Goal: Task Accomplishment & Management: Manage account settings

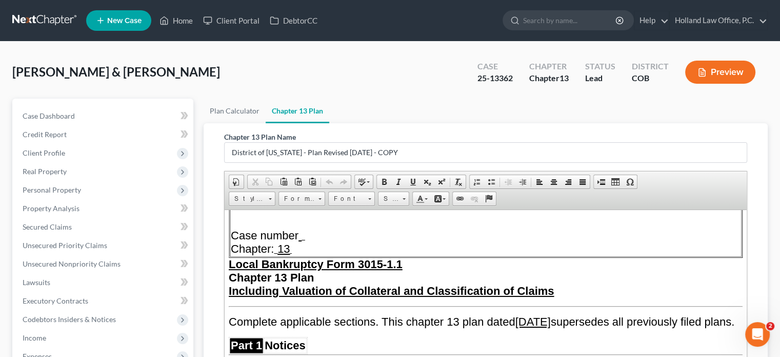
scroll to position [154, 0]
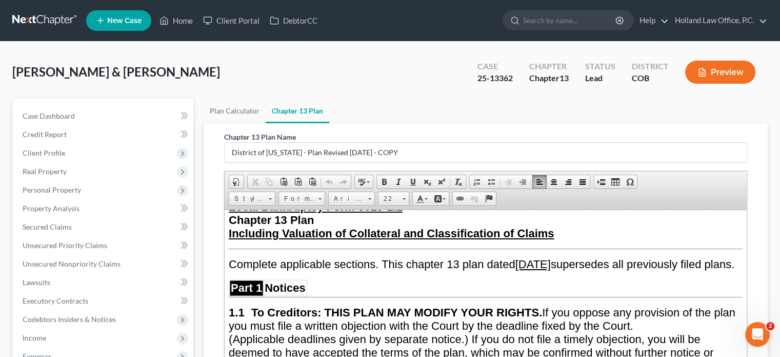
click at [551, 257] on u "May 31, 2025" at bounding box center [533, 263] width 35 height 13
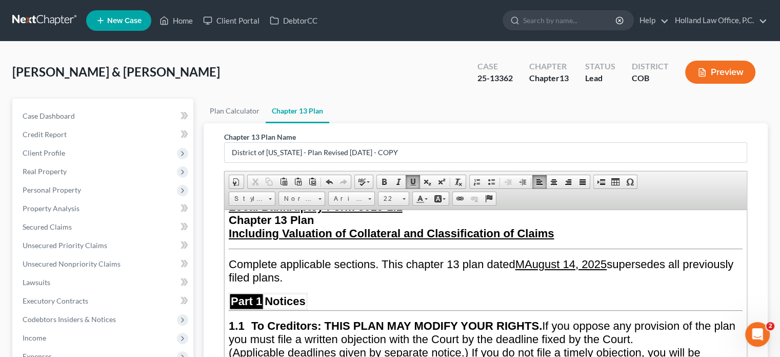
click at [534, 260] on u "MAugust 14 , 2025" at bounding box center [562, 263] width 92 height 13
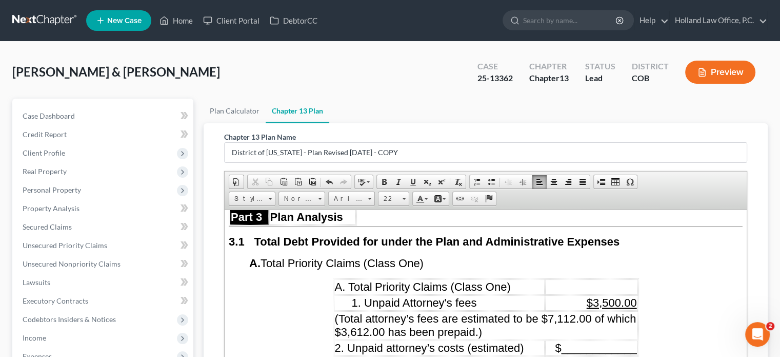
scroll to position [1231, 0]
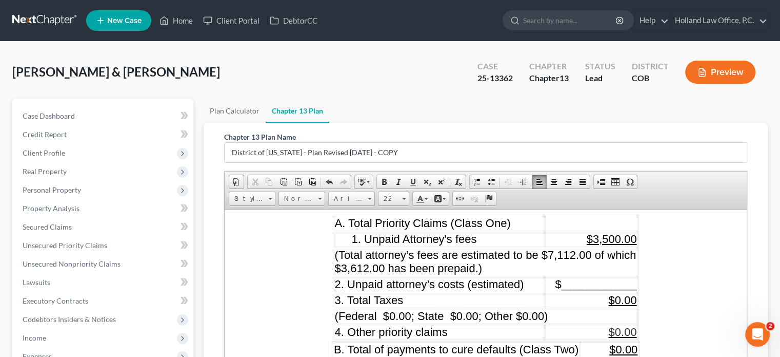
click at [605, 232] on span "$3,500.00" at bounding box center [612, 238] width 50 height 13
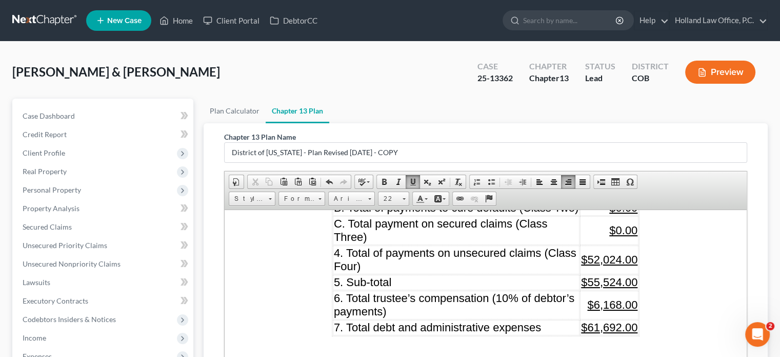
scroll to position [1436, 0]
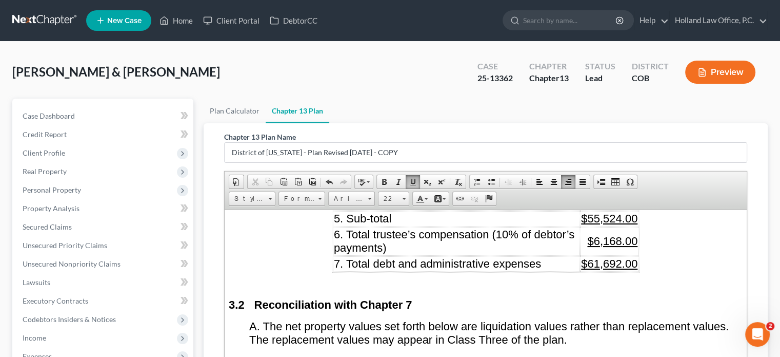
drag, startPoint x: 597, startPoint y: 242, endPoint x: 597, endPoint y: 248, distance: 6.7
click at [598, 257] on u "$61,692.00" at bounding box center [609, 263] width 56 height 13
click at [597, 234] on span "$6,168.00" at bounding box center [612, 240] width 50 height 13
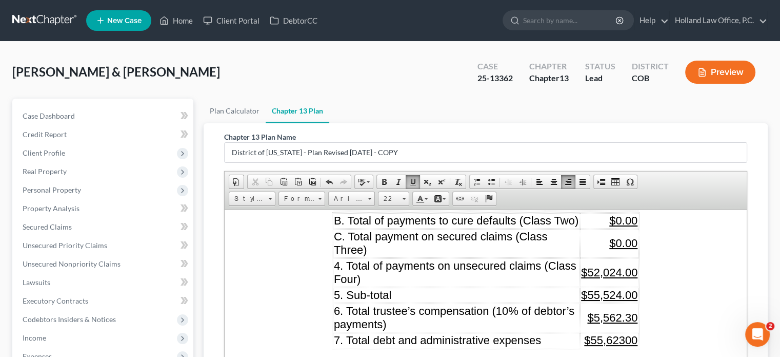
scroll to position [1385, 0]
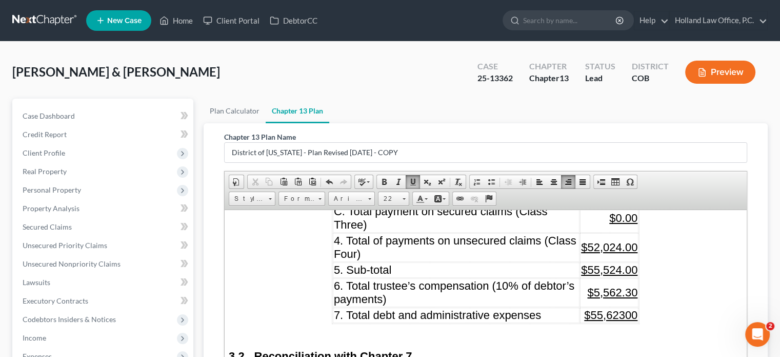
click at [598, 263] on span "$55,524.00" at bounding box center [609, 269] width 56 height 13
click at [627, 263] on span "$50,060.00" at bounding box center [609, 269] width 56 height 13
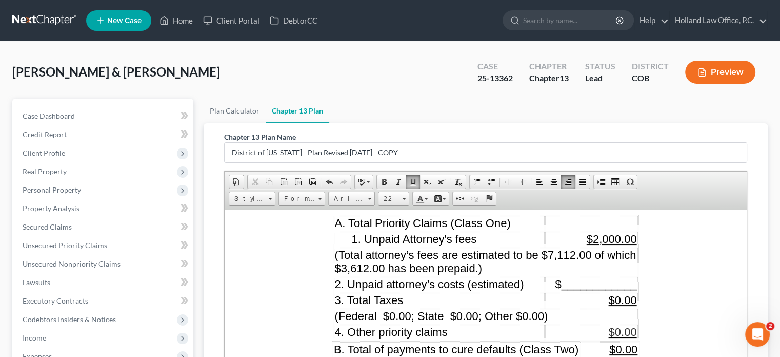
scroll to position [1283, 0]
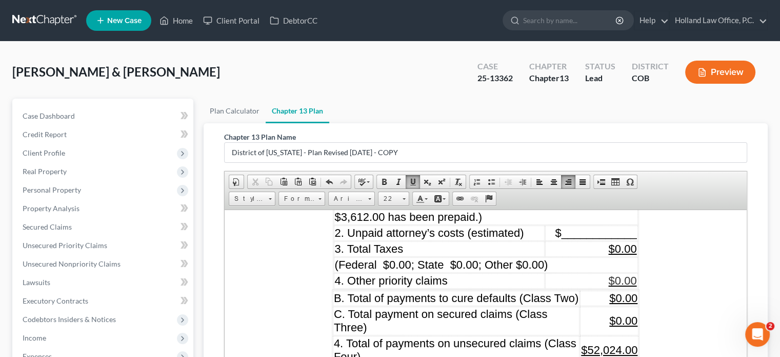
click at [619, 291] on span "$0.00" at bounding box center [623, 297] width 28 height 13
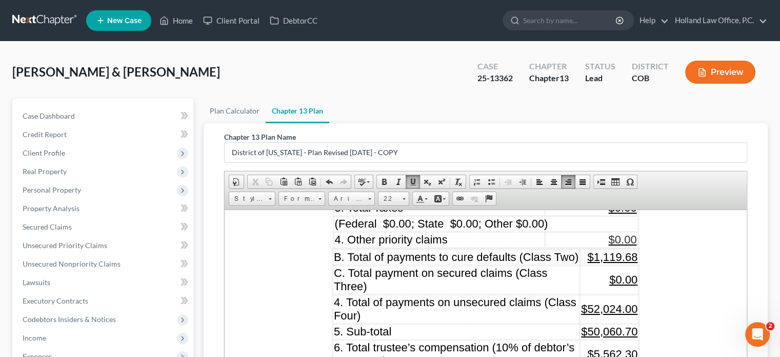
scroll to position [1385, 0]
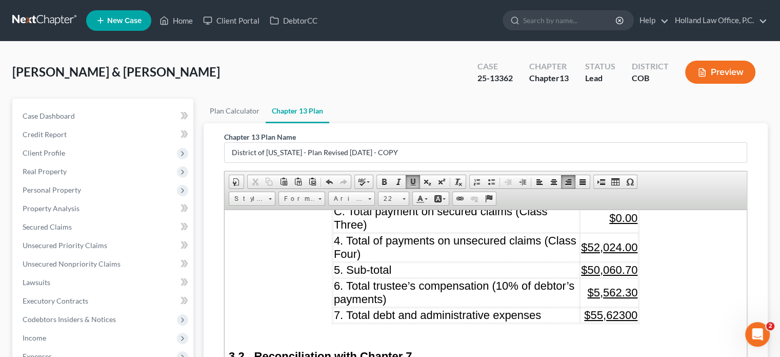
click at [597, 240] on span "$52,024.00" at bounding box center [609, 246] width 56 height 13
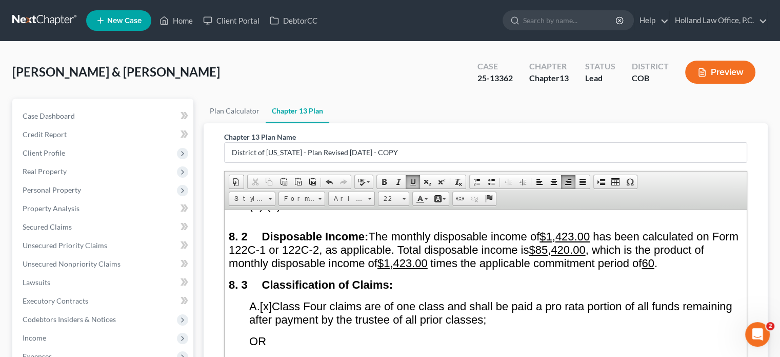
scroll to position [4566, 0]
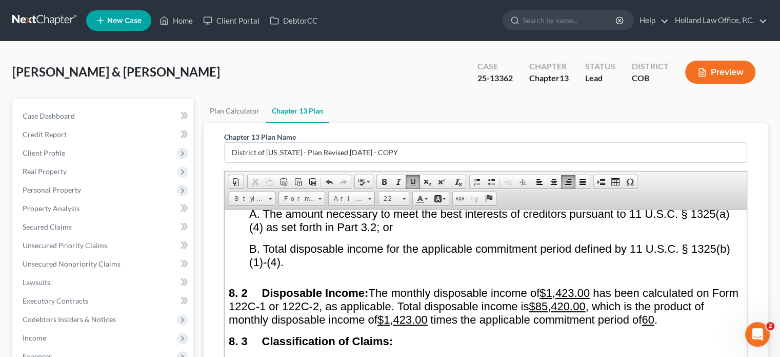
click at [578, 286] on u "$1,423.00" at bounding box center [565, 292] width 50 height 13
click at [425, 312] on u "$1,423.00" at bounding box center [403, 318] width 50 height 13
click at [580, 299] on u "$85,420.00" at bounding box center [557, 305] width 56 height 13
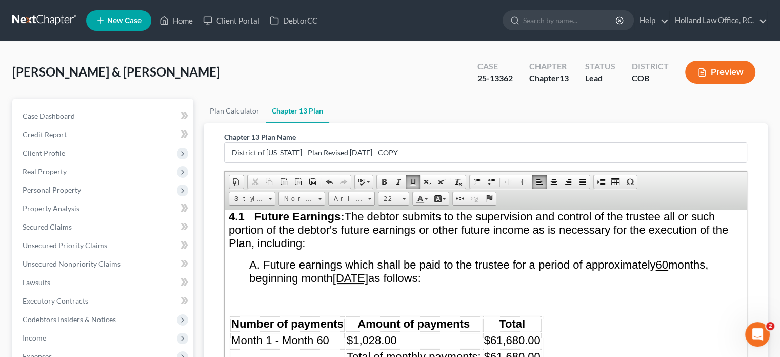
scroll to position [2514, 0]
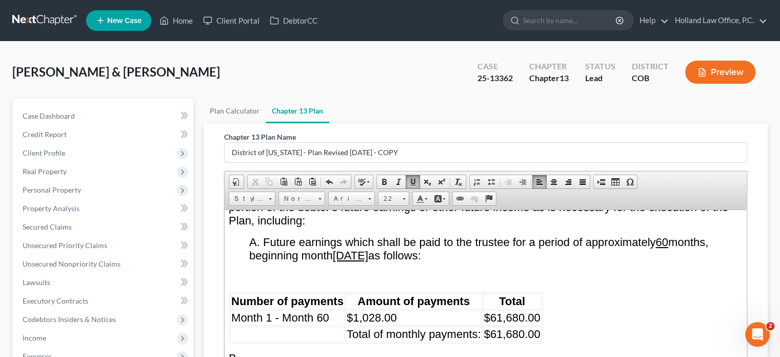
click at [358, 310] on span "$1,028.00" at bounding box center [372, 316] width 50 height 13
click at [378, 310] on span "$1,028.00" at bounding box center [372, 316] width 50 height 13
click at [522, 310] on span "$61,680.00" at bounding box center [512, 316] width 56 height 13
click at [523, 327] on span "$61,680.00" at bounding box center [512, 333] width 56 height 13
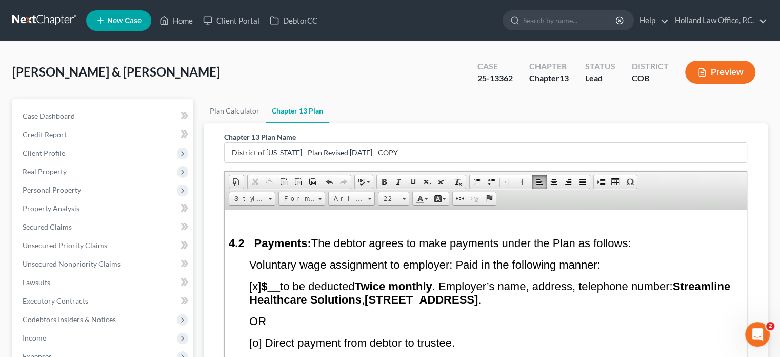
scroll to position [2719, 0]
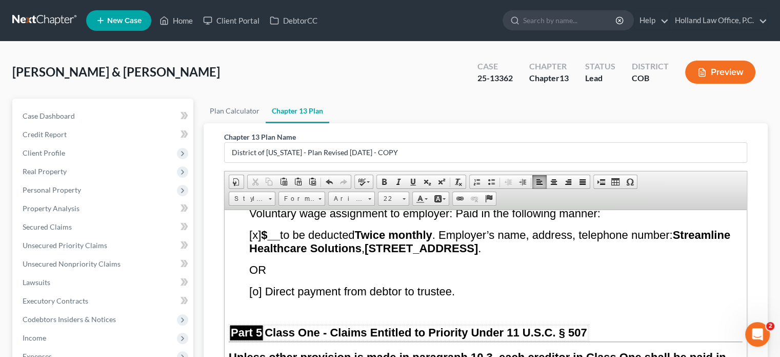
click at [260, 284] on span "[o] Direct payment from debtor to trustee." at bounding box center [352, 290] width 206 height 13
click at [257, 228] on span "[x] $__ to be deducted Twice monthly . Employer’s name, address, telephone numb…" at bounding box center [489, 241] width 481 height 26
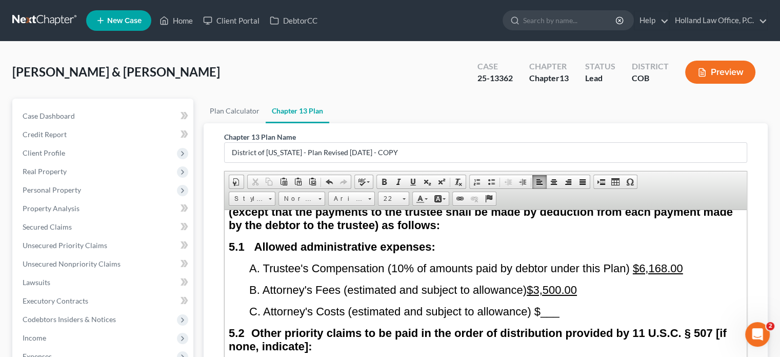
scroll to position [2873, 0]
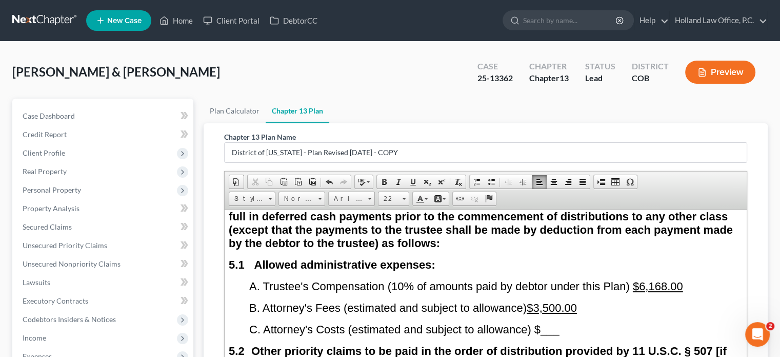
click at [552, 301] on u "$3,500.00" at bounding box center [552, 307] width 50 height 13
click at [671, 279] on span "$6,168.00" at bounding box center [658, 285] width 50 height 13
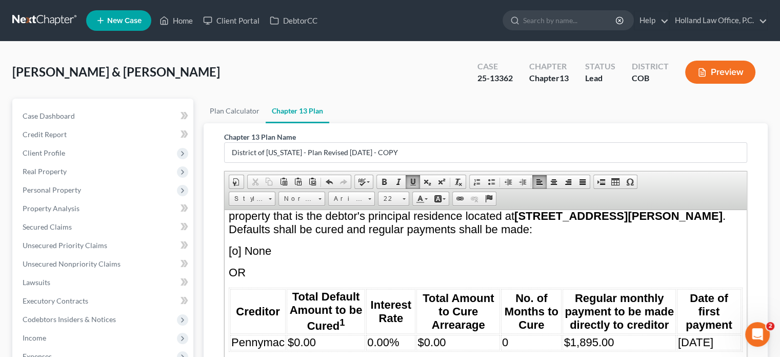
scroll to position [3335, 0]
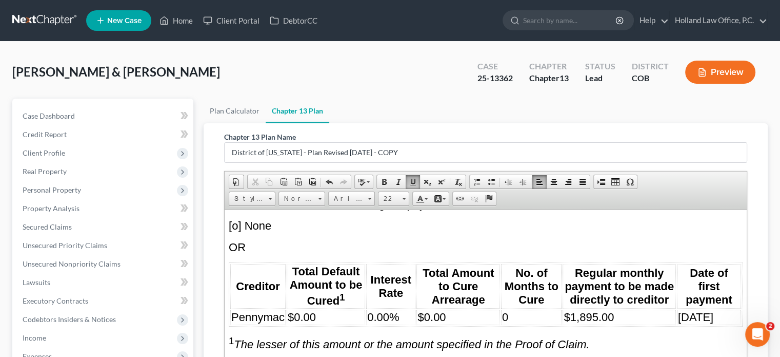
click at [326, 309] on td "$0.00" at bounding box center [326, 316] width 78 height 15
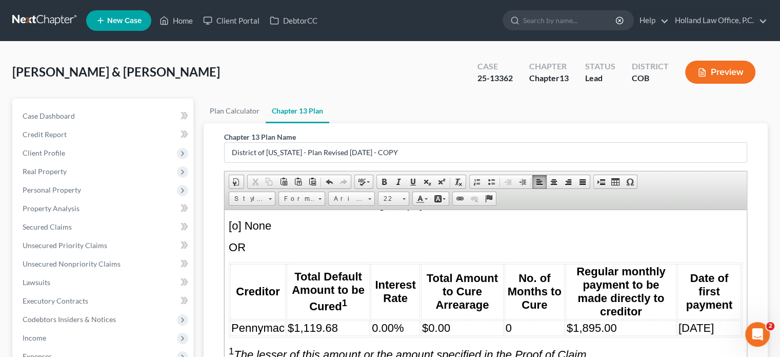
click at [453, 320] on td "$0.00" at bounding box center [462, 327] width 83 height 15
click at [628, 320] on td "$1,895.00" at bounding box center [621, 327] width 111 height 15
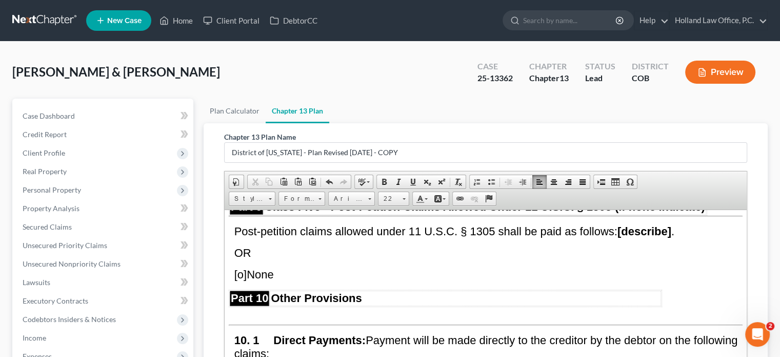
scroll to position [4925, 0]
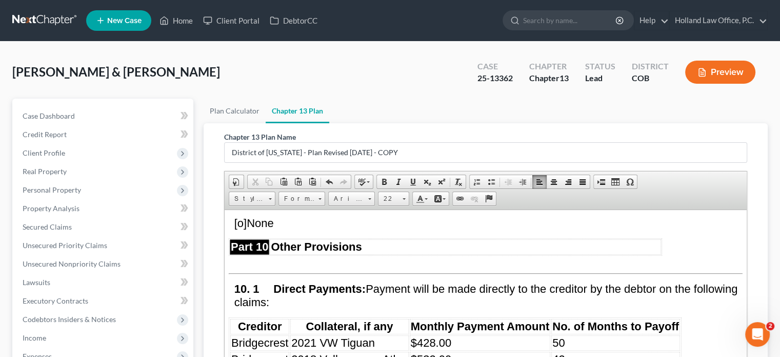
click at [573, 334] on td "50" at bounding box center [615, 341] width 129 height 15
click at [558, 351] on td "42" at bounding box center [615, 358] width 129 height 15
click at [570, 334] on td "50" at bounding box center [615, 341] width 129 height 15
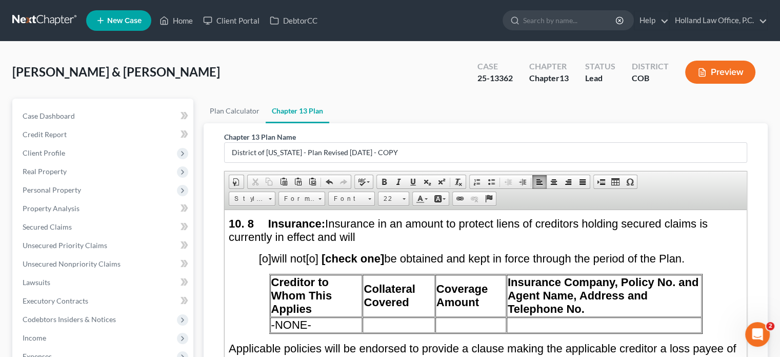
scroll to position [5694, 0]
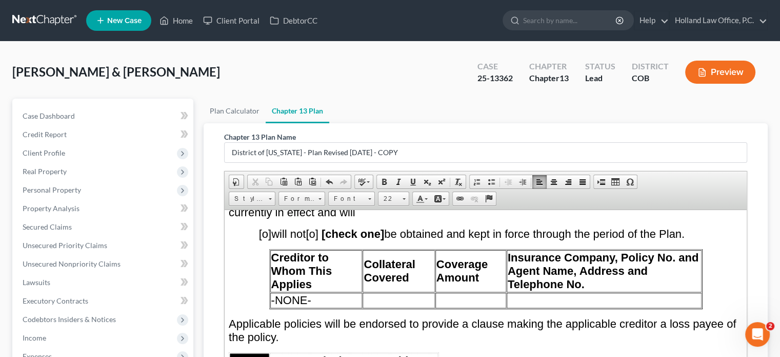
click at [333, 292] on td "-NONE-" at bounding box center [316, 299] width 92 height 15
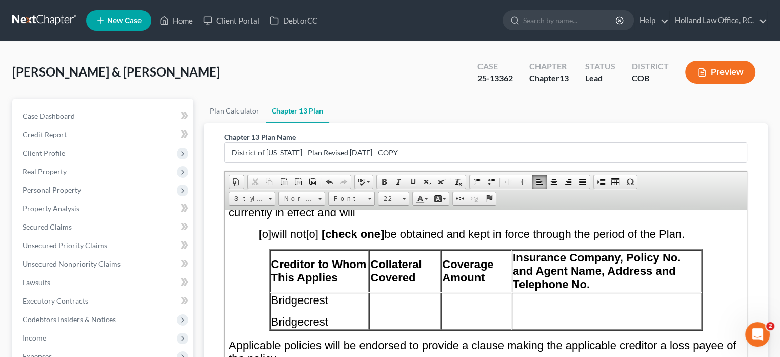
click at [406, 261] on td "Collateral Covered" at bounding box center [404, 270] width 71 height 42
click at [399, 292] on td at bounding box center [404, 310] width 71 height 37
click at [427, 297] on p "2021 Volkswagen" at bounding box center [404, 301] width 69 height 9
click at [371, 314] on p at bounding box center [404, 318] width 69 height 9
click at [462, 292] on td at bounding box center [476, 310] width 70 height 37
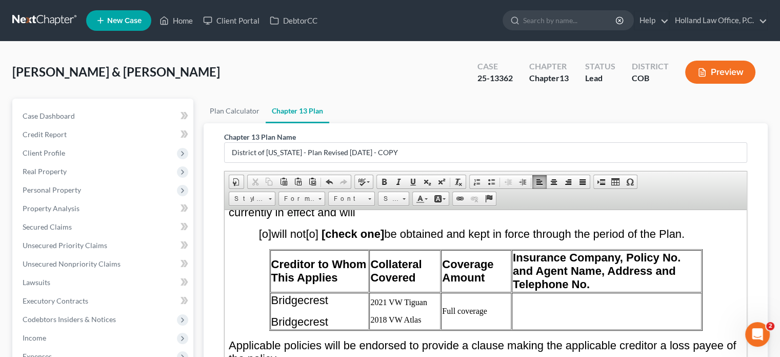
click at [524, 292] on td at bounding box center [607, 310] width 190 height 37
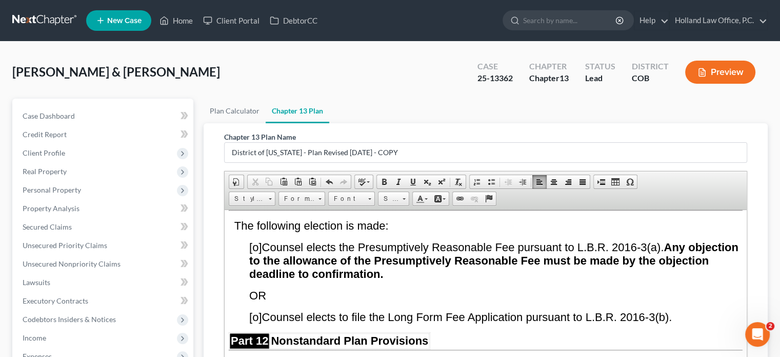
scroll to position [5900, 0]
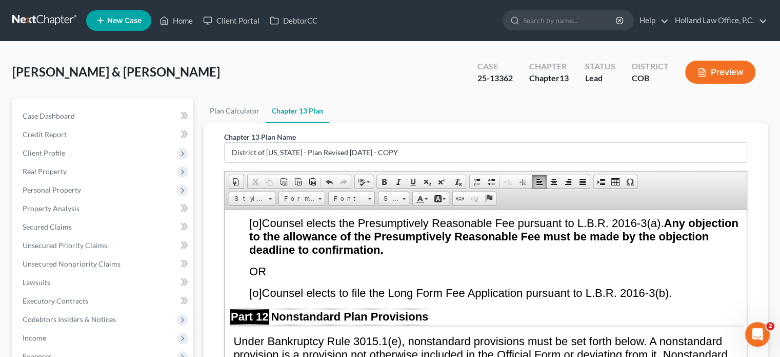
click at [261, 286] on span "[o]" at bounding box center [255, 292] width 12 height 13
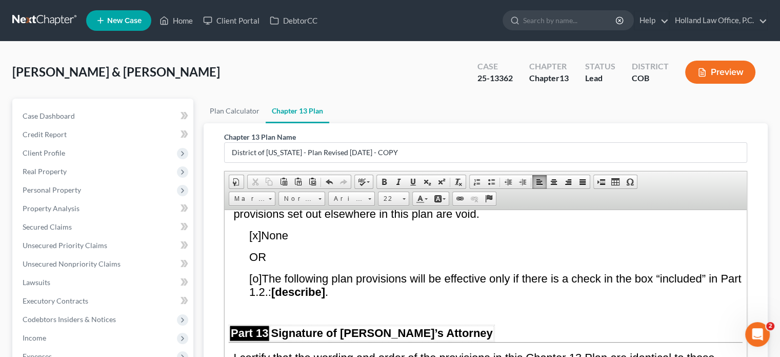
scroll to position [6105, 0]
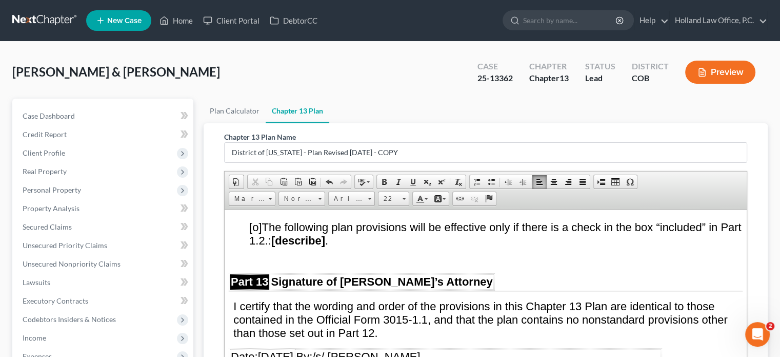
click at [271, 349] on u "05/31/2025" at bounding box center [275, 355] width 35 height 13
click at [286, 349] on u "08/31/2025" at bounding box center [275, 355] width 35 height 13
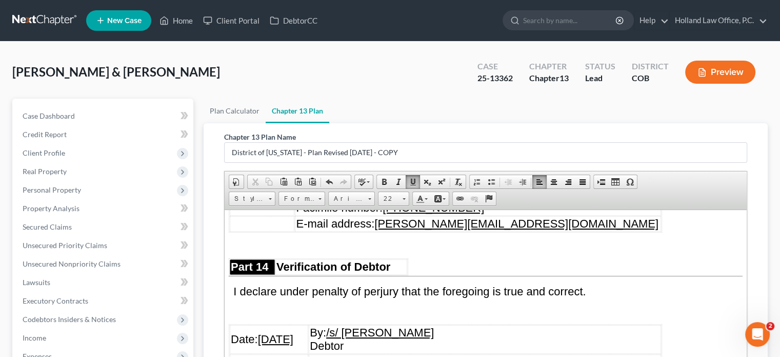
scroll to position [6310, 0]
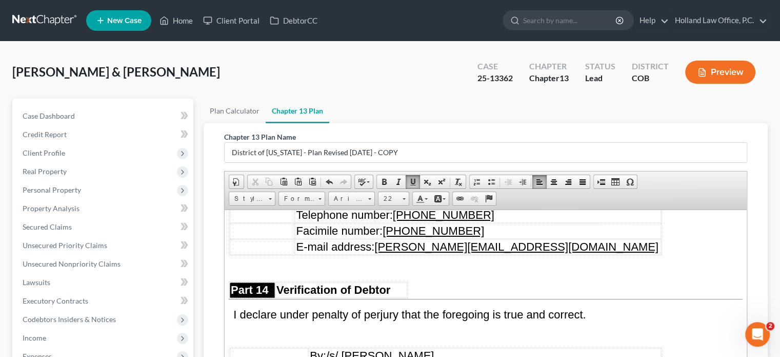
click at [273, 355] on u "05/31/2025" at bounding box center [275, 361] width 35 height 13
click at [281, 355] on u "08/314/2025" at bounding box center [289, 361] width 63 height 13
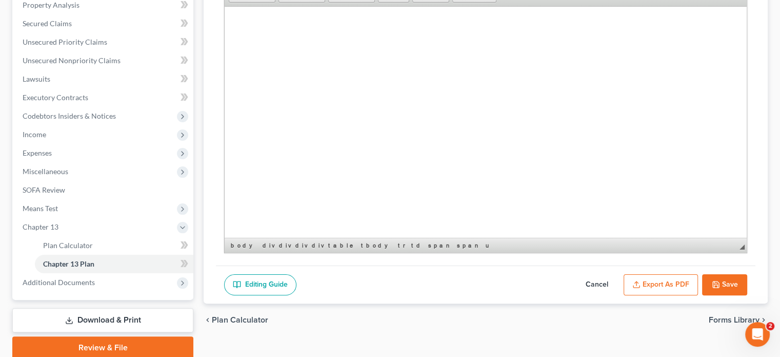
scroll to position [205, 0]
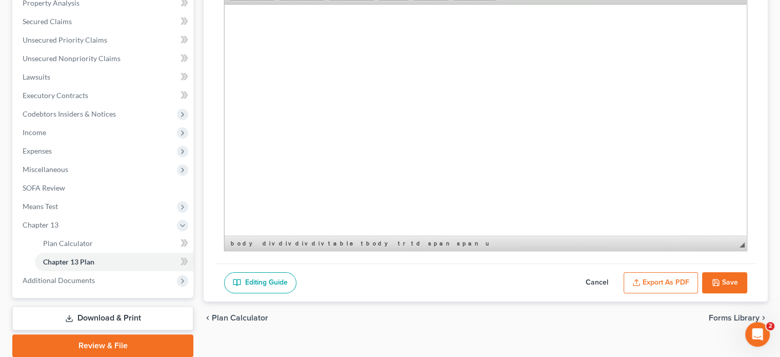
click at [711, 280] on button "Save" at bounding box center [724, 283] width 45 height 22
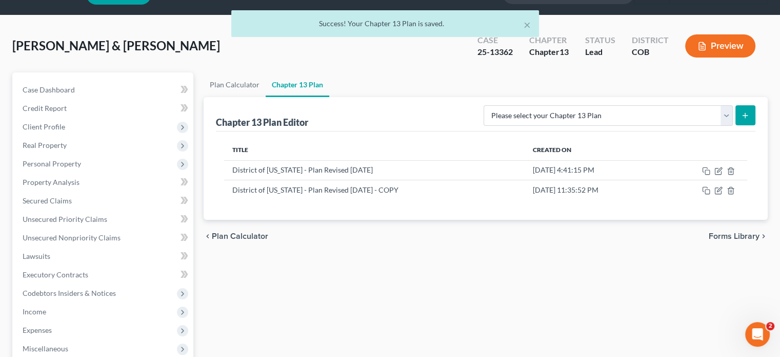
scroll to position [0, 0]
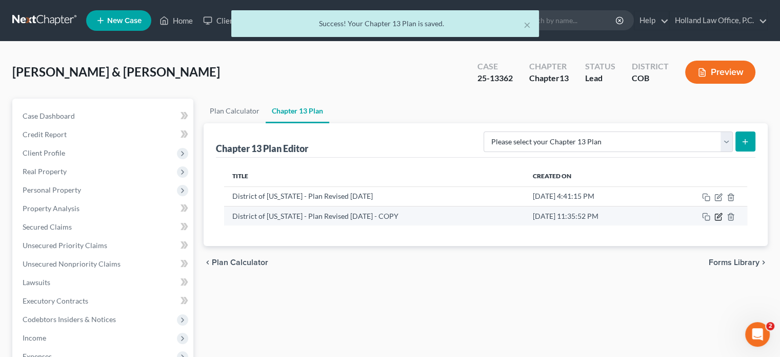
click at [720, 214] on icon "button" at bounding box center [719, 216] width 8 height 8
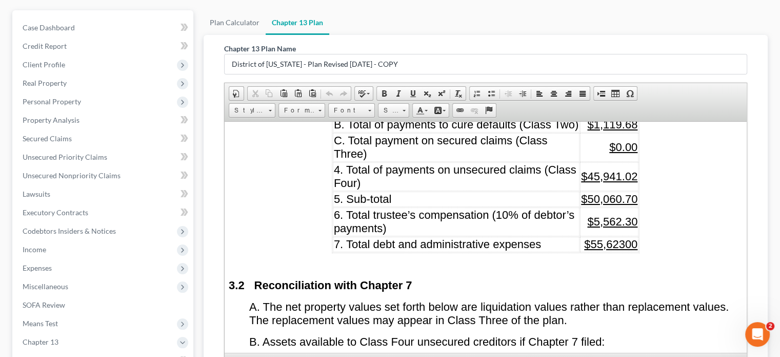
scroll to position [1354, 0]
click at [622, 240] on u "$55,62300" at bounding box center [610, 243] width 53 height 13
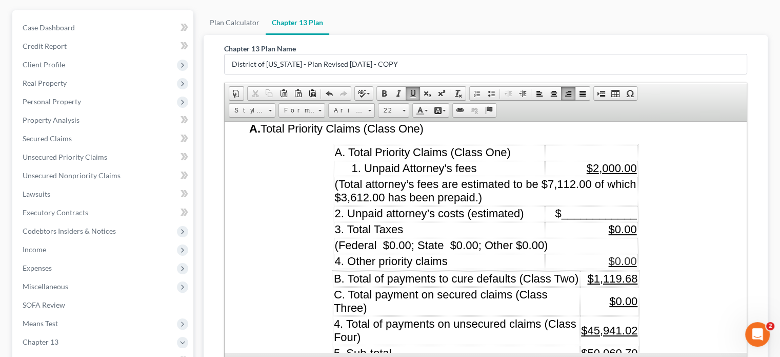
scroll to position [1252, 0]
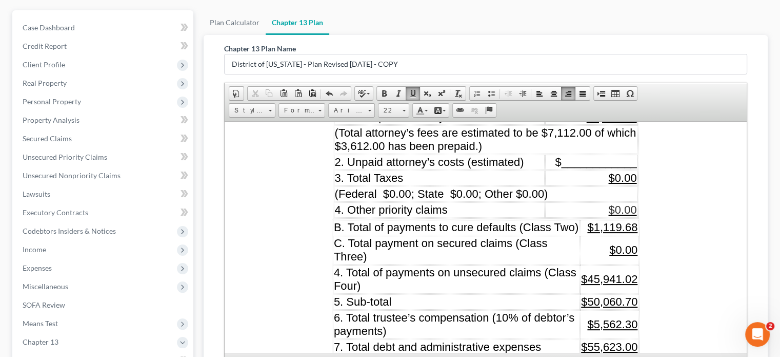
click at [596, 279] on span "$45,941.02" at bounding box center [609, 278] width 56 height 13
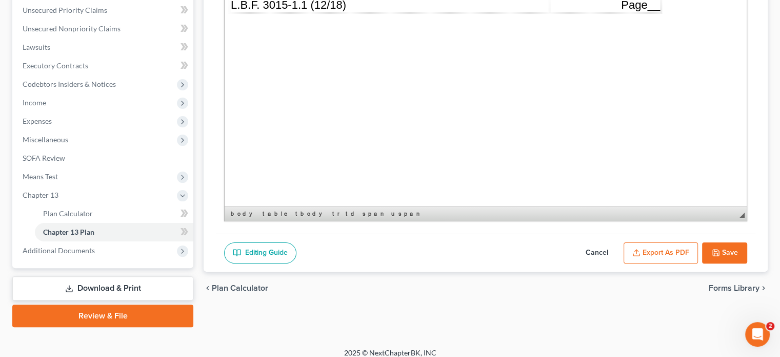
scroll to position [243, 0]
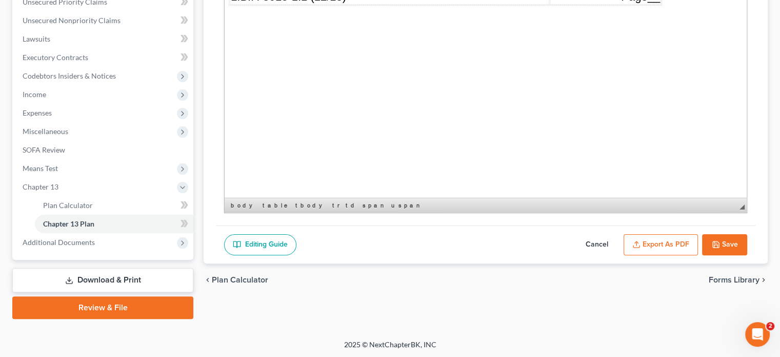
click at [721, 237] on button "Save" at bounding box center [724, 245] width 45 height 22
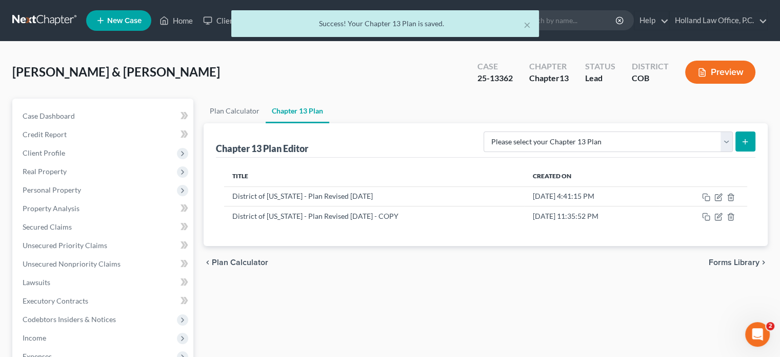
scroll to position [0, 0]
click at [715, 215] on icon "button" at bounding box center [718, 217] width 6 height 6
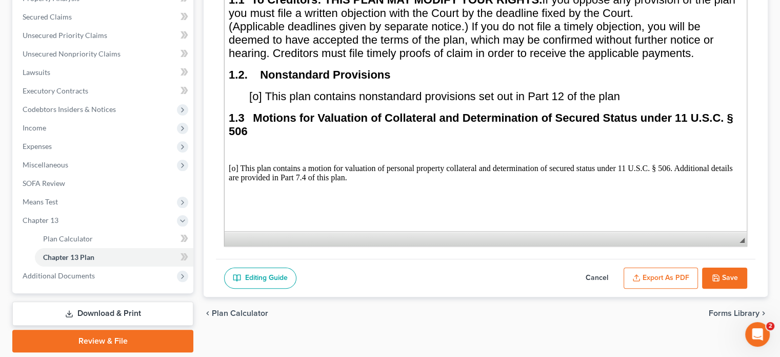
scroll to position [213, 0]
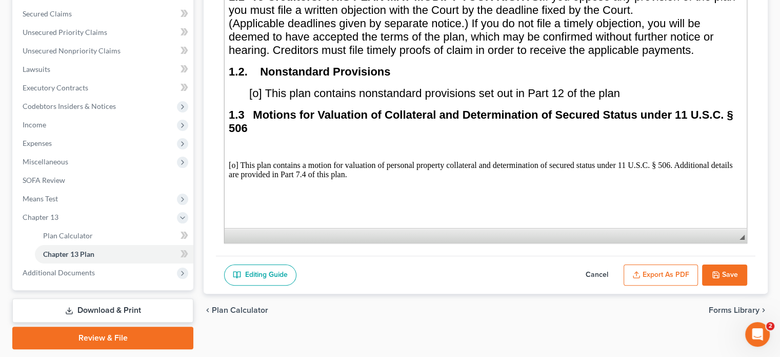
click at [675, 270] on button "Export as PDF" at bounding box center [661, 275] width 74 height 22
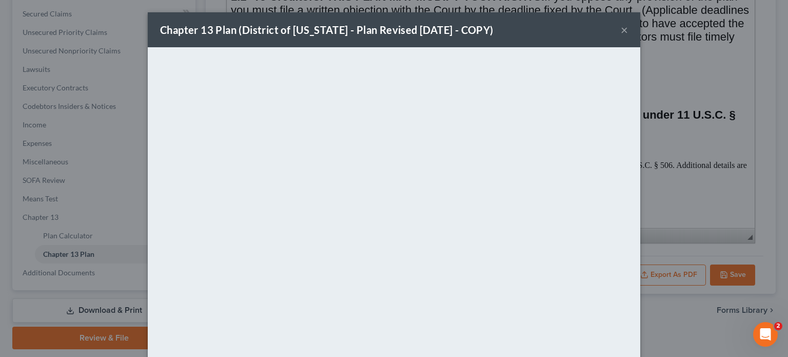
click at [621, 29] on button "×" at bounding box center [624, 30] width 7 height 12
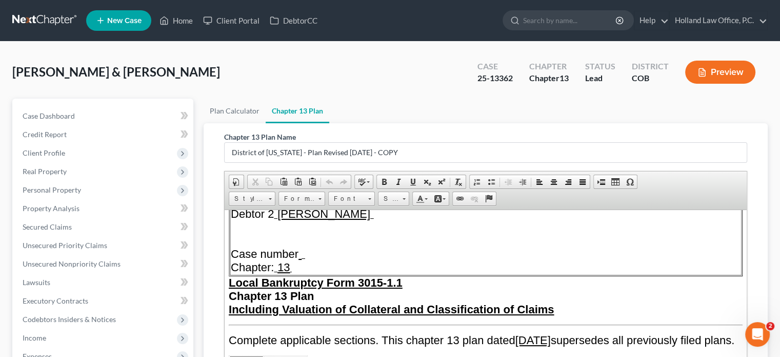
scroll to position [103, 0]
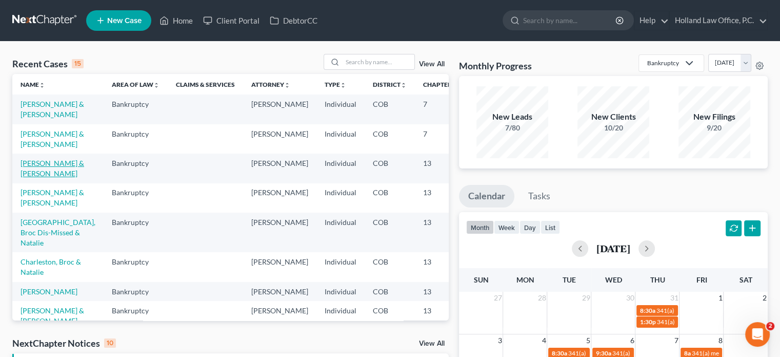
click at [26, 178] on link "Basevitz, Robert & Traci" at bounding box center [53, 168] width 64 height 19
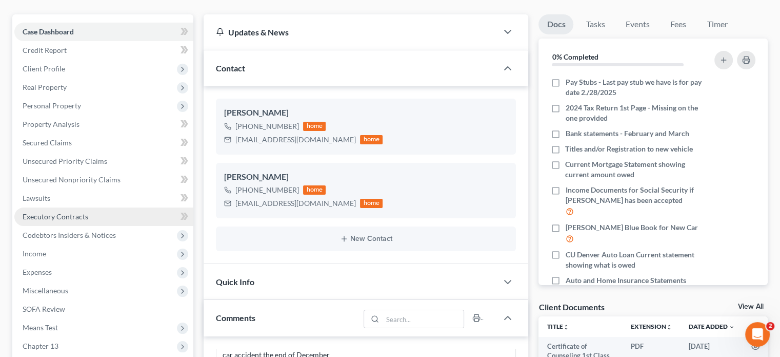
scroll to position [103, 0]
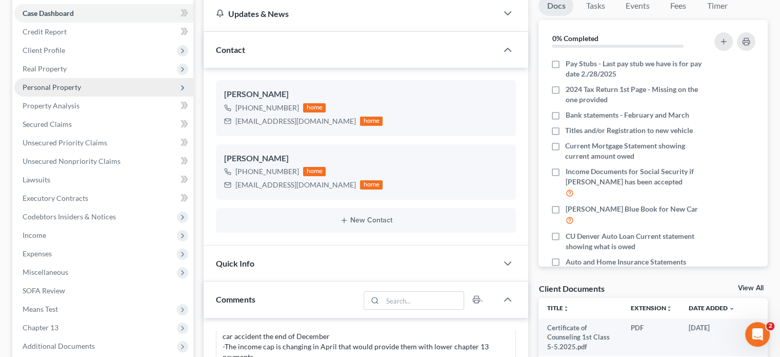
click at [55, 87] on span "Personal Property" at bounding box center [52, 87] width 58 height 9
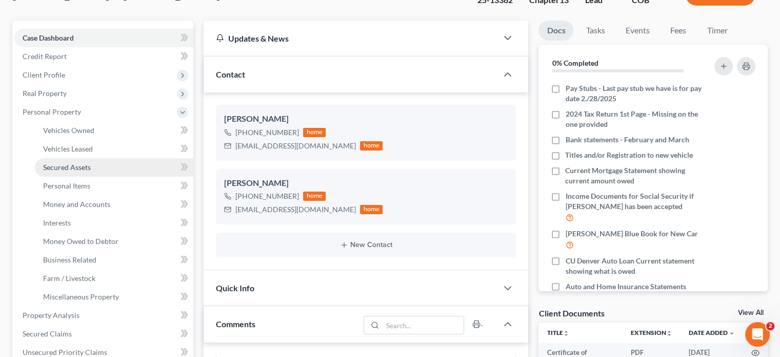
scroll to position [51, 0]
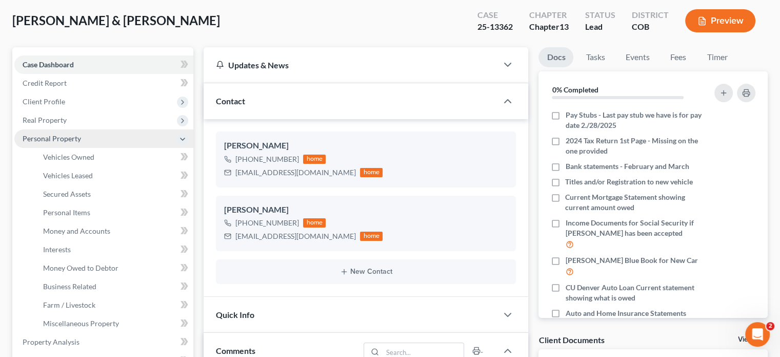
click at [51, 138] on span "Personal Property" at bounding box center [52, 138] width 58 height 9
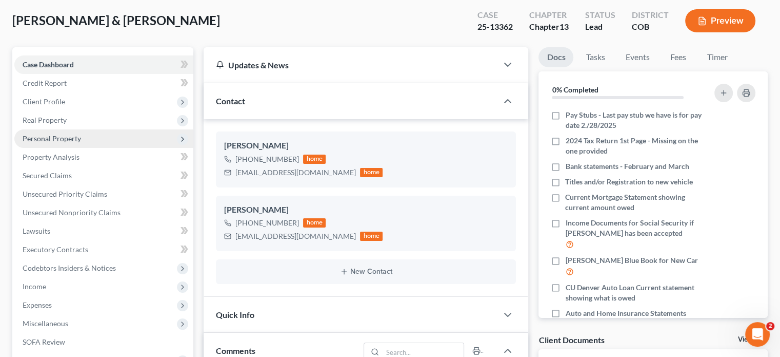
click at [57, 137] on span "Personal Property" at bounding box center [52, 138] width 58 height 9
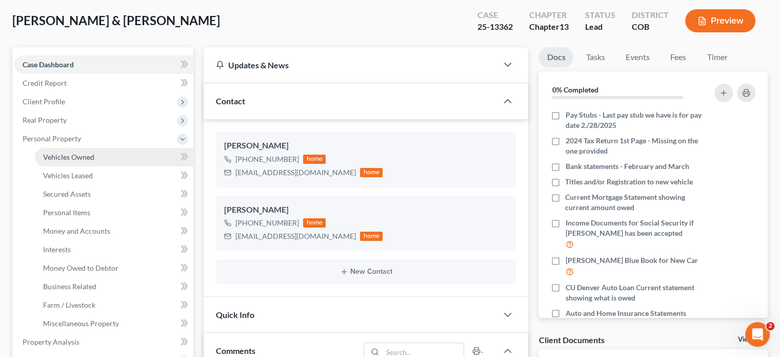
click at [68, 157] on span "Vehicles Owned" at bounding box center [68, 156] width 51 height 9
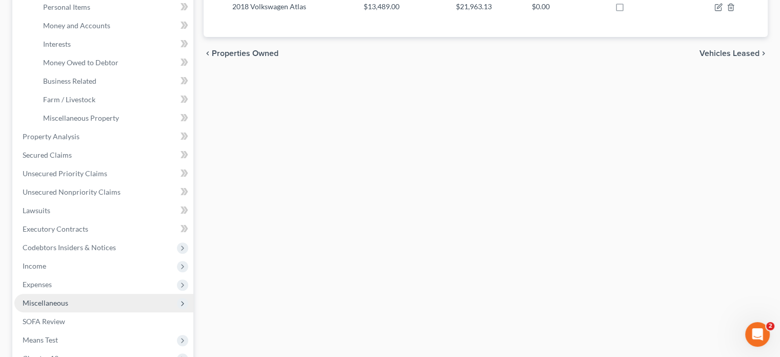
scroll to position [391, 0]
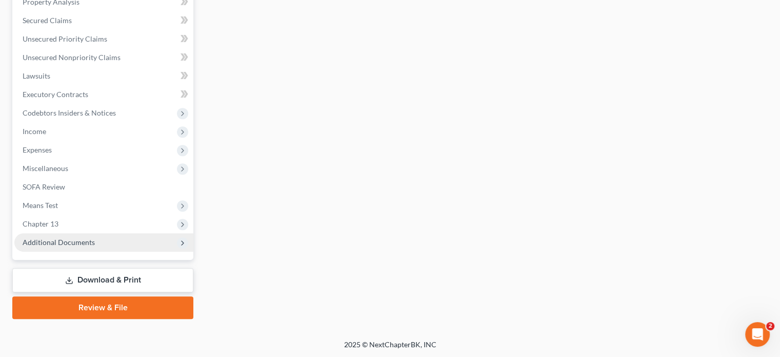
click at [58, 240] on span "Additional Documents" at bounding box center [59, 242] width 72 height 9
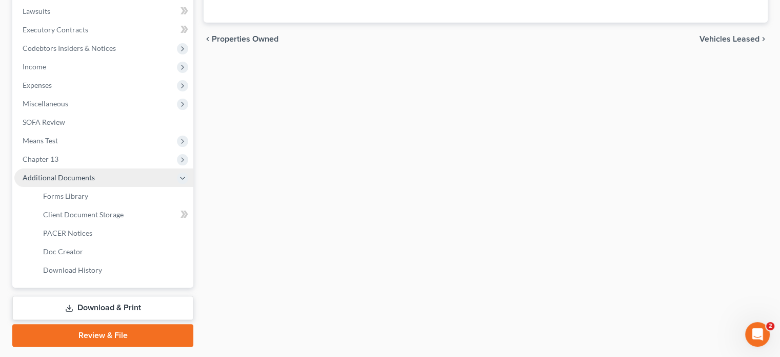
scroll to position [206, 0]
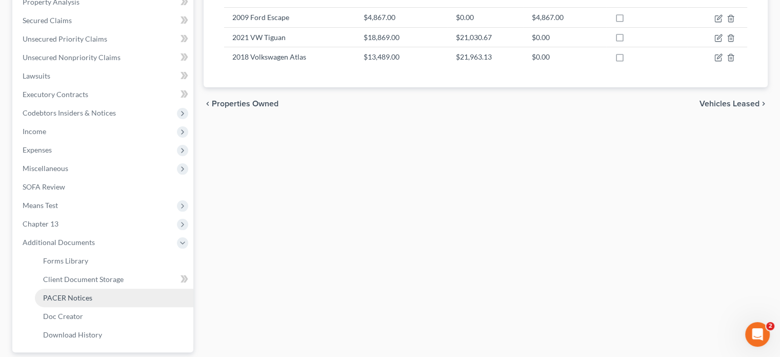
click at [64, 294] on span "PACER Notices" at bounding box center [67, 297] width 49 height 9
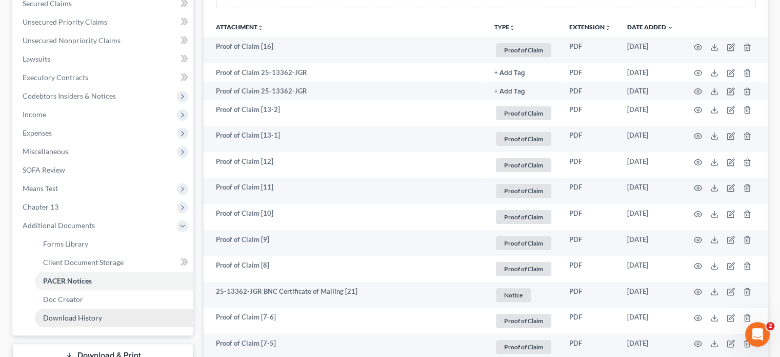
scroll to position [205, 0]
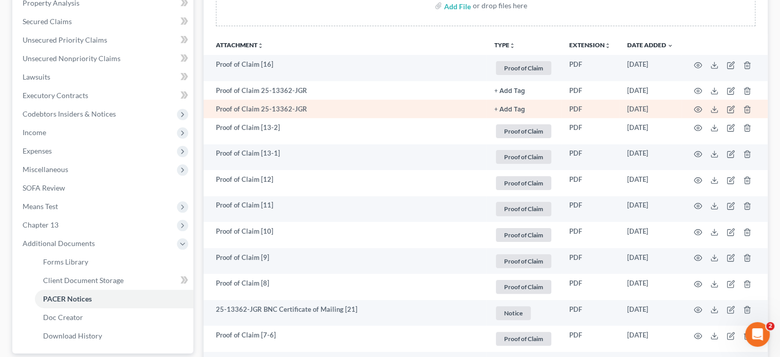
click at [501, 94] on button "+ Add Tag" at bounding box center [510, 91] width 31 height 7
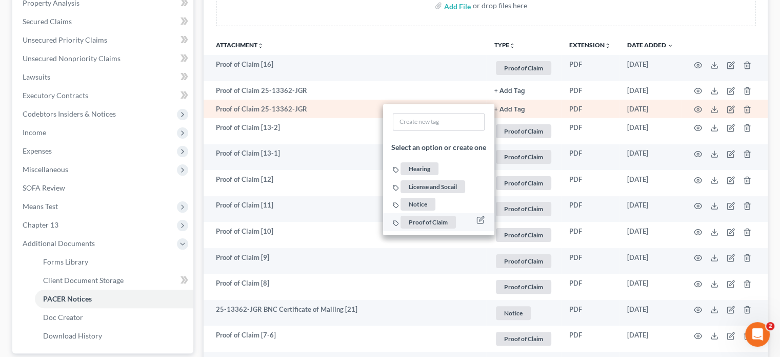
click at [419, 216] on span "Proof of Claim" at bounding box center [428, 221] width 55 height 13
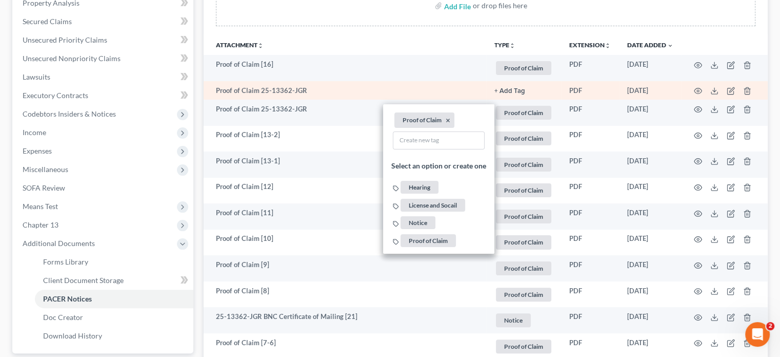
click at [516, 90] on button "+ Add Tag" at bounding box center [510, 91] width 31 height 7
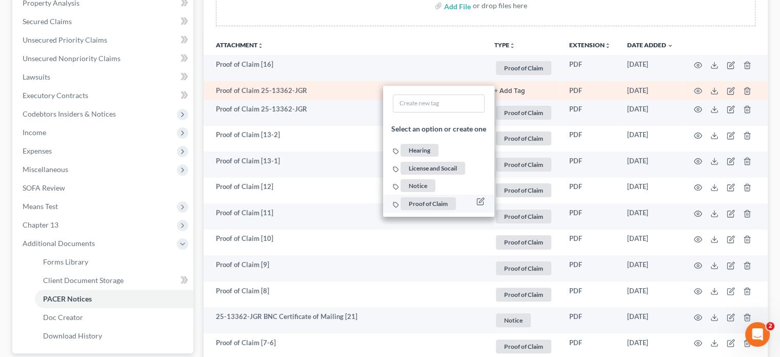
click at [427, 199] on span "Proof of Claim" at bounding box center [428, 203] width 55 height 13
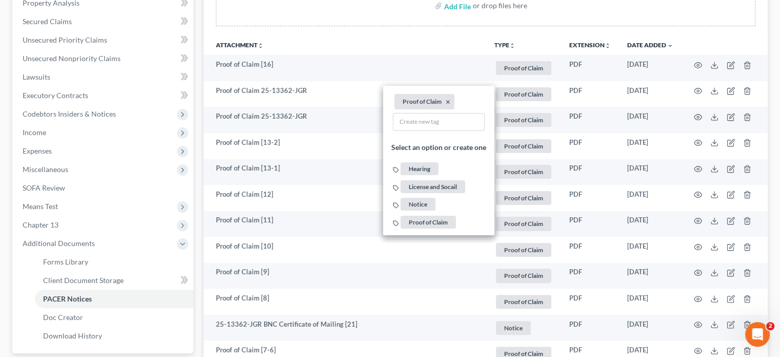
click at [361, 37] on th "Attachment unfold_more expand_more expand_less" at bounding box center [345, 44] width 283 height 21
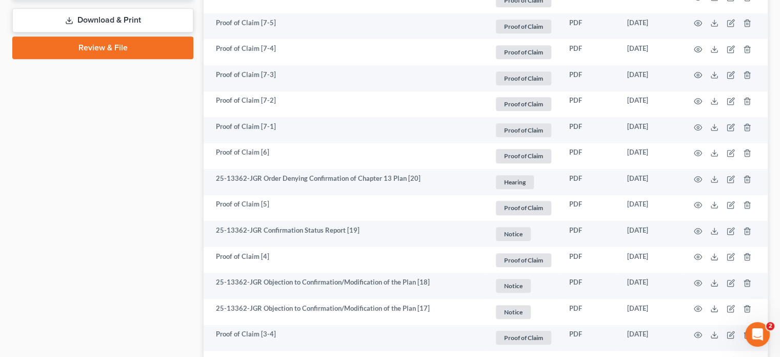
scroll to position [564, 0]
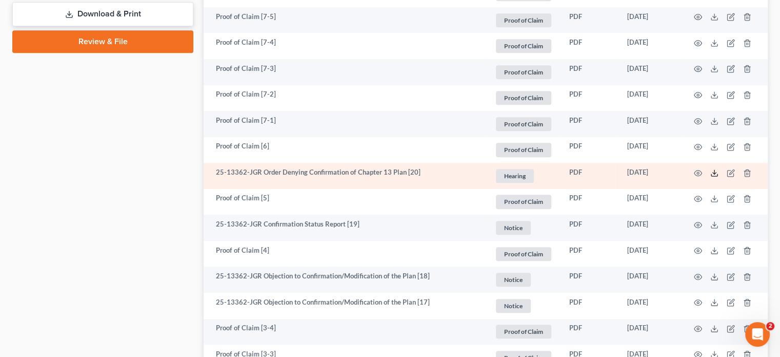
click at [714, 170] on icon at bounding box center [715, 173] width 8 height 8
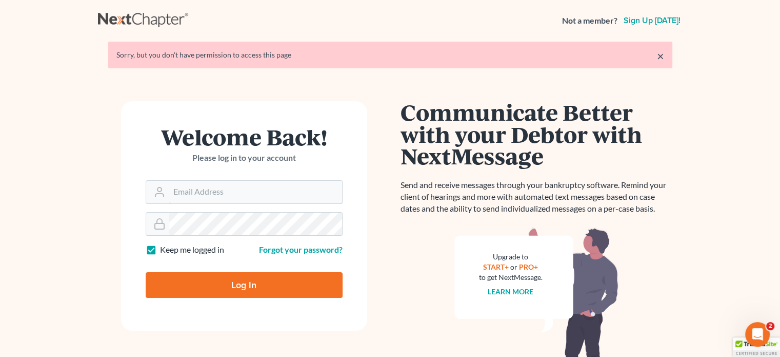
type input "[PERSON_NAME][EMAIL_ADDRESS][DOMAIN_NAME]"
click at [205, 279] on input "Log In" at bounding box center [244, 285] width 197 height 26
type input "Thinking..."
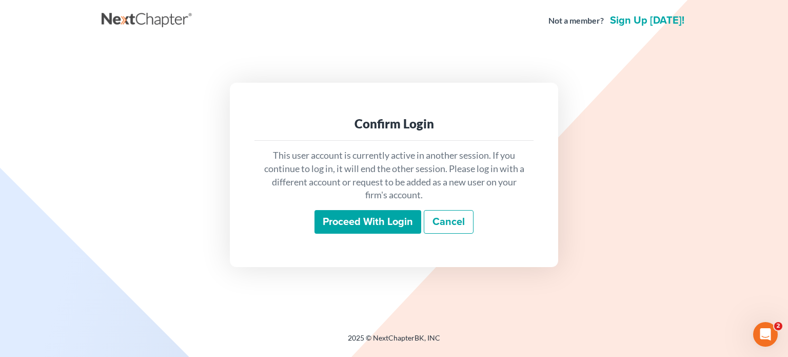
click at [372, 217] on input "Proceed with login" at bounding box center [367, 222] width 107 height 24
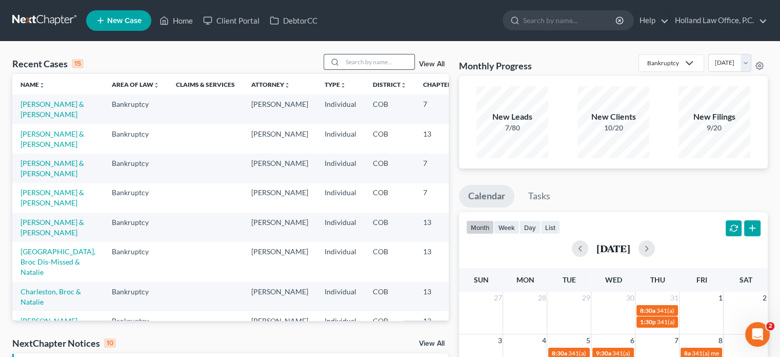
click at [343, 61] on input "search" at bounding box center [379, 61] width 72 height 15
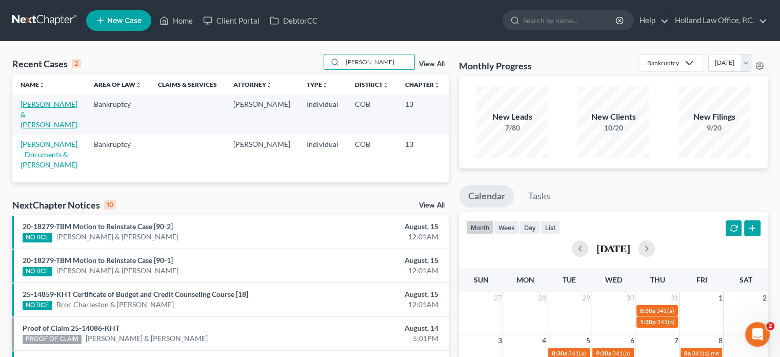
type input "[PERSON_NAME]"
click at [33, 116] on link "[PERSON_NAME] & [PERSON_NAME]" at bounding box center [49, 114] width 57 height 29
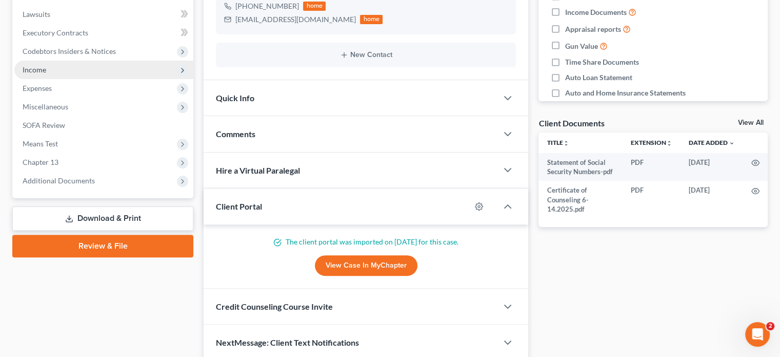
scroll to position [309, 0]
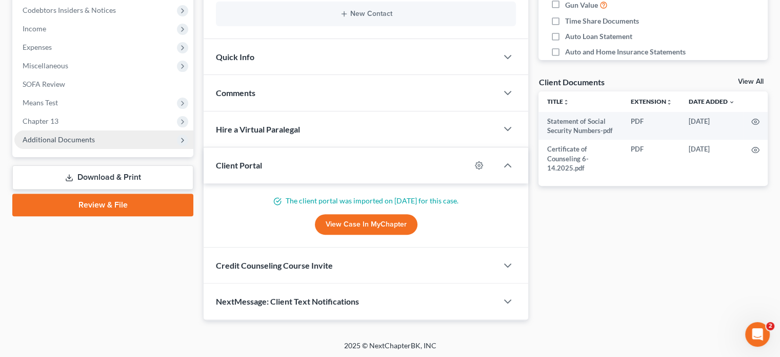
click at [40, 135] on span "Additional Documents" at bounding box center [59, 139] width 72 height 9
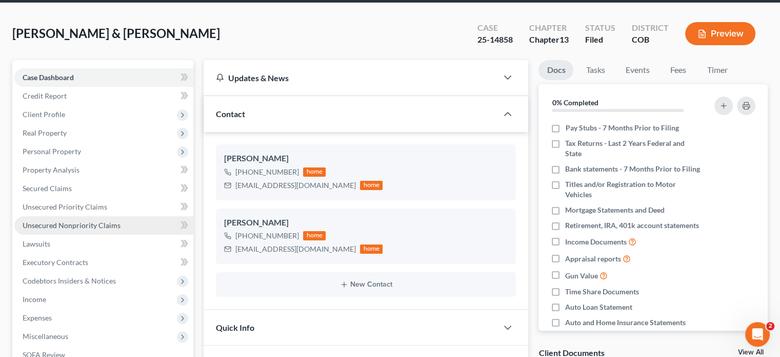
scroll to position [0, 0]
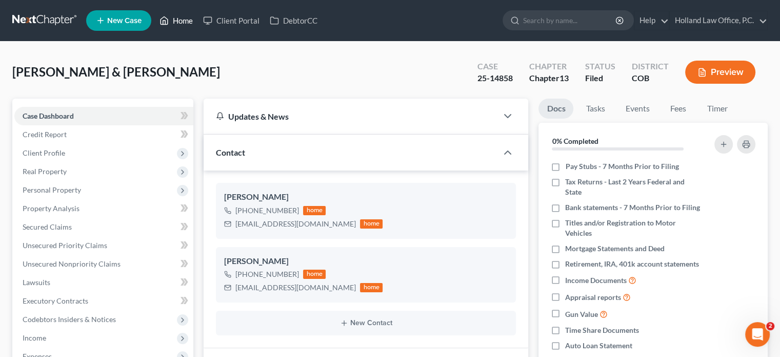
click at [182, 18] on link "Home" at bounding box center [176, 20] width 44 height 18
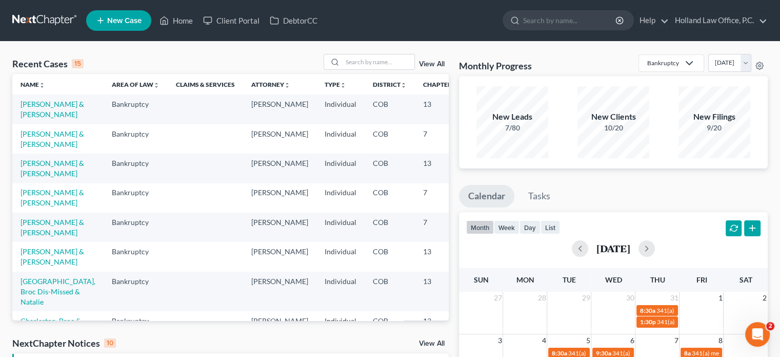
click at [29, 109] on td "[PERSON_NAME] & [PERSON_NAME]" at bounding box center [57, 108] width 91 height 29
click at [37, 113] on link "[PERSON_NAME] & [PERSON_NAME]" at bounding box center [53, 109] width 64 height 19
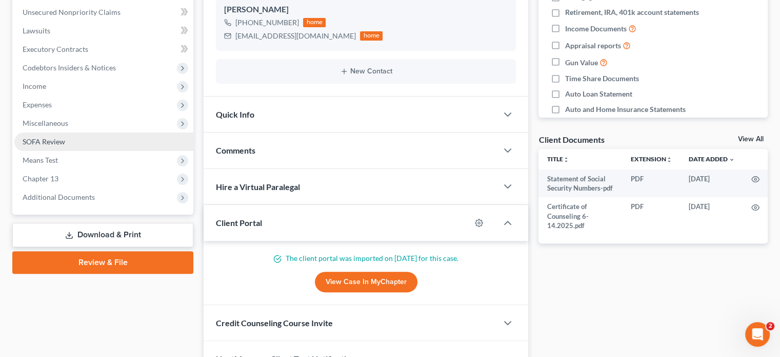
scroll to position [257, 0]
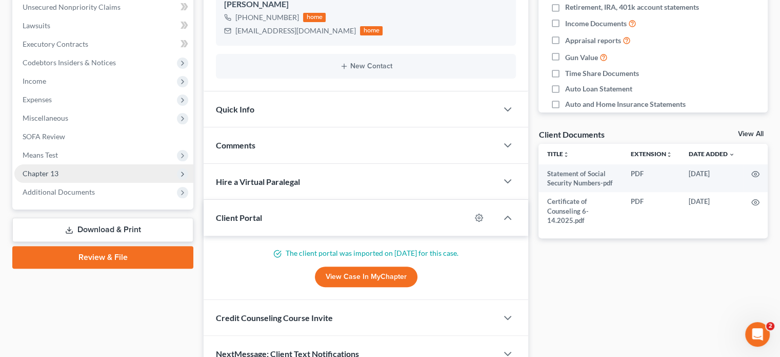
click at [56, 179] on span "Chapter 13" at bounding box center [103, 173] width 179 height 18
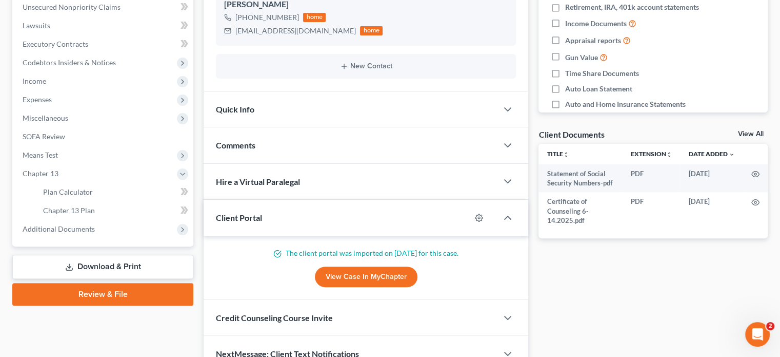
scroll to position [308, 0]
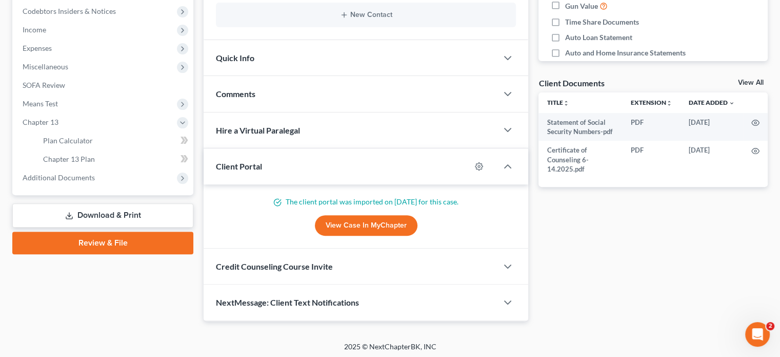
click at [372, 225] on link "View Case in MyChapter" at bounding box center [366, 225] width 103 height 21
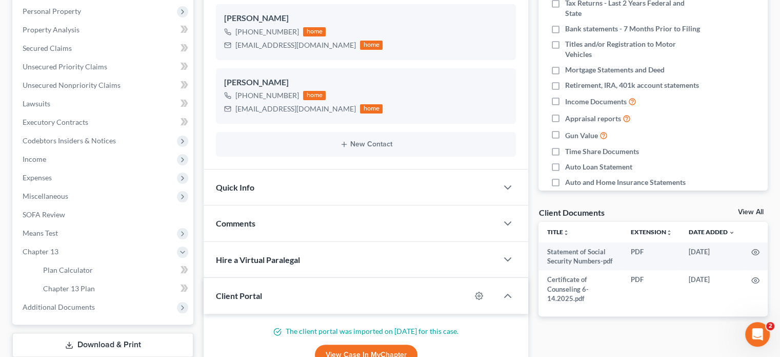
scroll to position [205, 0]
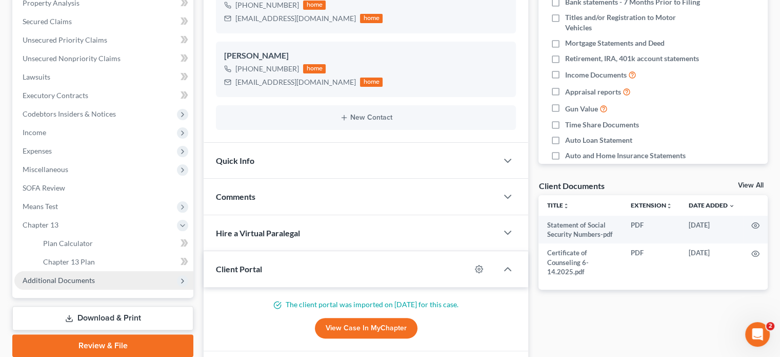
click at [76, 277] on span "Additional Documents" at bounding box center [59, 279] width 72 height 9
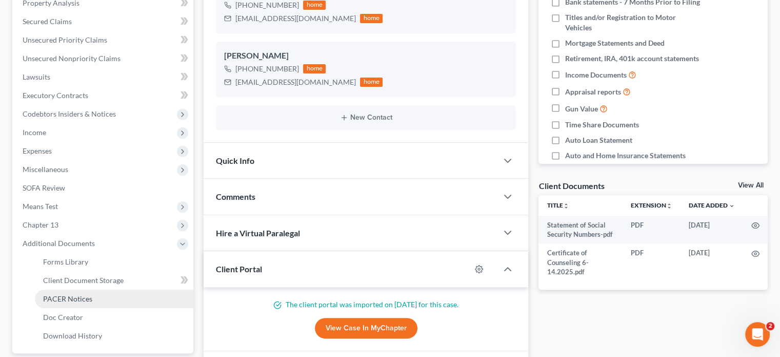
click at [73, 297] on span "PACER Notices" at bounding box center [67, 298] width 49 height 9
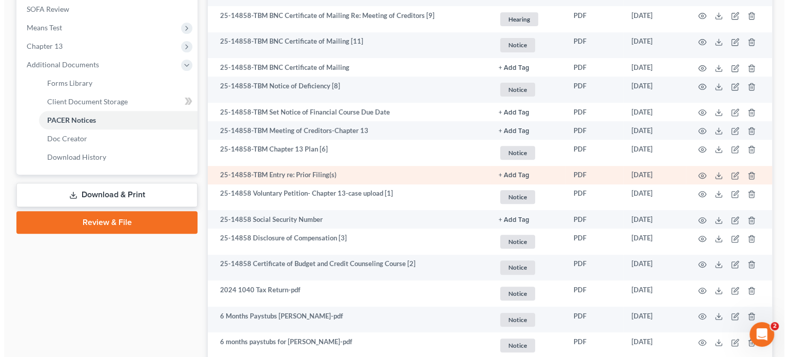
scroll to position [359, 0]
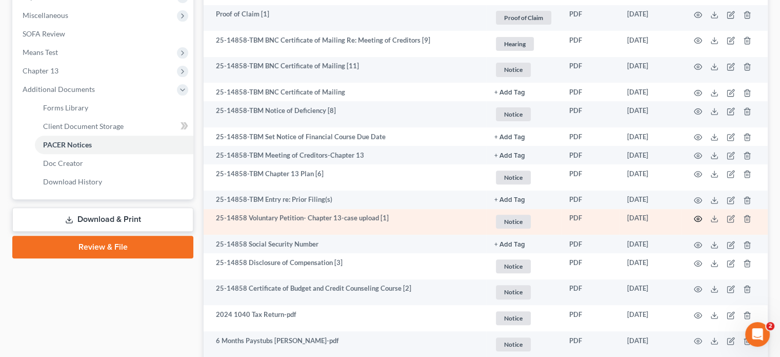
click at [699, 216] on icon "button" at bounding box center [699, 219] width 8 height 6
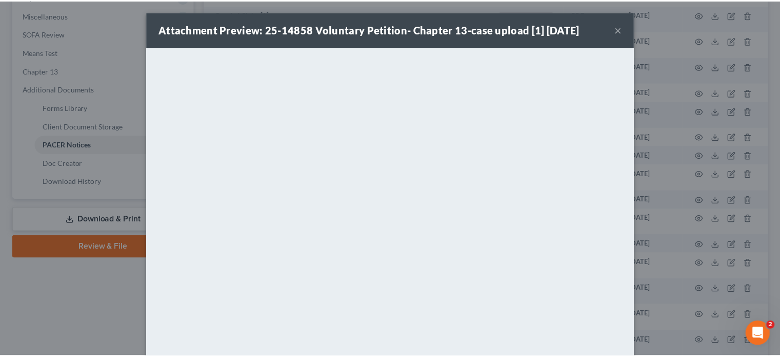
scroll to position [0, 0]
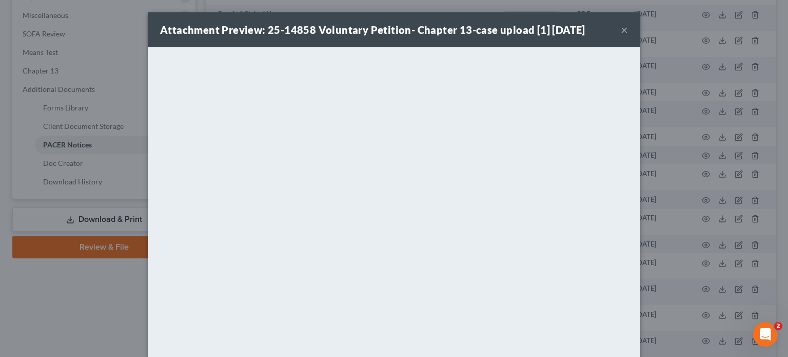
click at [623, 26] on button "×" at bounding box center [624, 30] width 7 height 12
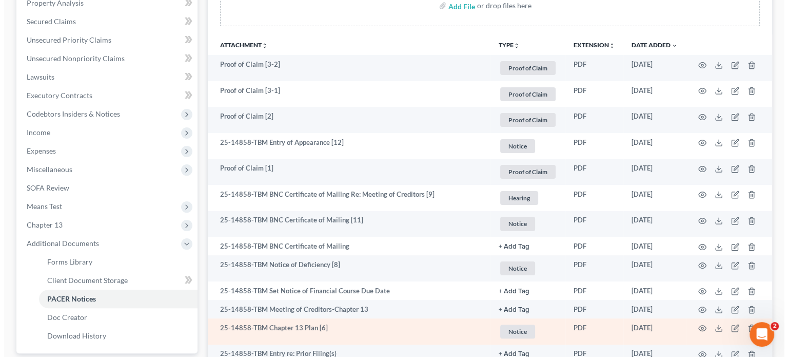
scroll to position [257, 0]
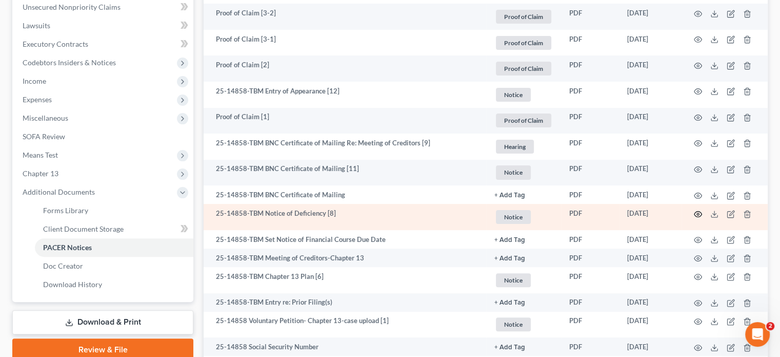
click at [699, 212] on icon "button" at bounding box center [698, 214] width 8 height 8
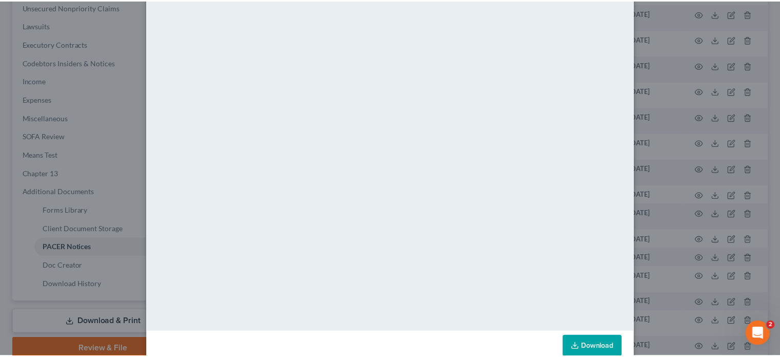
scroll to position [0, 0]
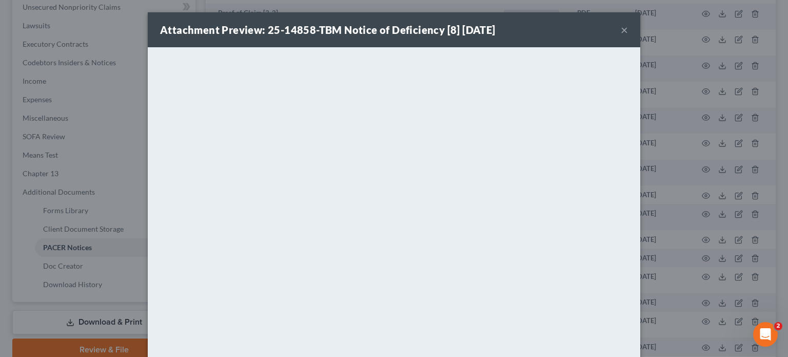
click at [621, 29] on button "×" at bounding box center [624, 30] width 7 height 12
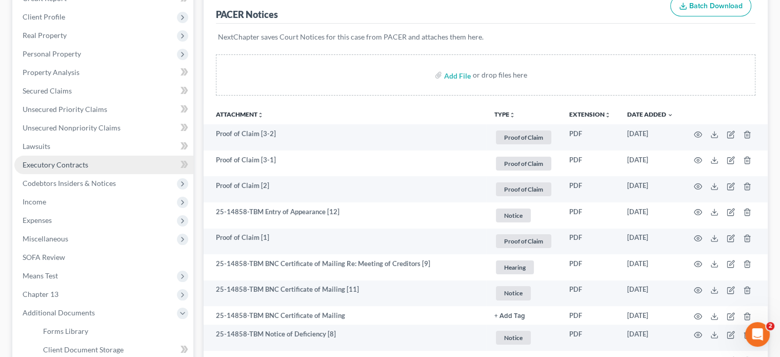
scroll to position [154, 0]
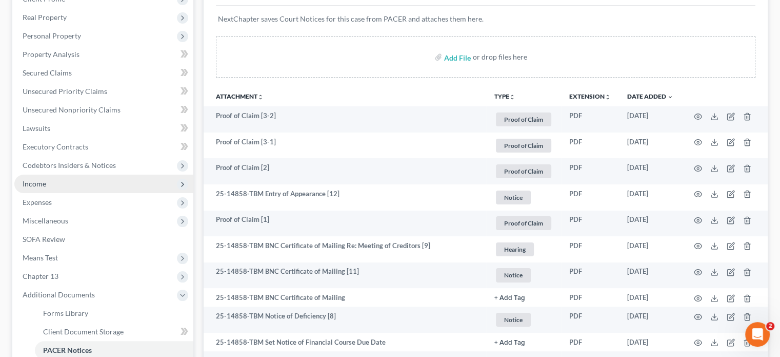
click at [40, 178] on span "Income" at bounding box center [103, 183] width 179 height 18
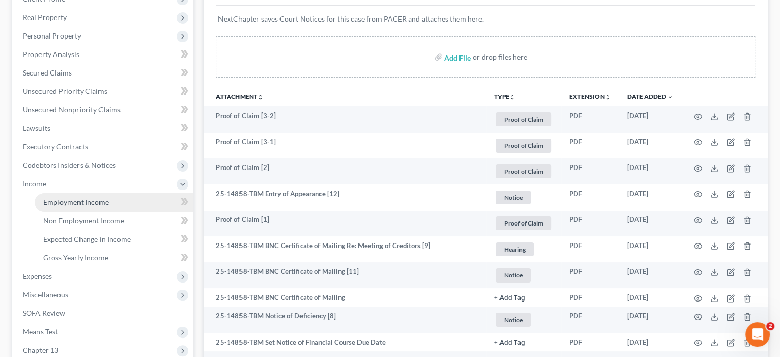
click at [56, 201] on span "Employment Income" at bounding box center [76, 202] width 66 height 9
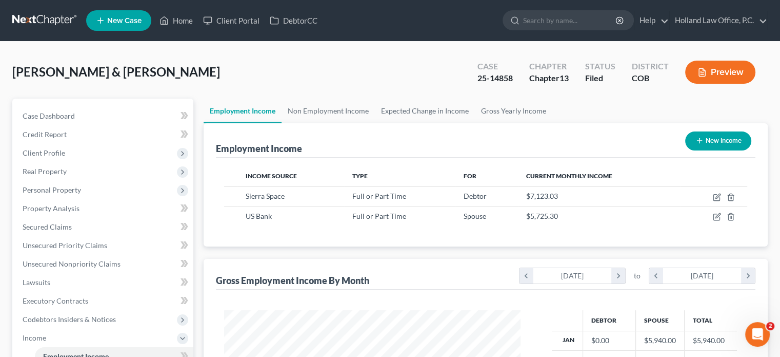
click at [720, 66] on button "Preview" at bounding box center [720, 72] width 70 height 23
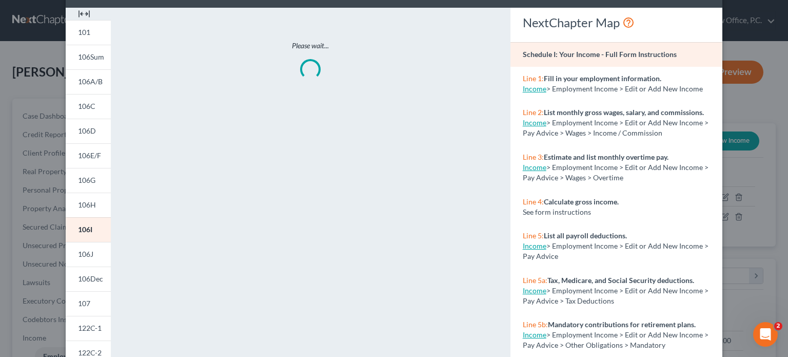
scroll to position [154, 0]
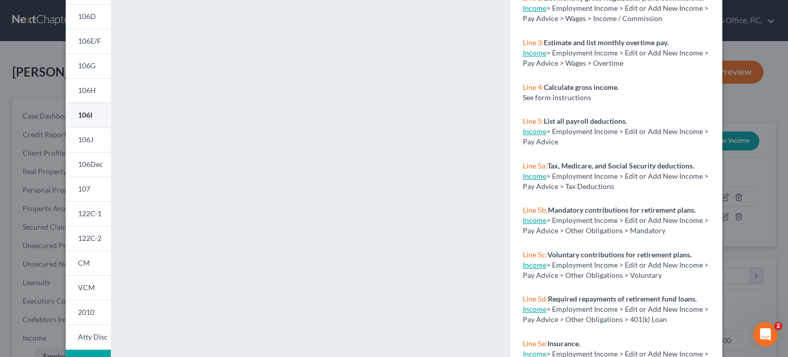
click at [92, 119] on link "106I" at bounding box center [88, 115] width 45 height 25
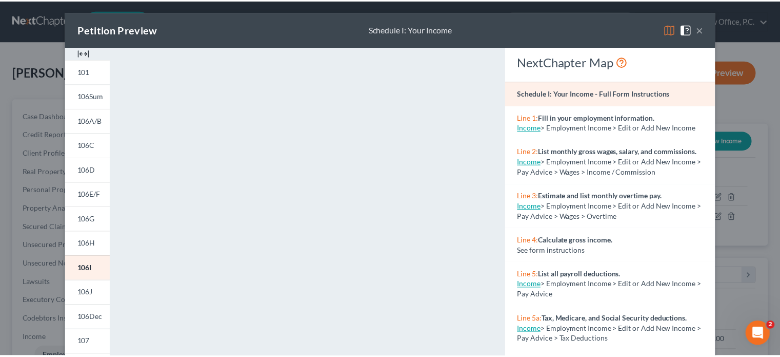
scroll to position [0, 0]
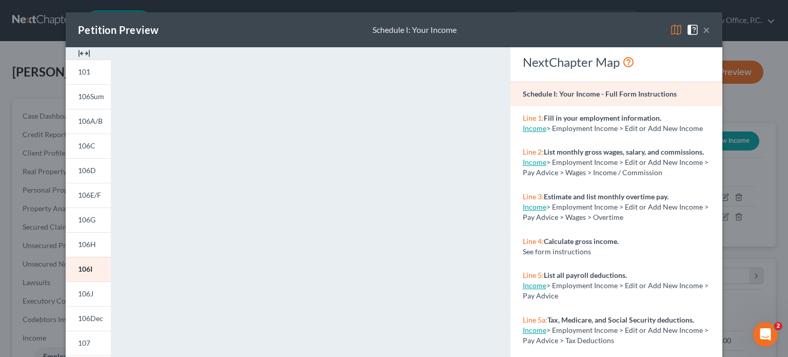
click at [703, 31] on button "×" at bounding box center [706, 30] width 7 height 12
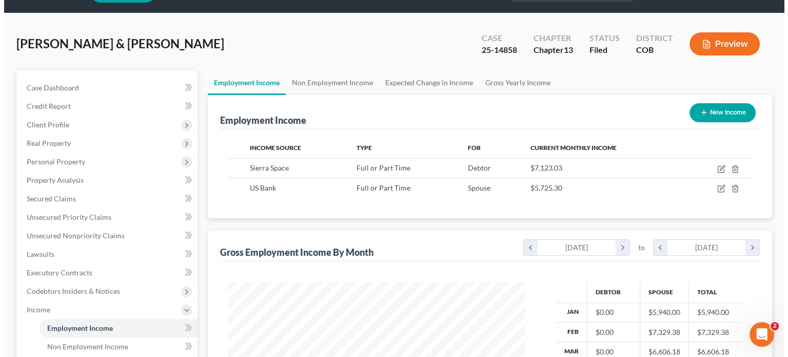
scroll to position [51, 0]
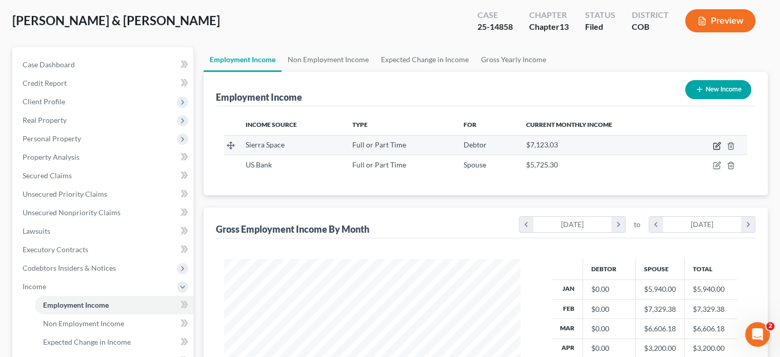
click at [716, 145] on icon "button" at bounding box center [717, 146] width 8 height 8
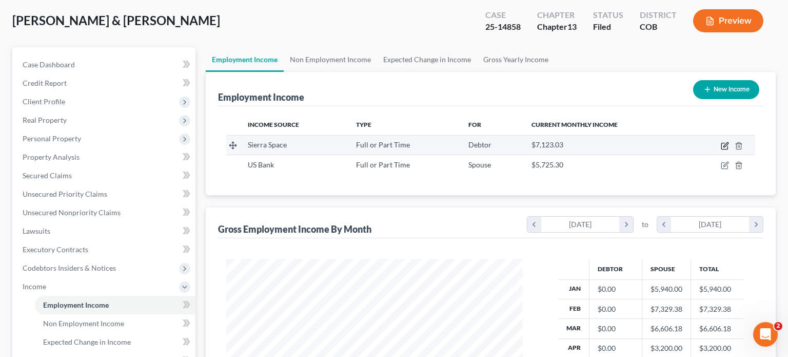
select select "0"
select select "5"
select select "0"
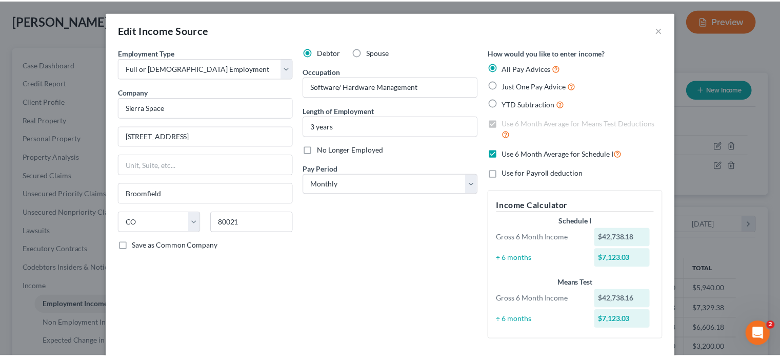
scroll to position [0, 0]
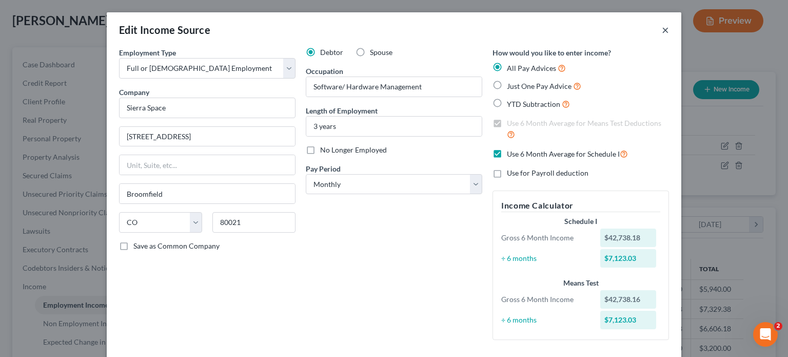
click at [662, 28] on button "×" at bounding box center [665, 30] width 7 height 12
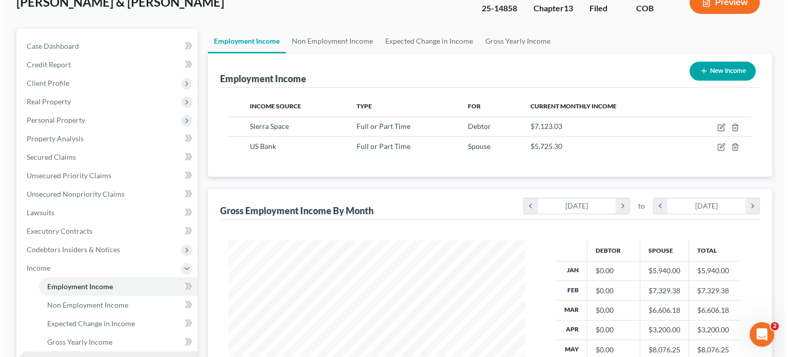
scroll to position [51, 0]
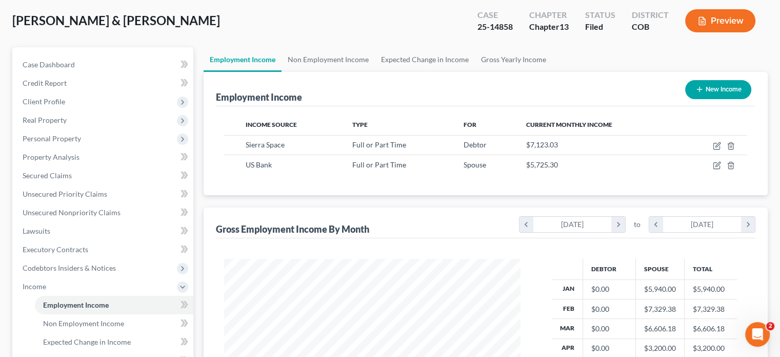
click at [730, 22] on button "Preview" at bounding box center [720, 20] width 70 height 23
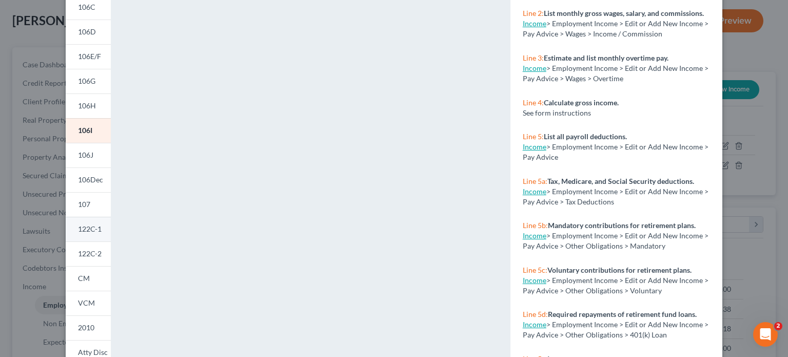
scroll to position [205, 0]
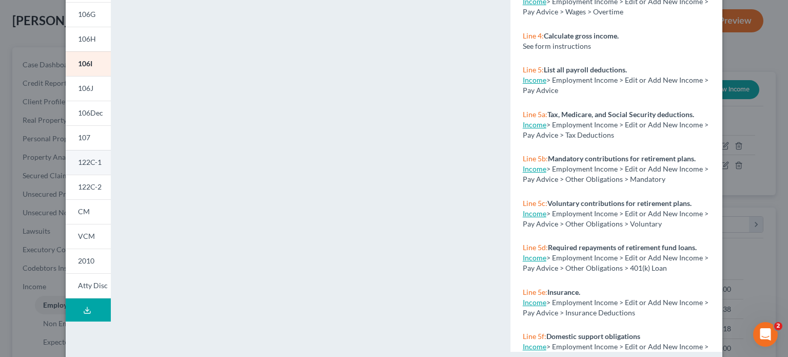
click at [94, 169] on link "122C-1" at bounding box center [88, 162] width 45 height 25
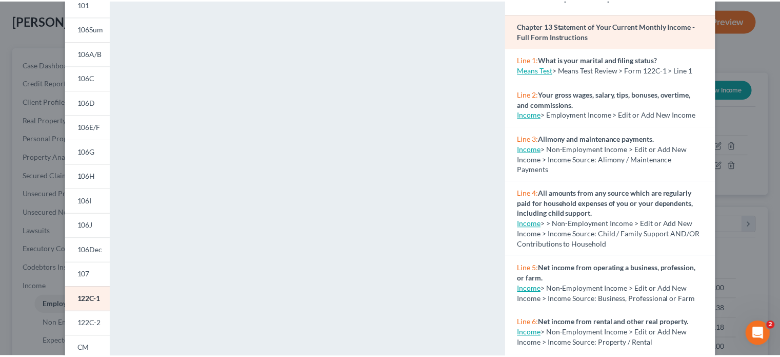
scroll to position [0, 0]
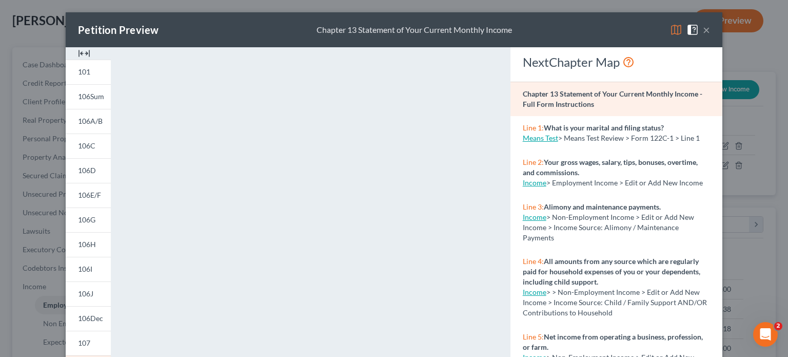
click at [703, 27] on button "×" at bounding box center [706, 30] width 7 height 12
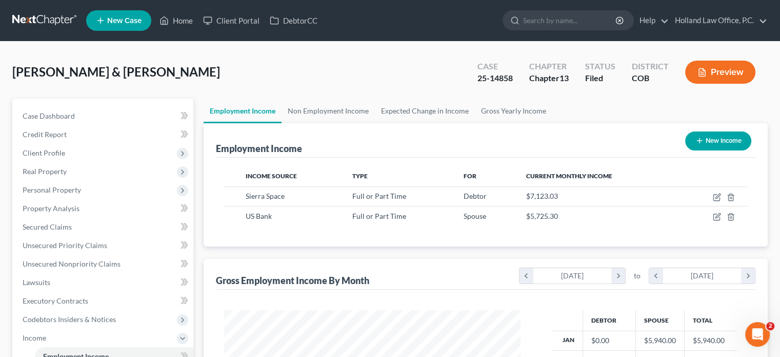
click at [733, 72] on button "Preview" at bounding box center [720, 72] width 70 height 23
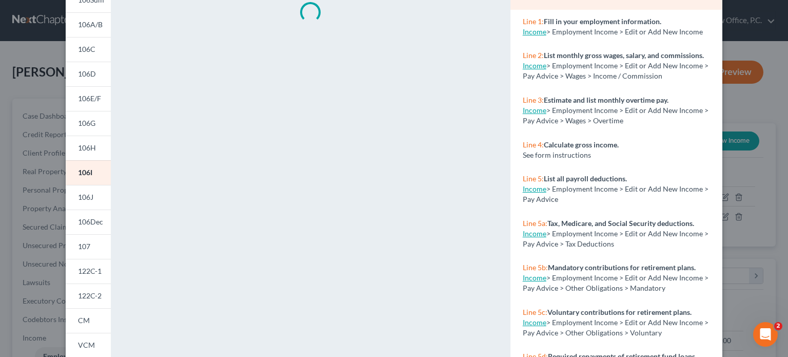
scroll to position [103, 0]
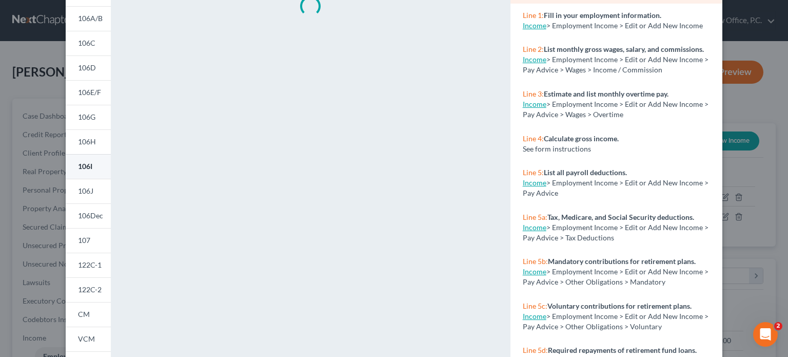
click at [86, 165] on span "106I" at bounding box center [85, 166] width 14 height 9
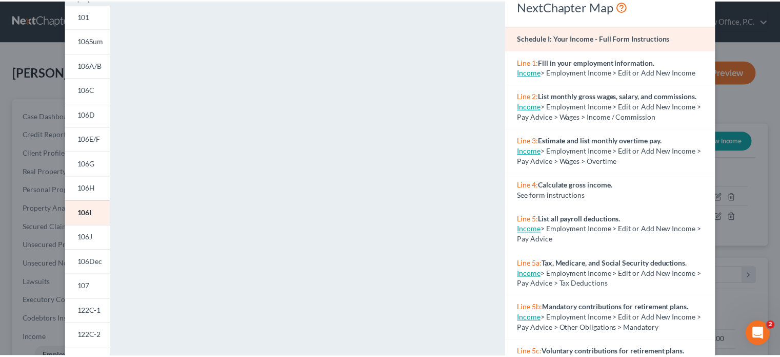
scroll to position [0, 0]
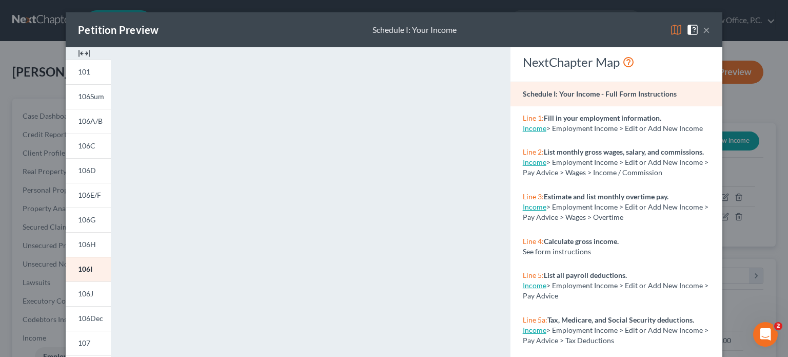
click at [703, 32] on button "×" at bounding box center [706, 30] width 7 height 12
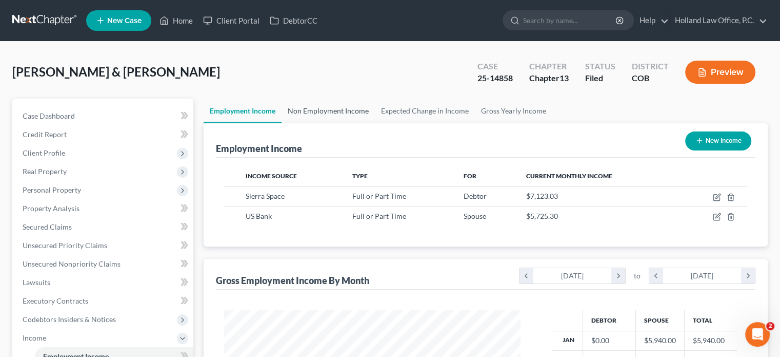
click at [323, 113] on link "Non Employment Income" at bounding box center [328, 110] width 93 height 25
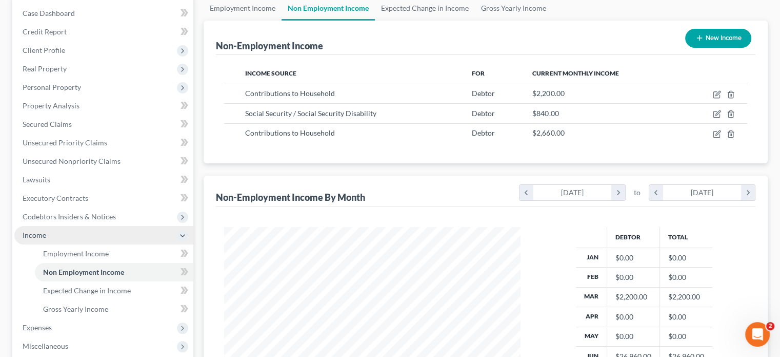
scroll to position [154, 0]
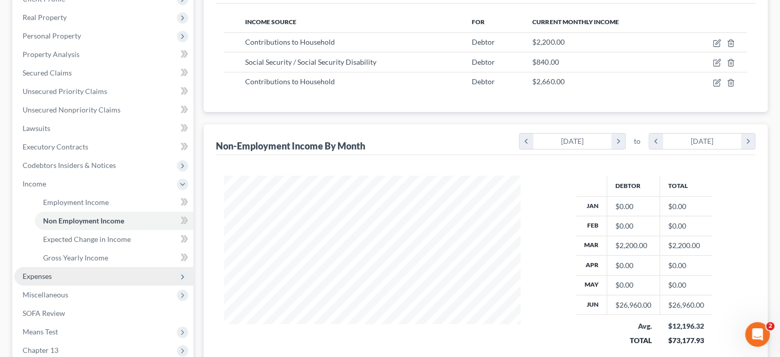
click at [44, 274] on span "Expenses" at bounding box center [37, 275] width 29 height 9
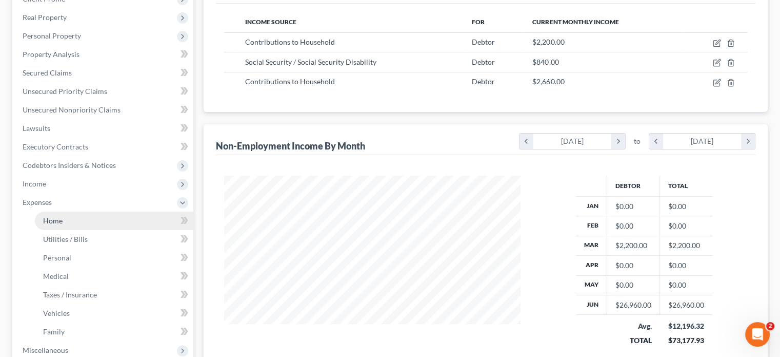
click at [60, 218] on span "Home" at bounding box center [52, 220] width 19 height 9
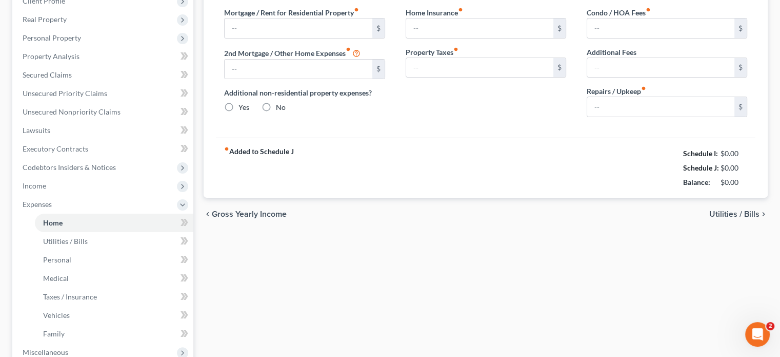
type input "2,691.00"
type input "2,740.00"
radio input "true"
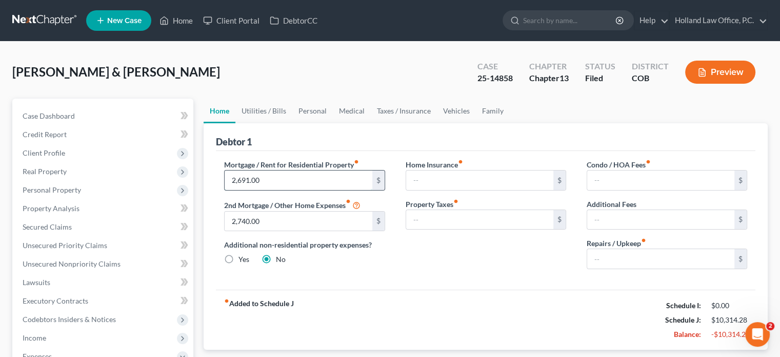
click at [306, 177] on input "2,691.00" at bounding box center [298, 179] width 147 height 19
click at [450, 179] on input "text" at bounding box center [479, 179] width 147 height 19
click at [277, 111] on link "Utilities / Bills" at bounding box center [263, 110] width 57 height 25
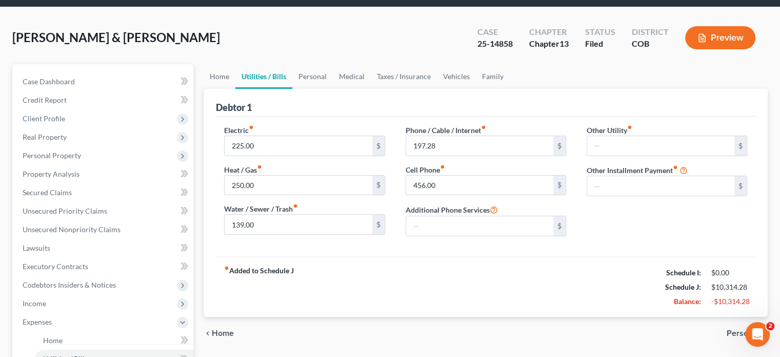
scroll to position [154, 0]
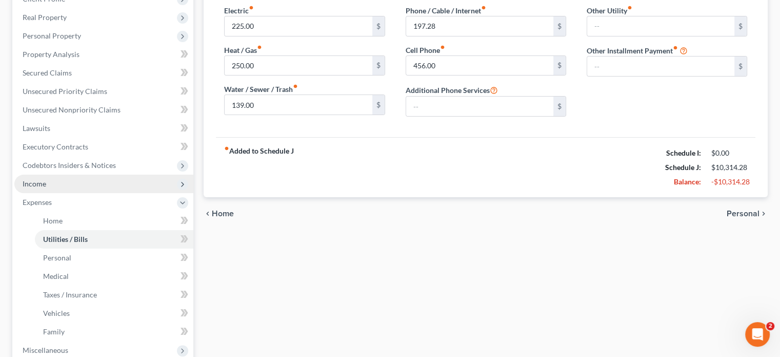
click at [46, 182] on span "Income" at bounding box center [103, 183] width 179 height 18
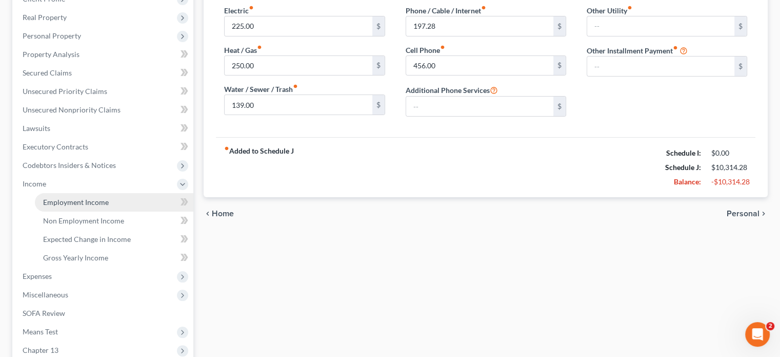
click at [76, 200] on span "Employment Income" at bounding box center [76, 202] width 66 height 9
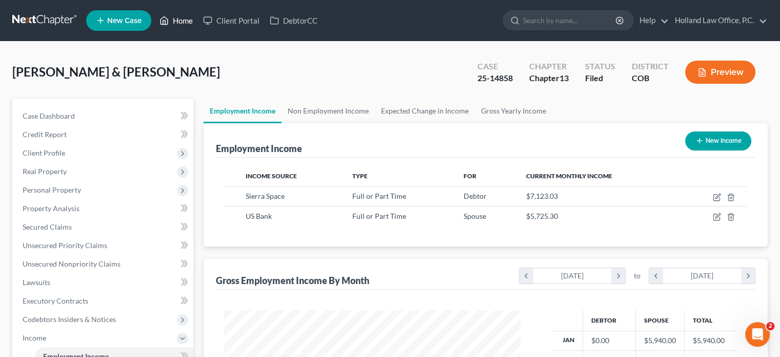
click at [190, 18] on link "Home" at bounding box center [176, 20] width 44 height 18
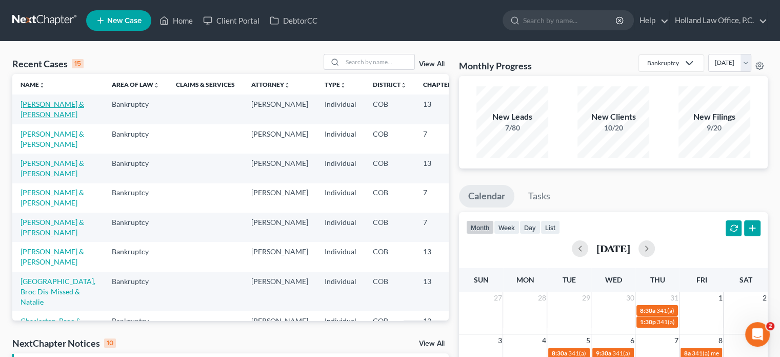
click at [26, 115] on link "[PERSON_NAME] & [PERSON_NAME]" at bounding box center [53, 109] width 64 height 19
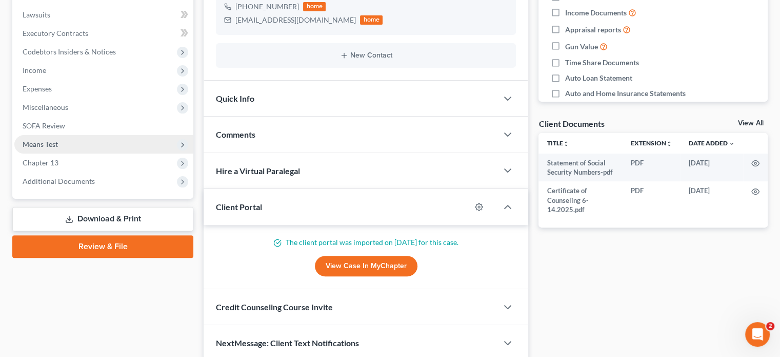
scroll to position [258, 0]
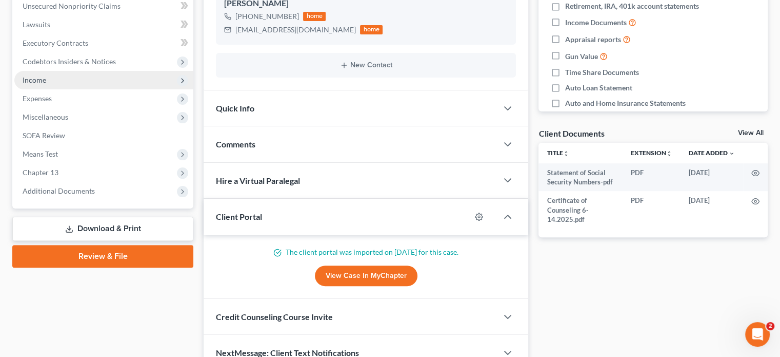
click at [45, 84] on span "Income" at bounding box center [103, 80] width 179 height 18
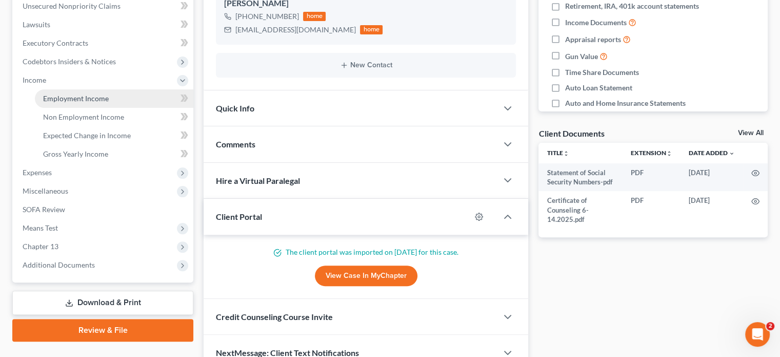
click at [49, 94] on span "Employment Income" at bounding box center [76, 98] width 66 height 9
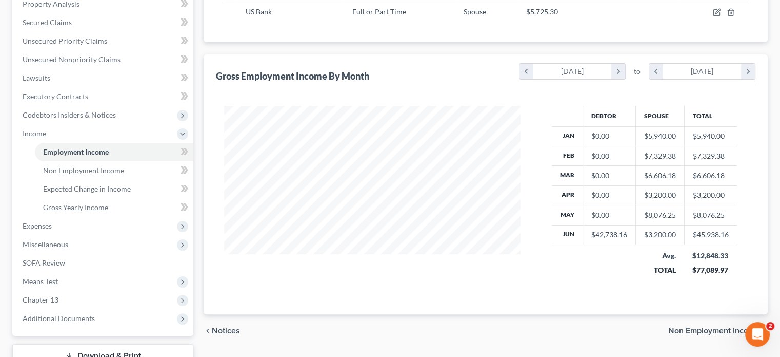
scroll to position [205, 0]
click at [49, 226] on span "Expenses" at bounding box center [37, 224] width 29 height 9
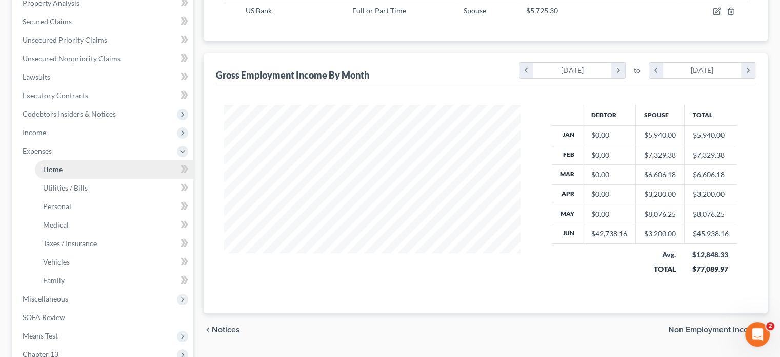
click at [72, 170] on link "Home" at bounding box center [114, 169] width 159 height 18
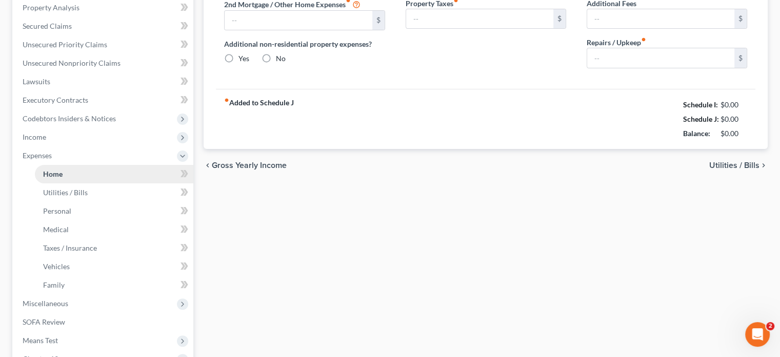
type input "2,691.00"
type input "2,740.00"
radio input "true"
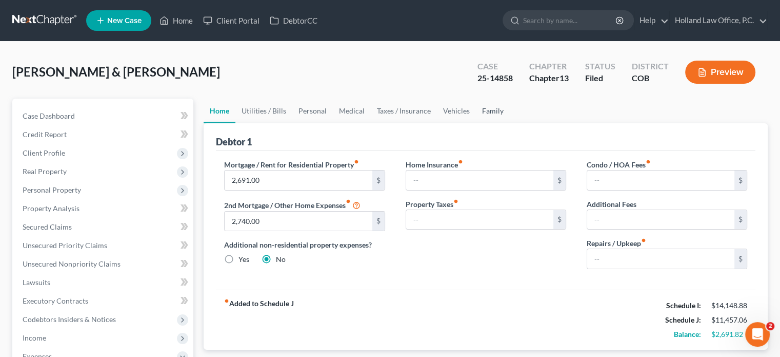
click at [486, 111] on link "Family" at bounding box center [493, 110] width 34 height 25
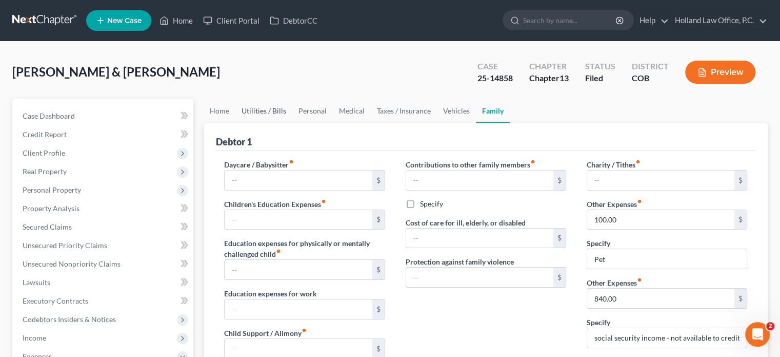
click at [269, 109] on link "Utilities / Bills" at bounding box center [263, 110] width 57 height 25
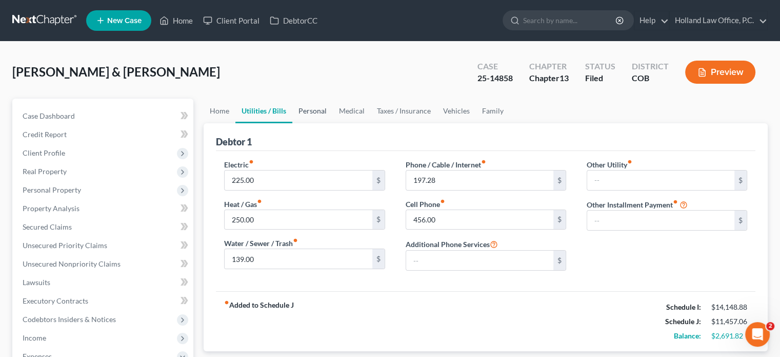
click at [314, 110] on link "Personal" at bounding box center [312, 110] width 41 height 25
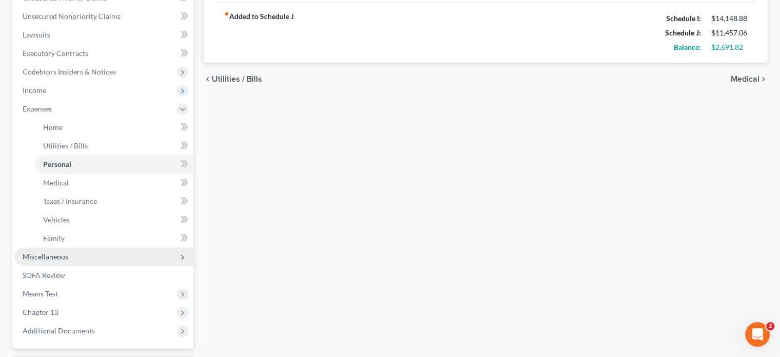
scroll to position [336, 0]
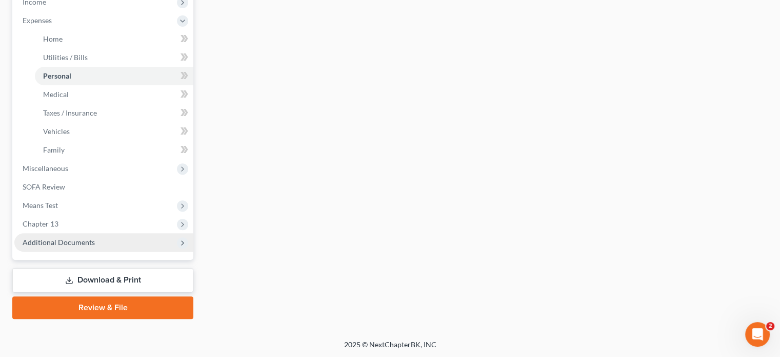
click at [48, 240] on span "Additional Documents" at bounding box center [59, 242] width 72 height 9
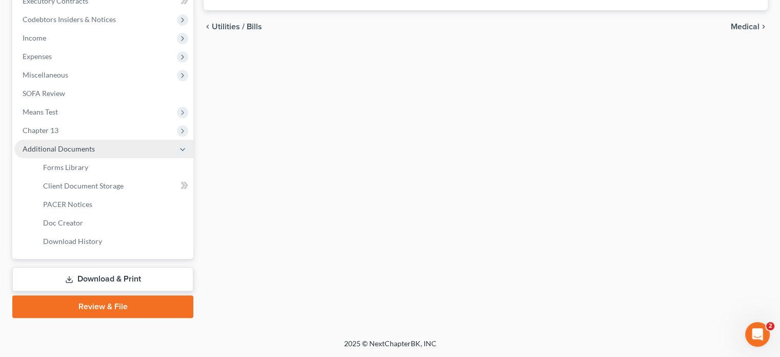
scroll to position [299, 0]
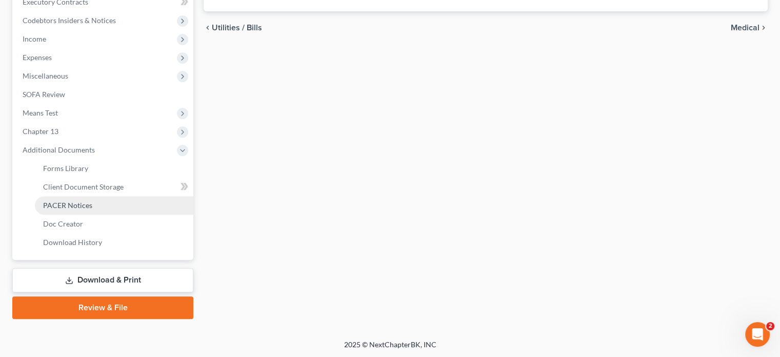
click at [57, 203] on span "PACER Notices" at bounding box center [67, 205] width 49 height 9
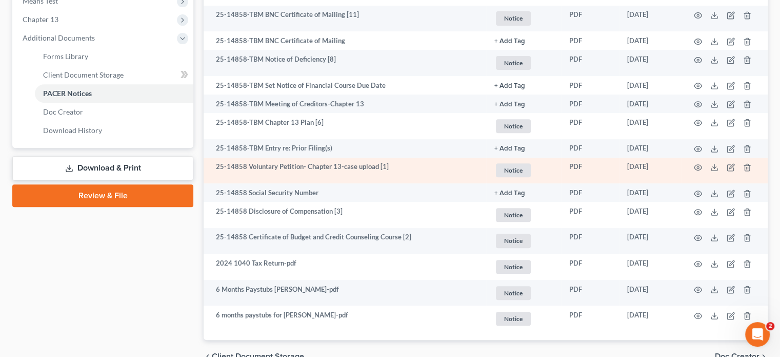
scroll to position [410, 0]
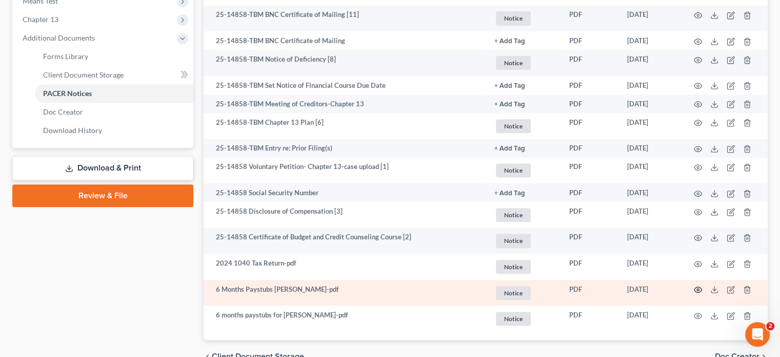
click at [696, 289] on icon "button" at bounding box center [699, 290] width 8 height 6
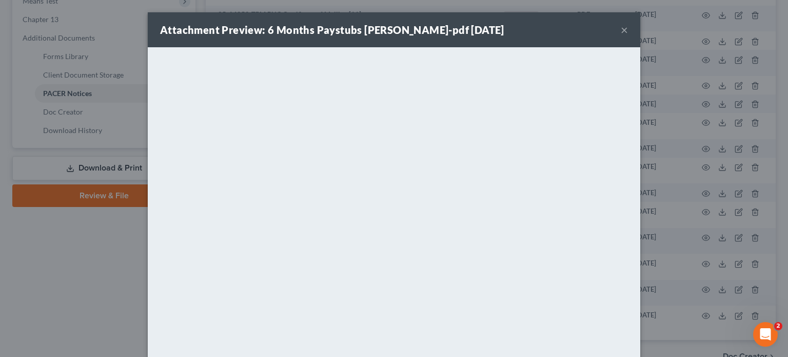
click at [621, 31] on button "×" at bounding box center [624, 30] width 7 height 12
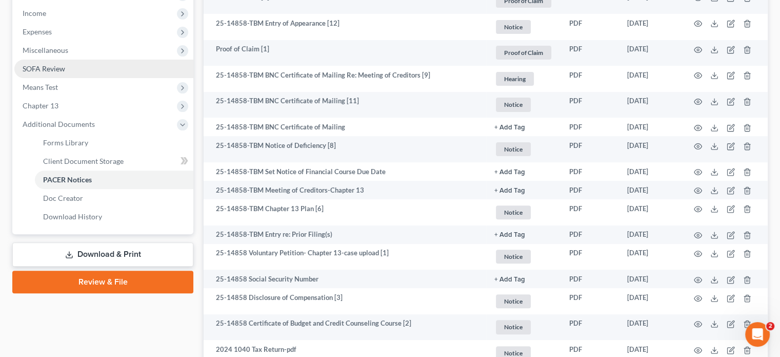
scroll to position [359, 0]
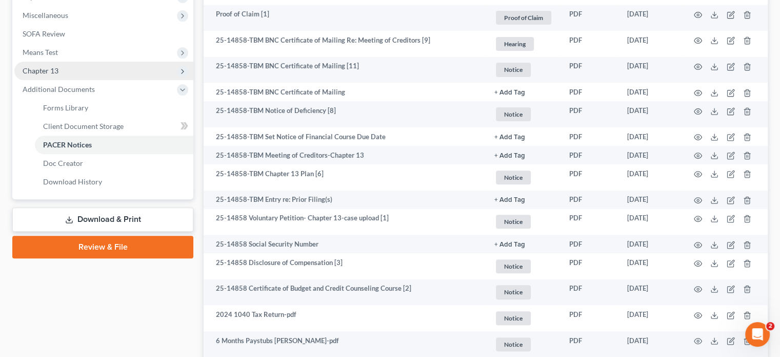
click at [53, 67] on span "Chapter 13" at bounding box center [41, 70] width 36 height 9
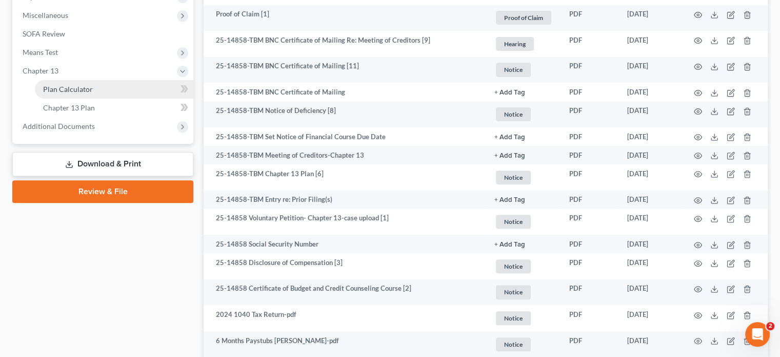
click at [64, 86] on span "Plan Calculator" at bounding box center [68, 89] width 50 height 9
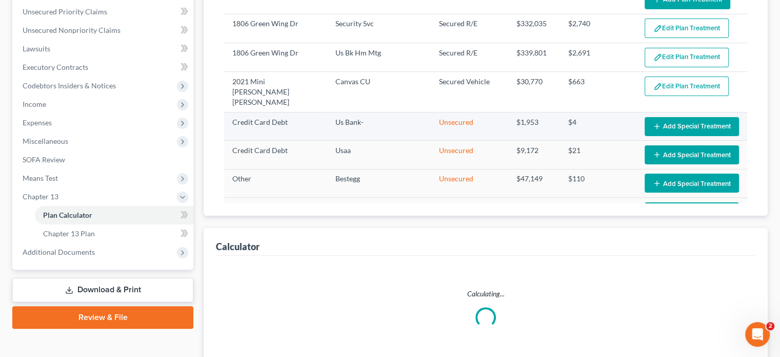
select select "59"
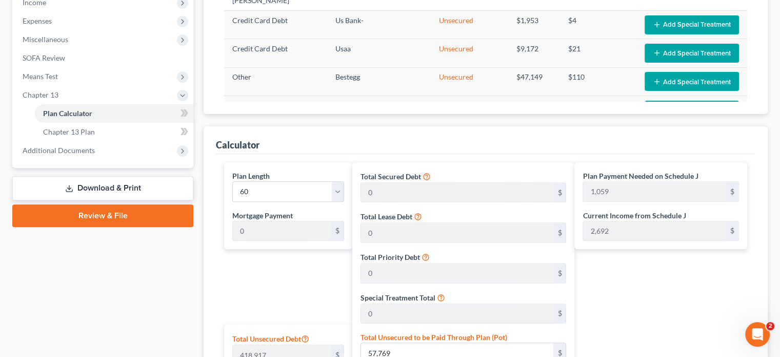
scroll to position [308, 0]
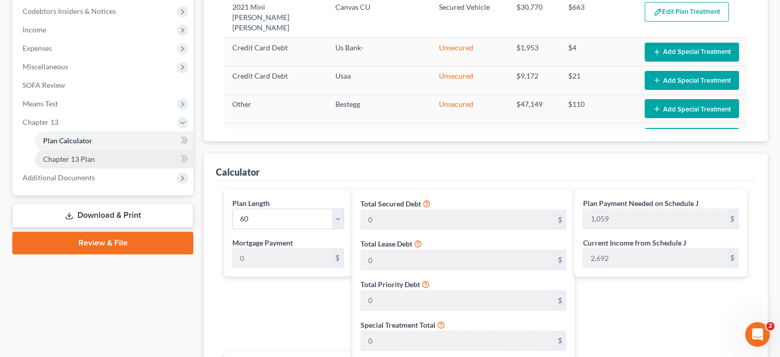
click at [74, 160] on span "Chapter 13 Plan" at bounding box center [69, 158] width 52 height 9
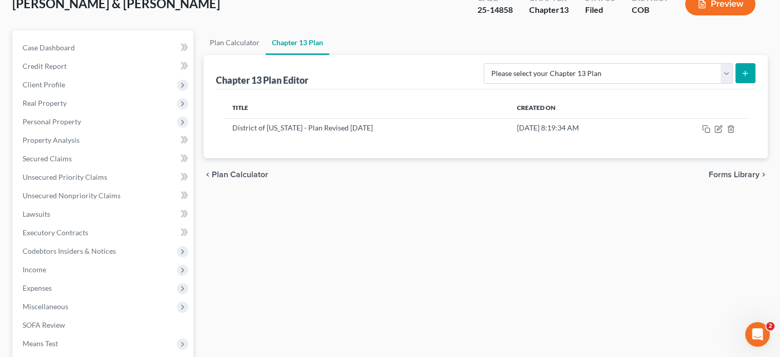
scroll to position [103, 0]
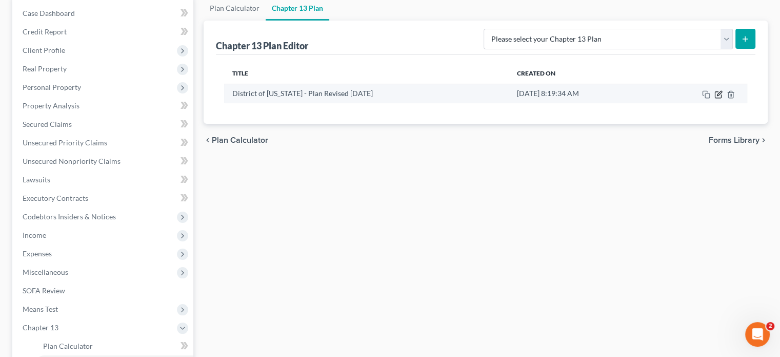
click at [718, 94] on icon "button" at bounding box center [719, 94] width 8 height 8
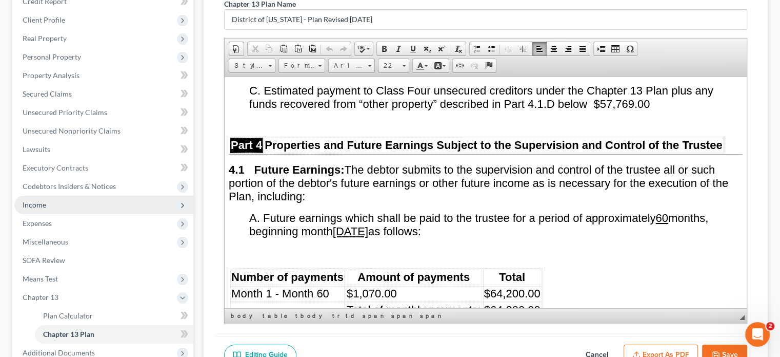
scroll to position [154, 0]
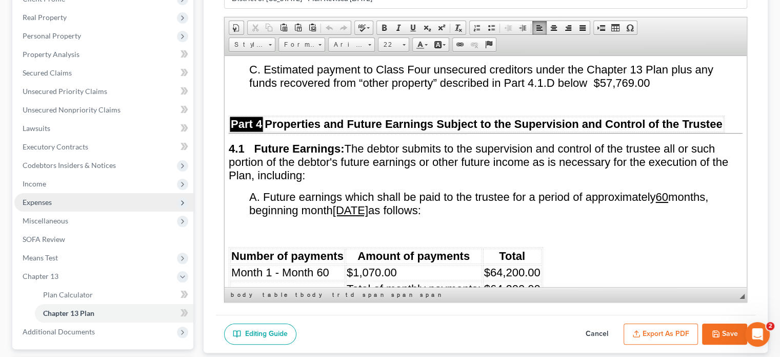
click at [33, 200] on span "Expenses" at bounding box center [37, 202] width 29 height 9
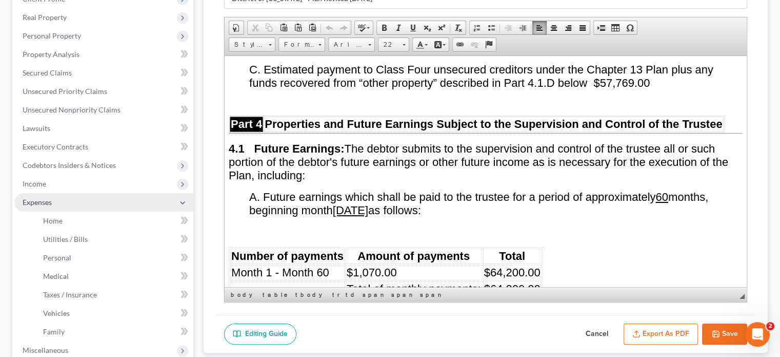
scroll to position [205, 0]
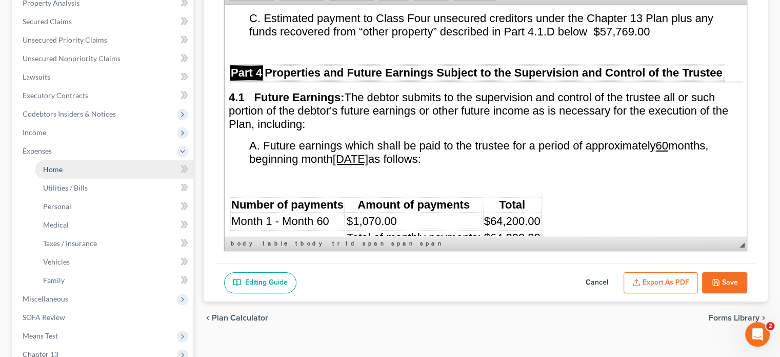
click at [62, 171] on link "Home" at bounding box center [114, 169] width 159 height 18
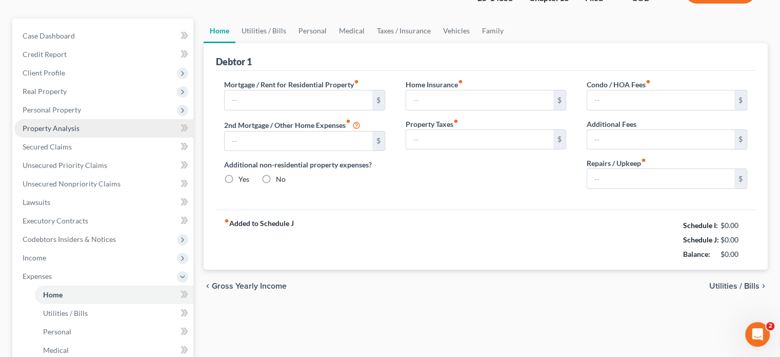
type input "2,691.00"
type input "2,740.00"
radio input "true"
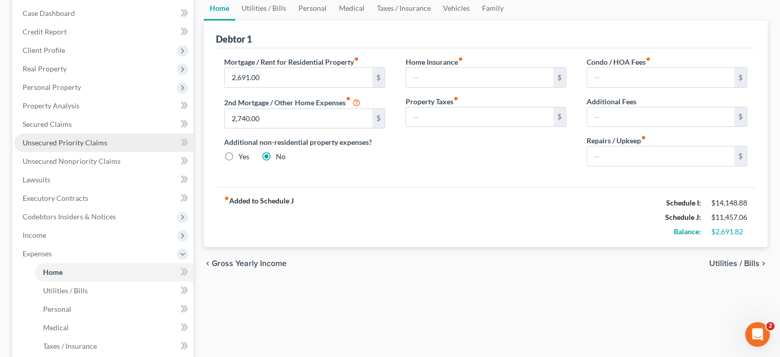
scroll to position [51, 0]
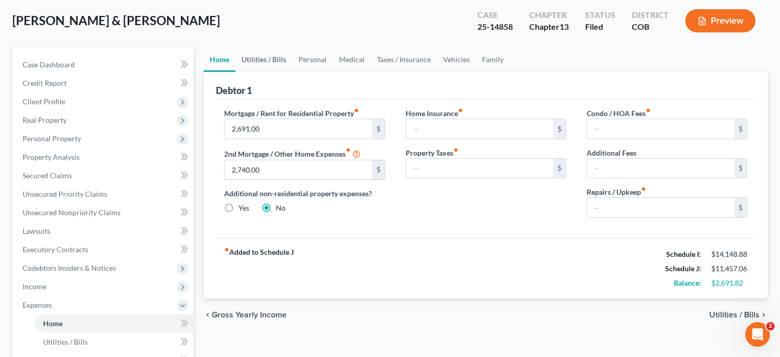
click at [252, 57] on link "Utilities / Bills" at bounding box center [263, 59] width 57 height 25
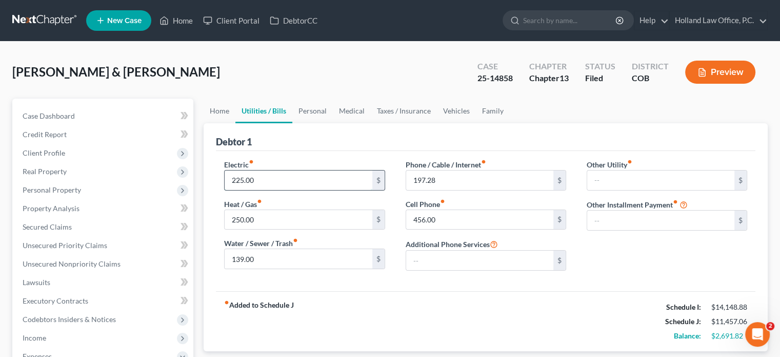
click at [235, 181] on input "225.00" at bounding box center [298, 179] width 147 height 19
click at [238, 178] on input "225.00" at bounding box center [298, 179] width 147 height 19
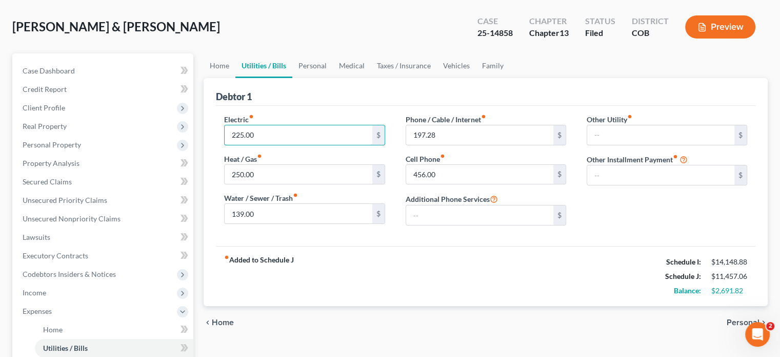
scroll to position [51, 0]
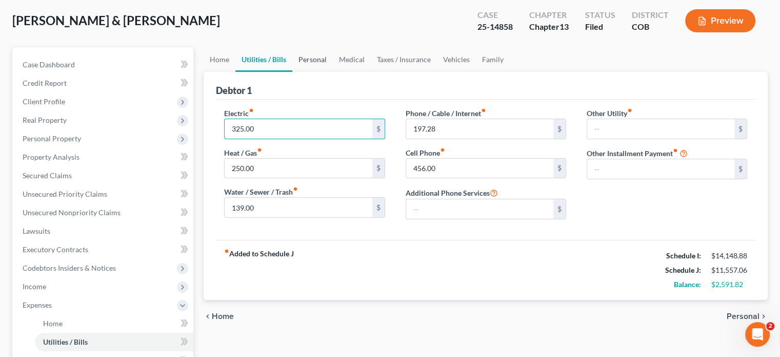
type input "325.00"
click at [312, 58] on link "Personal" at bounding box center [312, 59] width 41 height 25
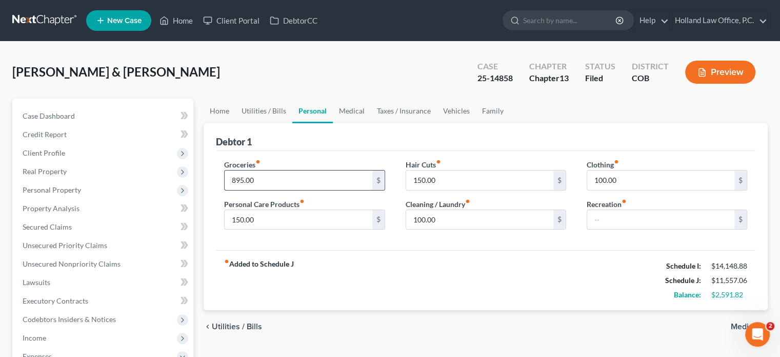
click at [233, 181] on input "895.00" at bounding box center [298, 179] width 147 height 19
click at [230, 178] on input "895.00" at bounding box center [298, 179] width 147 height 19
click at [230, 179] on input "895.00" at bounding box center [298, 179] width 147 height 19
type input "1,895.00"
click at [598, 176] on input "100.00" at bounding box center [660, 179] width 147 height 19
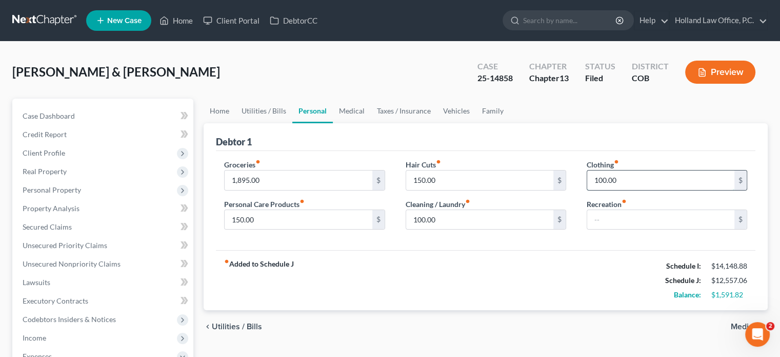
click at [601, 181] on input "100.00" at bounding box center [660, 179] width 147 height 19
click at [601, 178] on input "1,250.00" at bounding box center [660, 179] width 147 height 19
type input "1"
type input "250"
click at [351, 114] on link "Medical" at bounding box center [352, 110] width 38 height 25
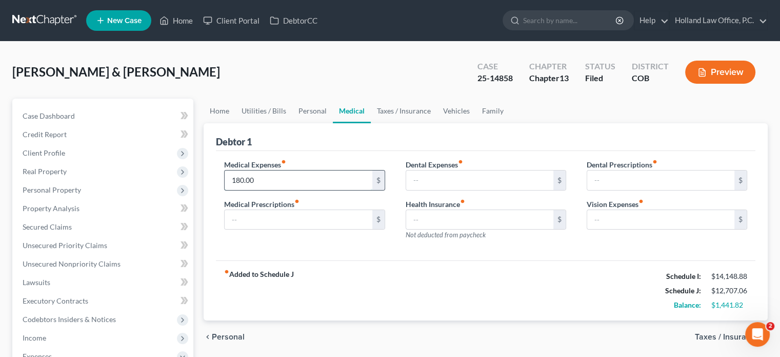
click at [269, 178] on input "180.00" at bounding box center [298, 179] width 147 height 19
type input "735"
click at [402, 111] on link "Taxes / Insurance" at bounding box center [404, 110] width 66 height 25
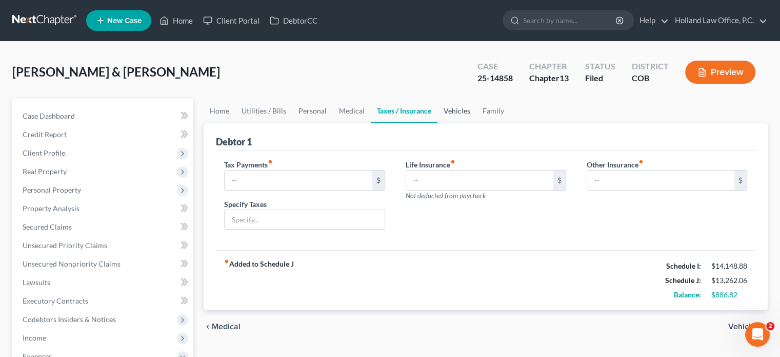
click at [451, 106] on link "Vehicles" at bounding box center [457, 110] width 39 height 25
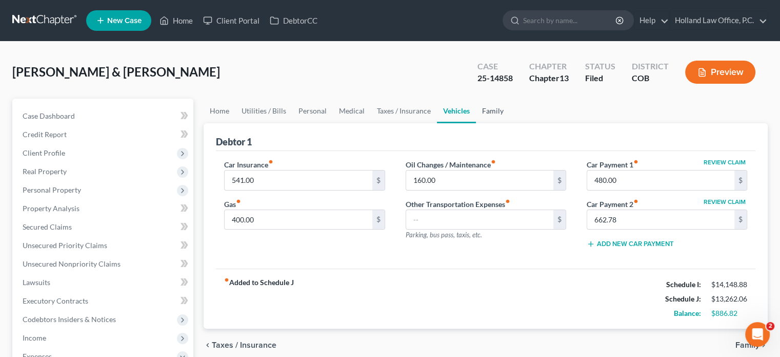
click at [496, 108] on link "Family" at bounding box center [493, 110] width 34 height 25
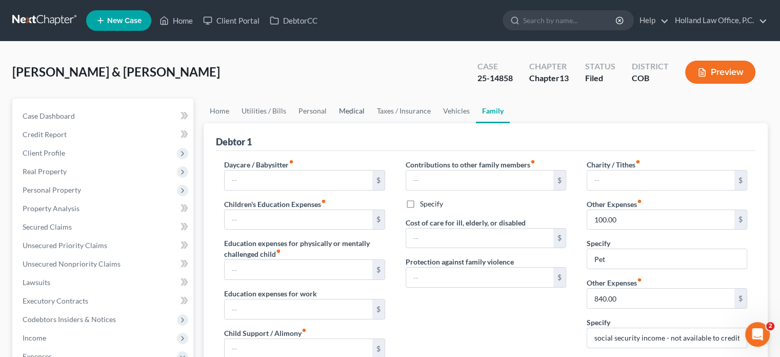
click at [353, 109] on link "Medical" at bounding box center [352, 110] width 38 height 25
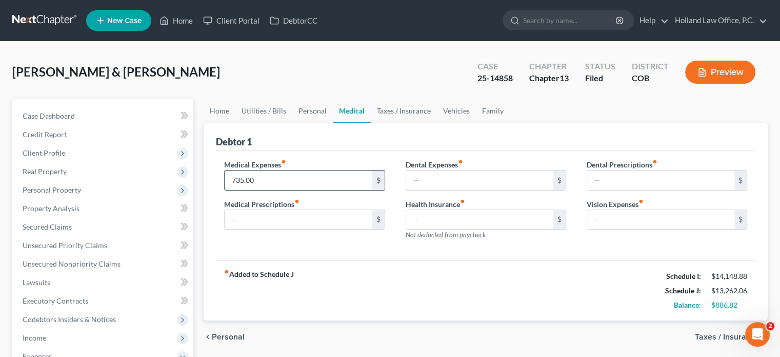
click at [238, 181] on input "735.00" at bounding box center [298, 179] width 147 height 19
click at [240, 176] on input "735.00" at bounding box center [298, 179] width 147 height 19
type input "535.00"
click at [310, 113] on link "Personal" at bounding box center [312, 110] width 41 height 25
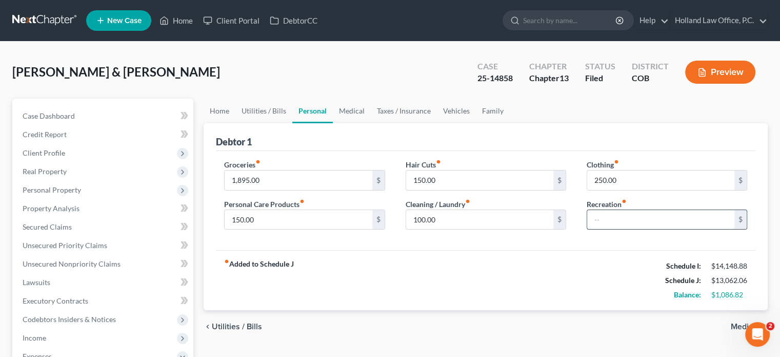
click at [593, 212] on input "text" at bounding box center [660, 219] width 147 height 19
type input "100"
click at [250, 178] on input "1,895.00" at bounding box center [298, 179] width 147 height 19
click at [248, 175] on input "1,895.00" at bounding box center [298, 179] width 147 height 19
type input "1,825"
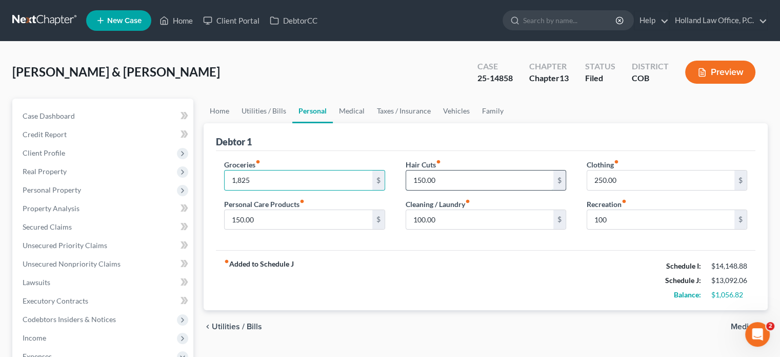
click at [443, 176] on input "150.00" at bounding box center [479, 179] width 147 height 19
type input "300"
click at [277, 224] on input "150.00" at bounding box center [298, 219] width 147 height 19
type input "300"
click at [444, 181] on input "300" at bounding box center [479, 179] width 147 height 19
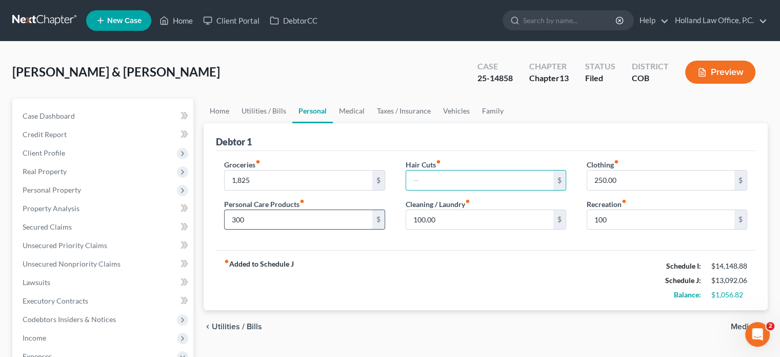
click at [281, 217] on input "300" at bounding box center [298, 219] width 147 height 19
type input "280"
click at [257, 180] on input "1,825" at bounding box center [298, 179] width 147 height 19
click at [246, 180] on input "1,820" at bounding box center [298, 179] width 147 height 19
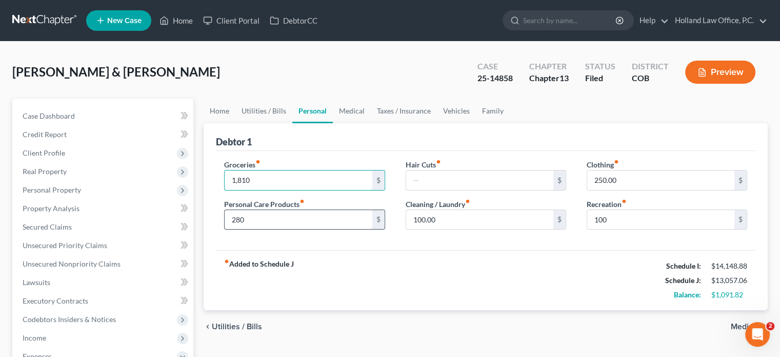
type input "1,810"
click at [258, 218] on input "280" at bounding box center [298, 219] width 147 height 19
click at [341, 110] on link "Medical" at bounding box center [352, 110] width 38 height 25
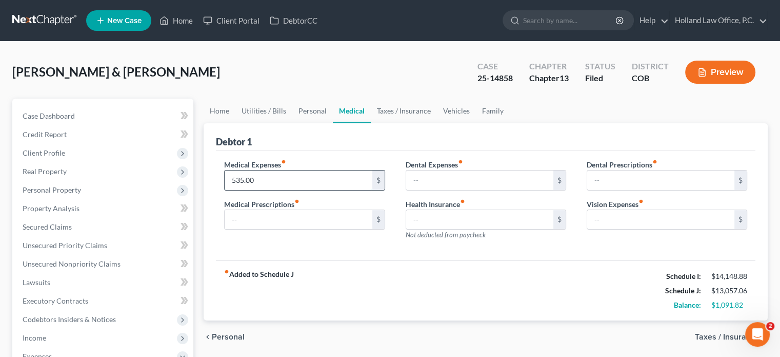
click at [240, 178] on input "535.00" at bounding box center [298, 179] width 147 height 19
type input "555.00"
click at [306, 108] on link "Personal" at bounding box center [312, 110] width 41 height 25
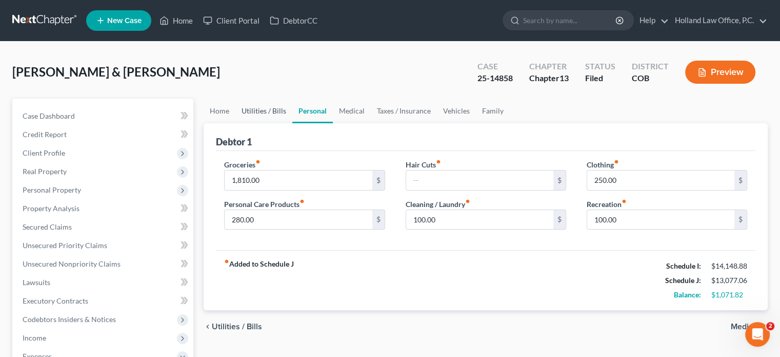
click at [262, 111] on link "Utilities / Bills" at bounding box center [263, 110] width 57 height 25
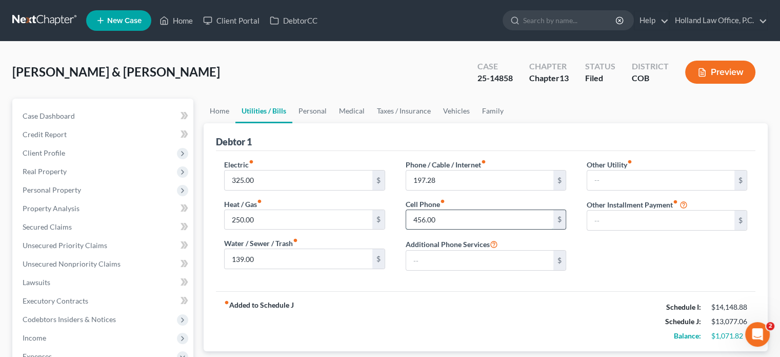
click at [423, 219] on input "456.00" at bounding box center [479, 219] width 147 height 19
click at [425, 220] on input "456.00" at bounding box center [479, 219] width 147 height 19
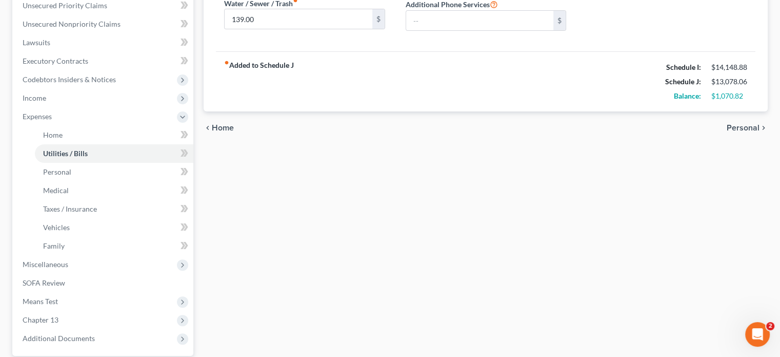
scroll to position [336, 0]
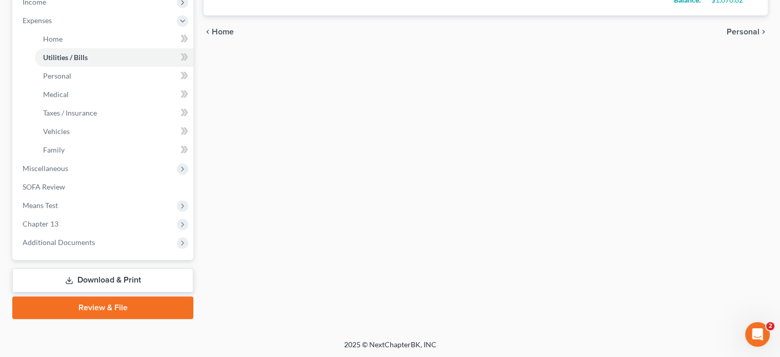
type input "457.00"
click at [98, 284] on link "Download & Print" at bounding box center [102, 280] width 181 height 24
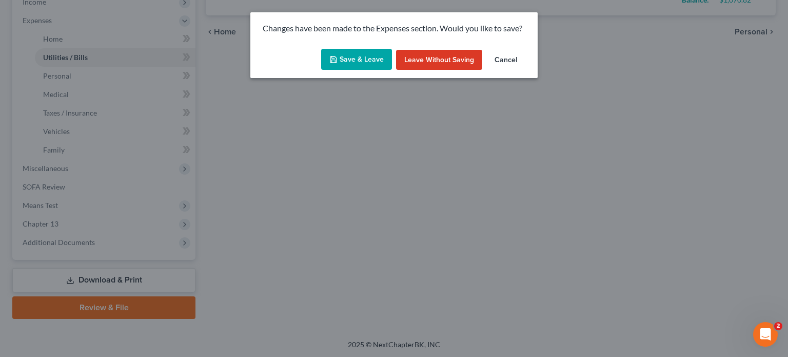
click at [379, 57] on button "Save & Leave" at bounding box center [356, 60] width 71 height 22
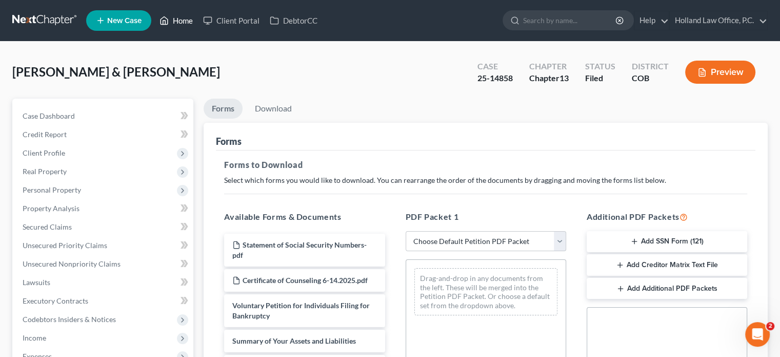
click at [179, 20] on link "Home" at bounding box center [176, 20] width 44 height 18
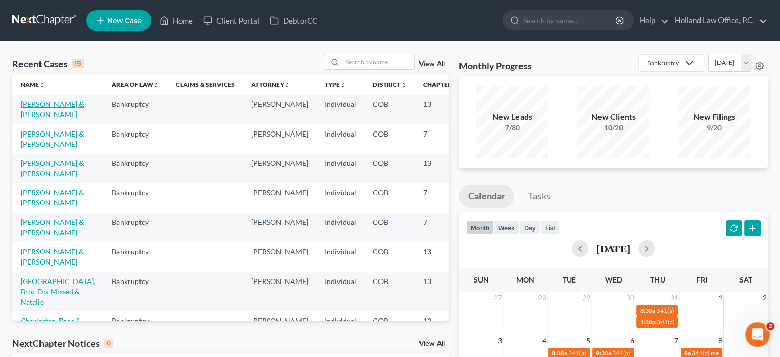
click at [44, 107] on link "[PERSON_NAME] & [PERSON_NAME]" at bounding box center [53, 109] width 64 height 19
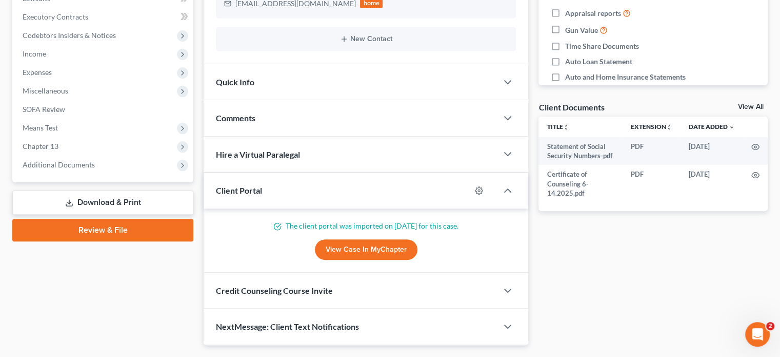
scroll to position [309, 0]
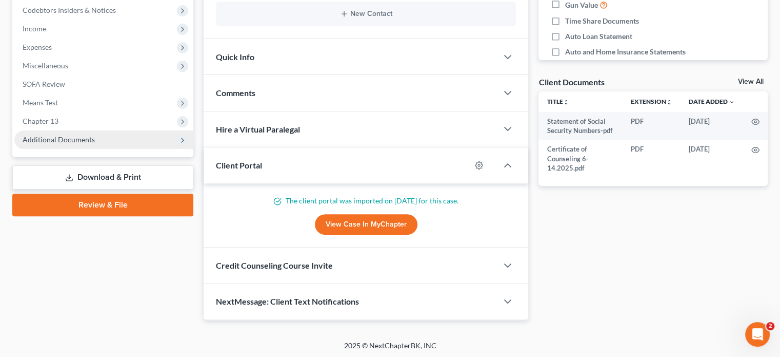
click at [74, 137] on span "Additional Documents" at bounding box center [59, 139] width 72 height 9
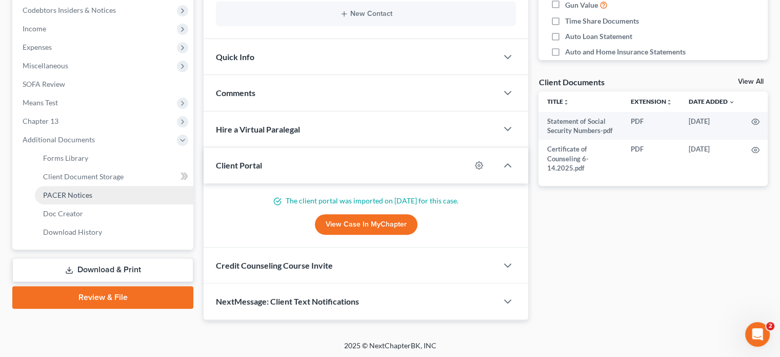
click at [79, 192] on span "PACER Notices" at bounding box center [67, 194] width 49 height 9
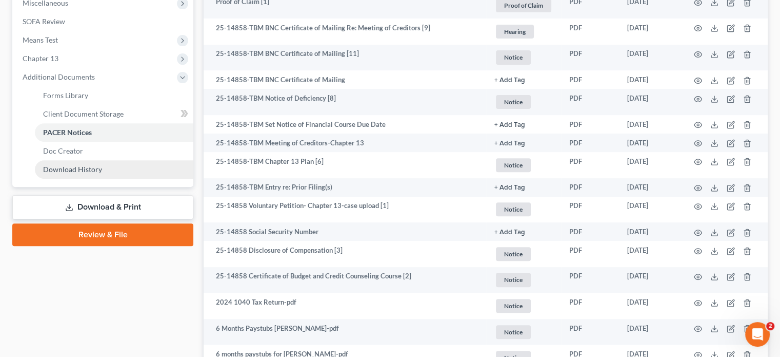
scroll to position [396, 0]
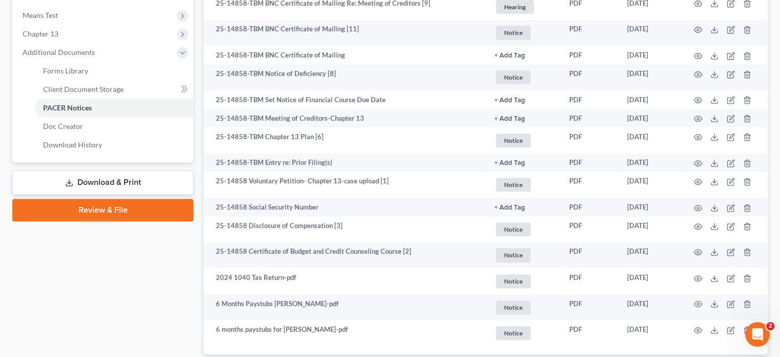
click at [98, 176] on link "Download & Print" at bounding box center [102, 182] width 181 height 24
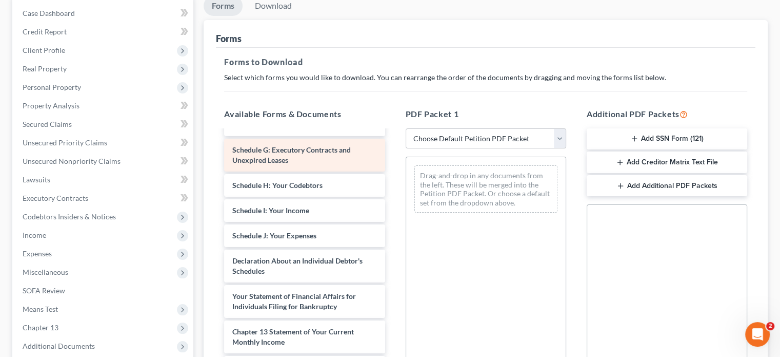
scroll to position [308, 0]
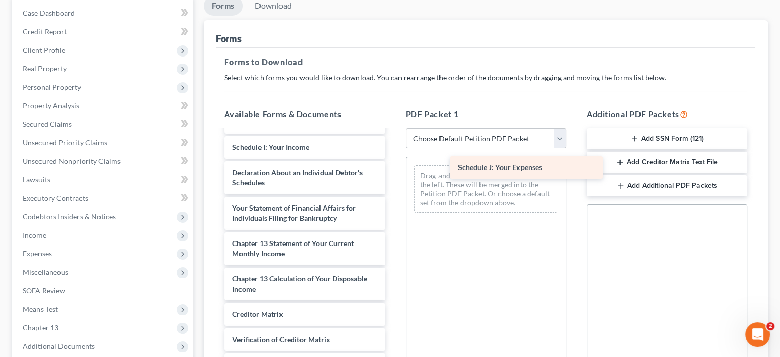
drag, startPoint x: 307, startPoint y: 185, endPoint x: 521, endPoint y: 174, distance: 214.2
click at [393, 171] on div "Schedule J: Your Expenses Statement of Social Security Numbers-pdf Certificate …" at bounding box center [304, 117] width 177 height 588
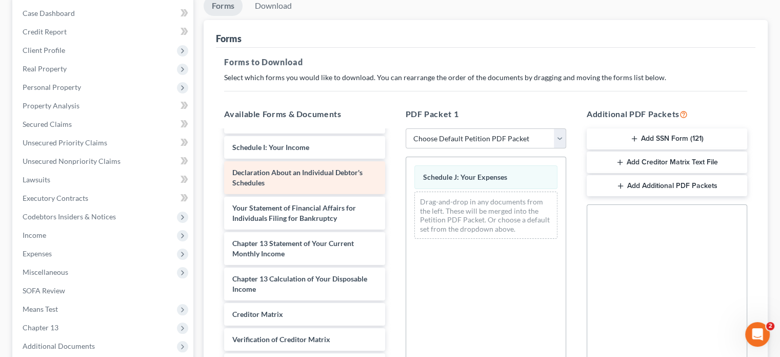
scroll to position [285, 0]
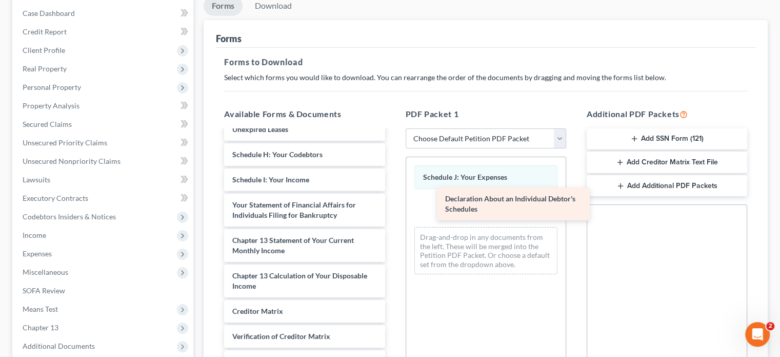
drag, startPoint x: 316, startPoint y: 194, endPoint x: 523, endPoint y: 211, distance: 207.9
click at [393, 211] on div "Declaration About an Individual Debtor's Schedules Statement of Social Security…" at bounding box center [304, 131] width 177 height 553
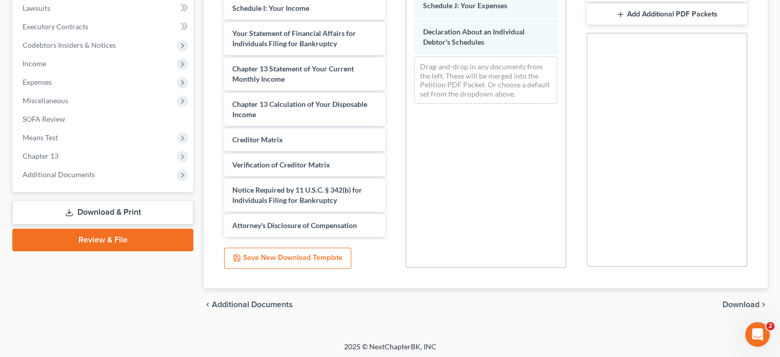
scroll to position [276, 0]
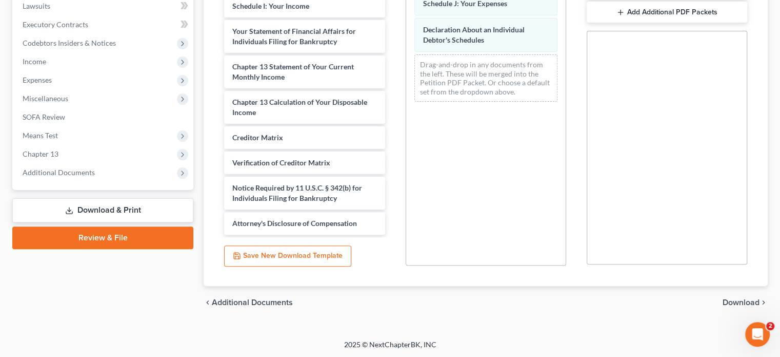
click at [738, 300] on span "Download" at bounding box center [741, 302] width 37 height 8
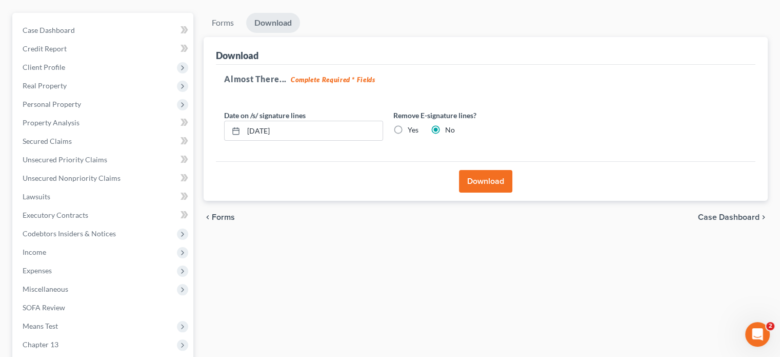
scroll to position [1, 0]
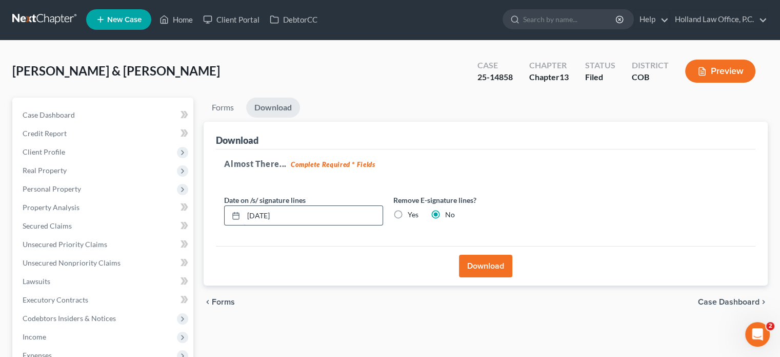
click at [294, 213] on input "[DATE]" at bounding box center [313, 215] width 139 height 19
type input "0"
type input "[DATE]"
click at [495, 262] on button "Download" at bounding box center [485, 265] width 53 height 23
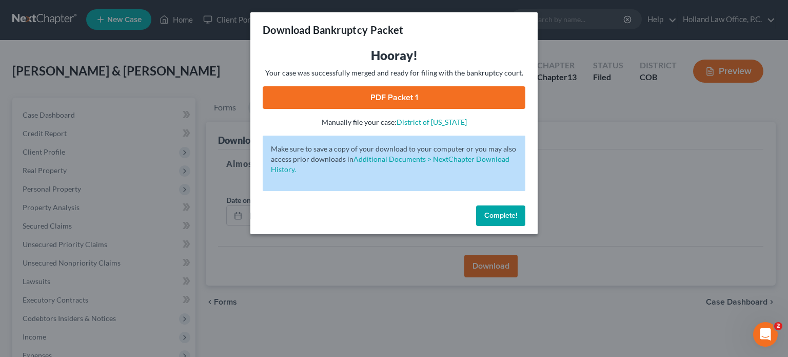
click at [498, 213] on span "Complete!" at bounding box center [500, 215] width 33 height 9
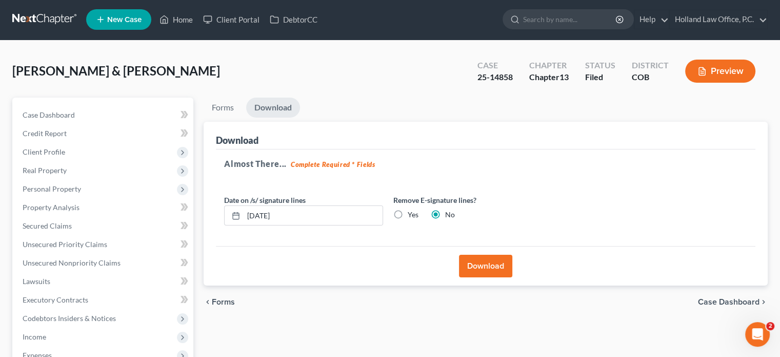
click at [481, 262] on button "Download" at bounding box center [485, 265] width 53 height 23
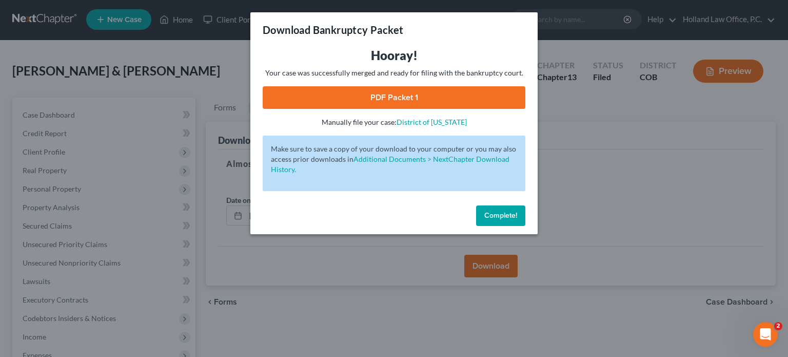
click at [424, 89] on link "PDF Packet 1" at bounding box center [394, 97] width 263 height 23
click at [517, 214] on span "Complete!" at bounding box center [500, 215] width 33 height 9
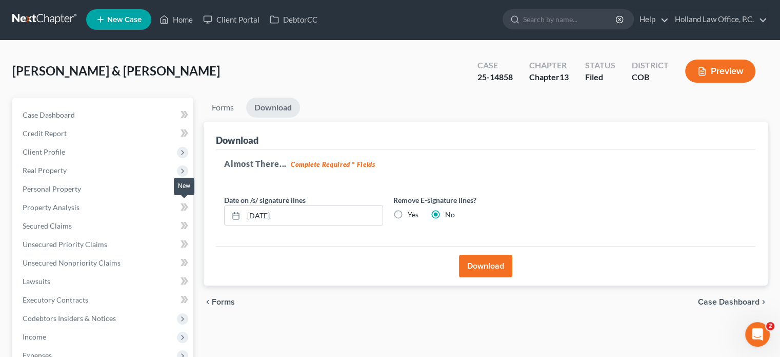
scroll to position [0, 0]
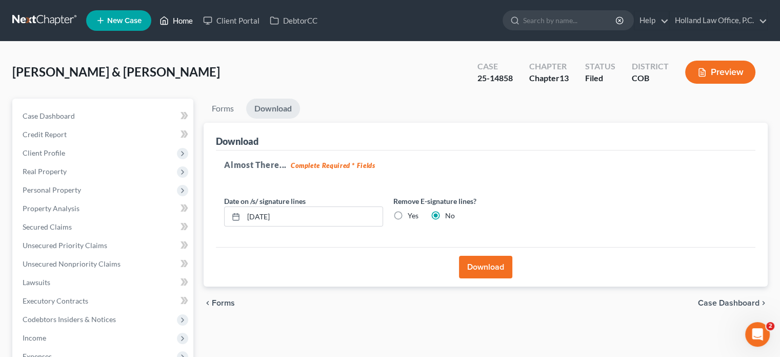
click at [185, 23] on link "Home" at bounding box center [176, 20] width 44 height 18
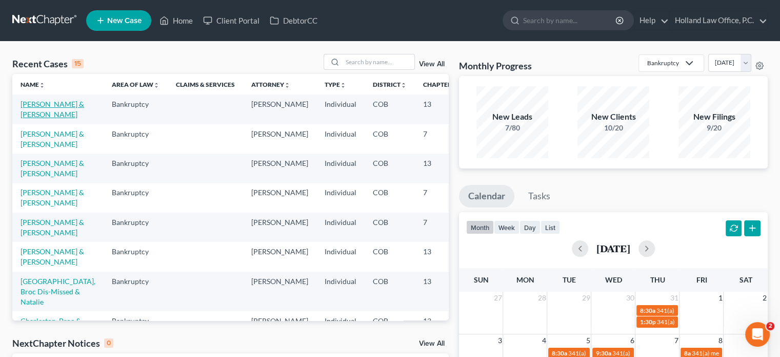
click at [22, 113] on link "[PERSON_NAME] & [PERSON_NAME]" at bounding box center [53, 109] width 64 height 19
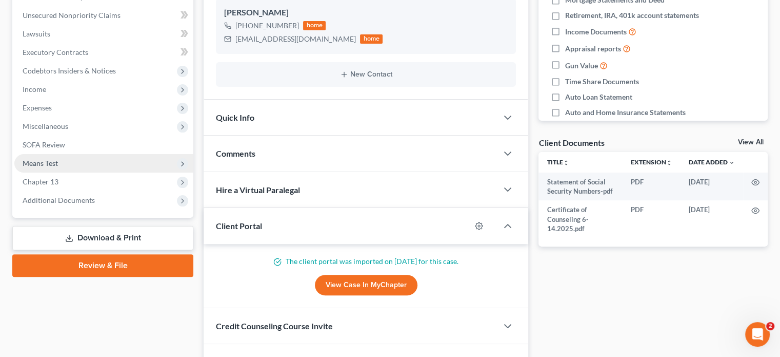
scroll to position [257, 0]
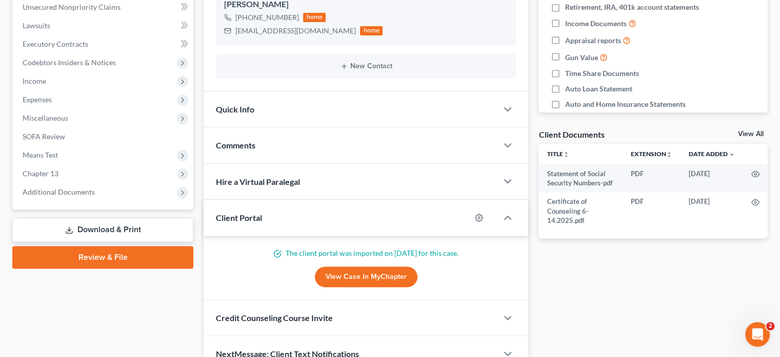
click at [110, 229] on link "Download & Print" at bounding box center [102, 230] width 181 height 24
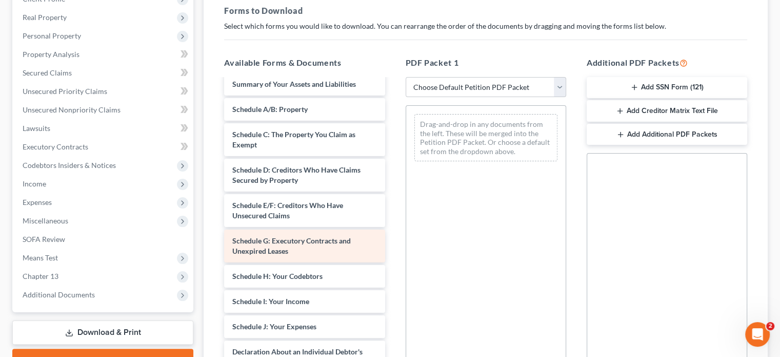
scroll to position [154, 0]
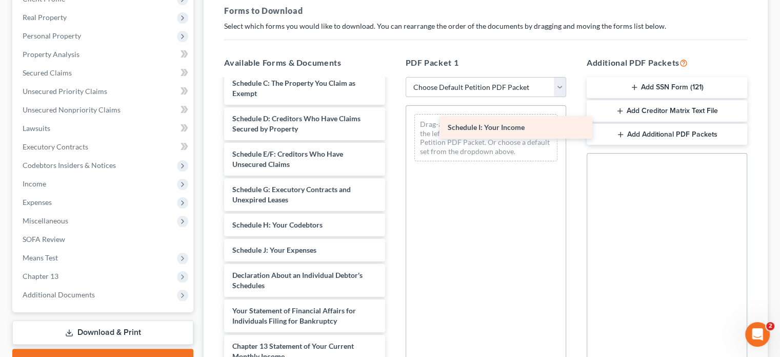
drag, startPoint x: 317, startPoint y: 261, endPoint x: 532, endPoint y: 129, distance: 252.6
click at [393, 129] on div "Schedule I: Your Income Statement of Social Security Numbers-pdf Certificate of…" at bounding box center [304, 220] width 177 height 588
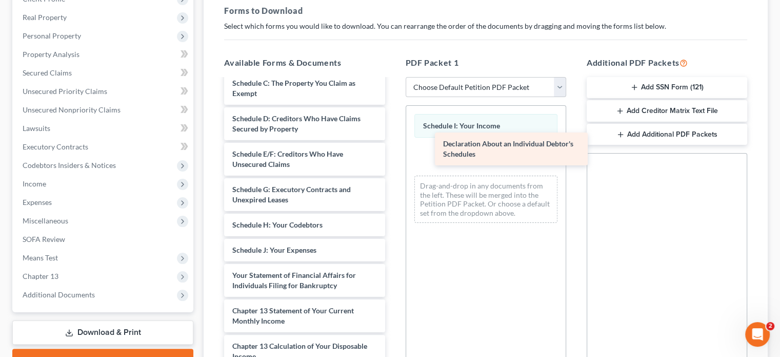
drag, startPoint x: 302, startPoint y: 284, endPoint x: 513, endPoint y: 143, distance: 253.4
click at [393, 143] on div "Declaration About an Individual Debtor's Schedules Statement of Social Security…" at bounding box center [304, 202] width 177 height 553
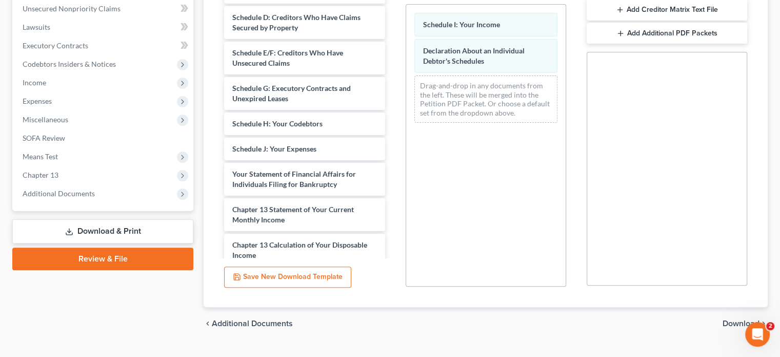
scroll to position [276, 0]
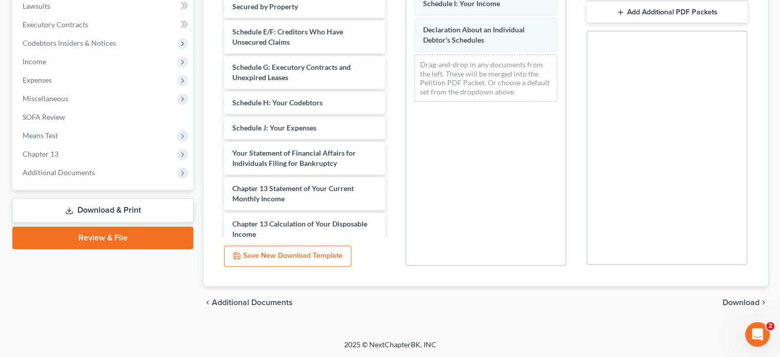
click at [733, 300] on span "Download" at bounding box center [741, 302] width 37 height 8
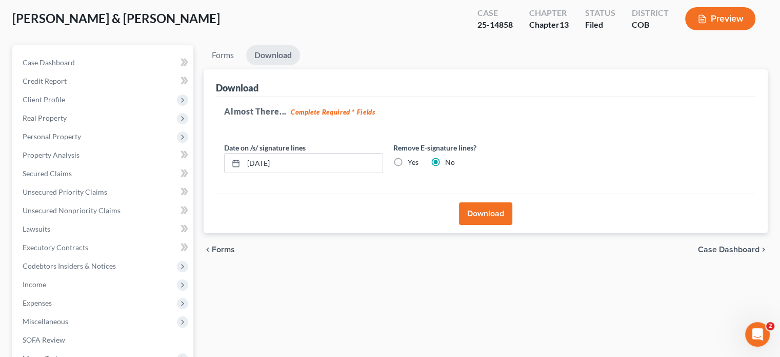
scroll to position [52, 0]
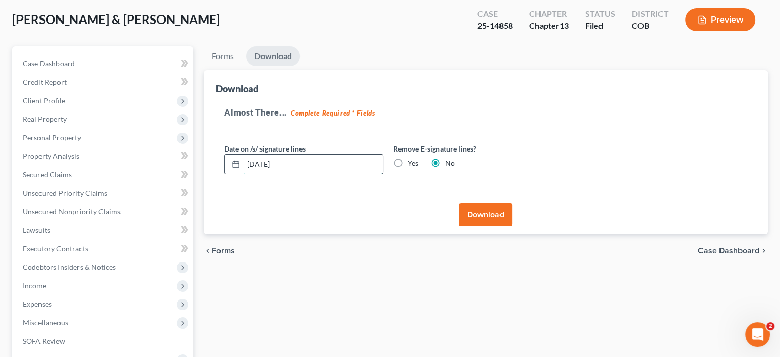
click at [289, 162] on input "[DATE]" at bounding box center [313, 163] width 139 height 19
type input "0"
type input "[DATE]"
click at [486, 207] on button "Download" at bounding box center [485, 214] width 53 height 23
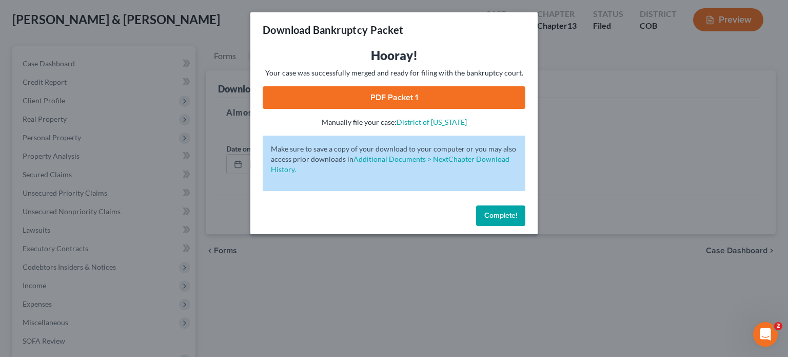
click at [389, 103] on link "PDF Packet 1" at bounding box center [394, 97] width 263 height 23
click at [490, 210] on button "Complete!" at bounding box center [500, 215] width 49 height 21
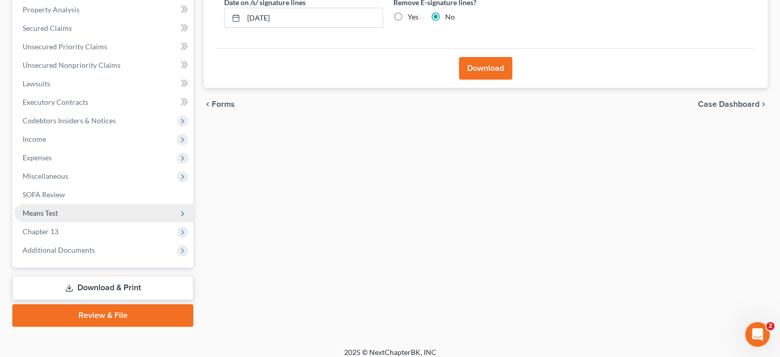
scroll to position [206, 0]
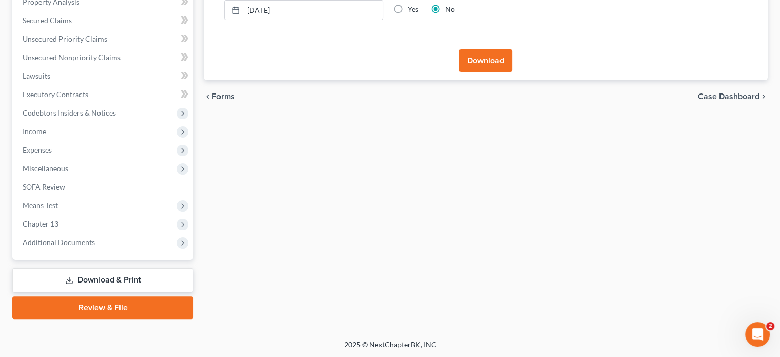
click at [82, 277] on link "Download & Print" at bounding box center [102, 280] width 181 height 24
click at [94, 305] on link "Review & File" at bounding box center [102, 307] width 181 height 23
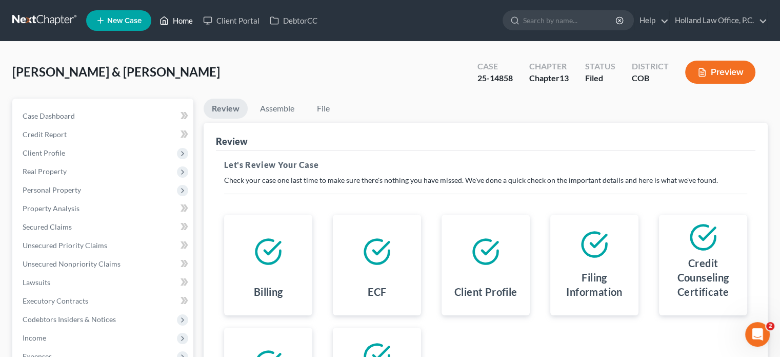
click at [172, 22] on link "Home" at bounding box center [176, 20] width 44 height 18
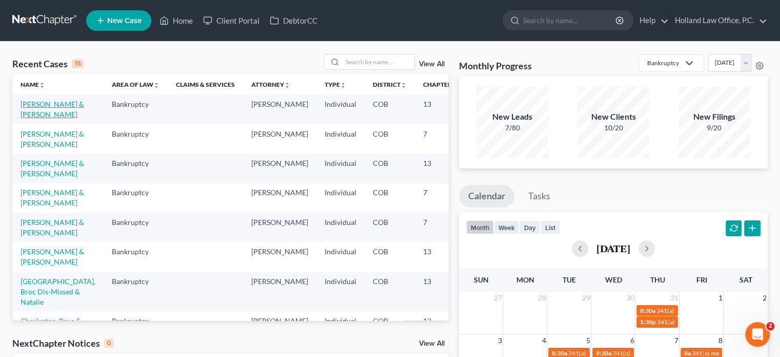
click at [35, 117] on link "[PERSON_NAME] & [PERSON_NAME]" at bounding box center [53, 109] width 64 height 19
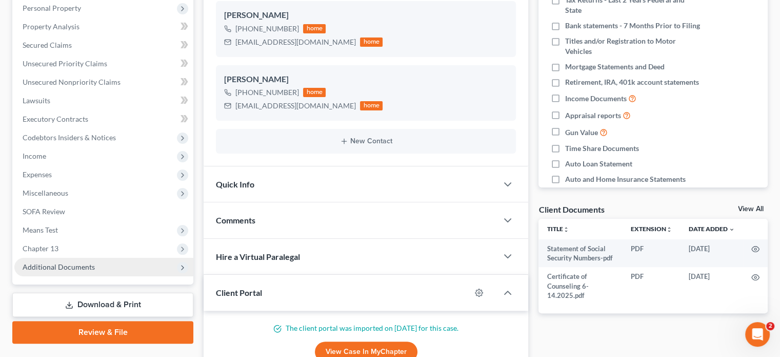
scroll to position [205, 0]
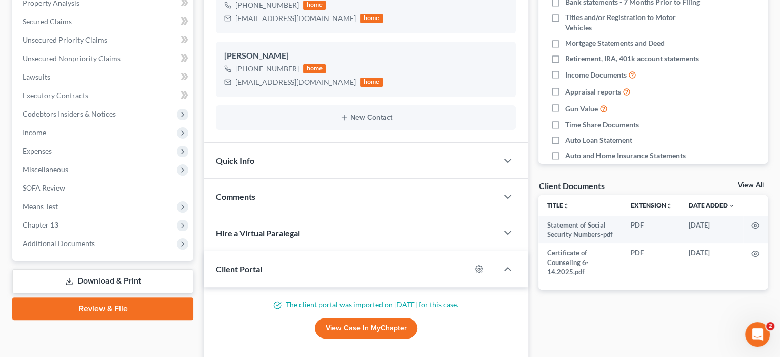
click at [78, 283] on link "Download & Print" at bounding box center [102, 281] width 181 height 24
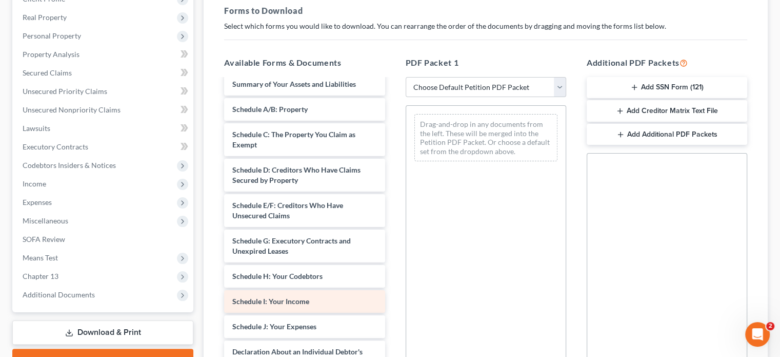
scroll to position [154, 0]
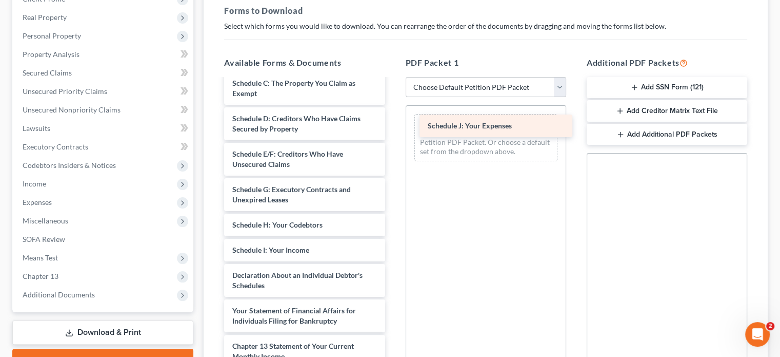
drag, startPoint x: 293, startPoint y: 279, endPoint x: 488, endPoint y: 120, distance: 251.7
click at [393, 120] on div "Schedule J: Your Expenses Statement of Social Security Numbers-pdf Certificate …" at bounding box center [304, 220] width 177 height 588
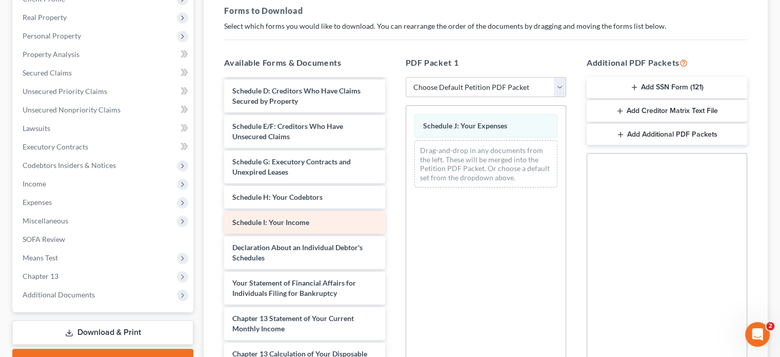
scroll to position [205, 0]
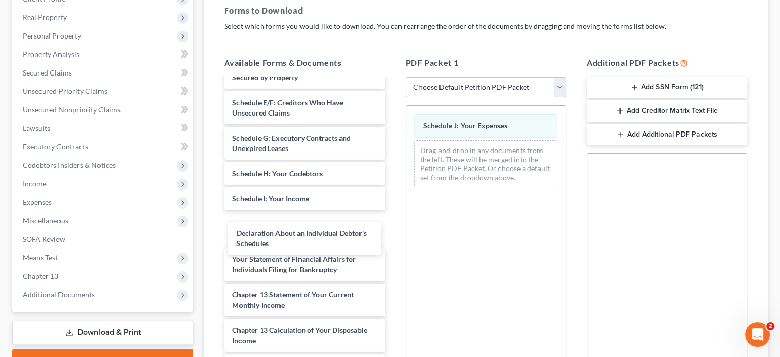
click at [320, 232] on div "Declaration About an Individual Debtor's Schedules Statement of Social Security…" at bounding box center [304, 168] width 177 height 588
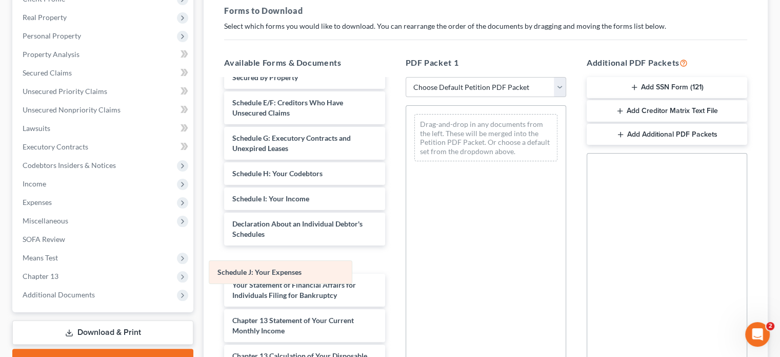
drag, startPoint x: 480, startPoint y: 129, endPoint x: 275, endPoint y: 269, distance: 248.0
click at [406, 169] on div "Schedule J: Your Expenses Schedule J: Your Expenses Drag-and-drop in any docume…" at bounding box center [486, 138] width 160 height 64
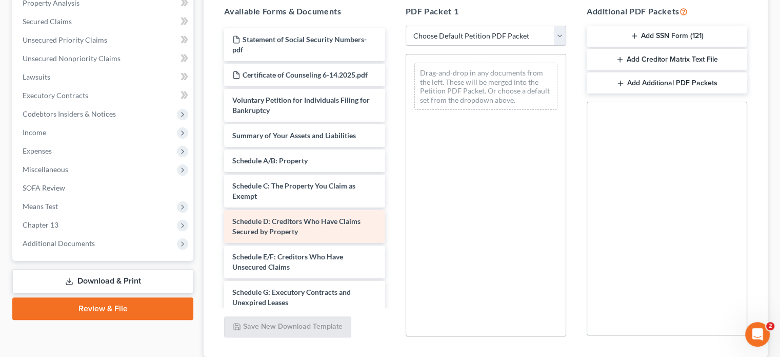
scroll to position [0, 0]
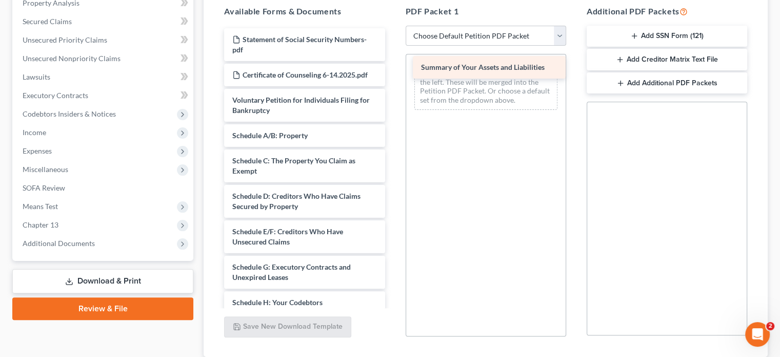
drag, startPoint x: 291, startPoint y: 144, endPoint x: 482, endPoint y: 69, distance: 204.7
click at [393, 66] on div "Summary of Your Assets and Liabilities Statement of Social Security Numbers-pdf…" at bounding box center [304, 322] width 177 height 588
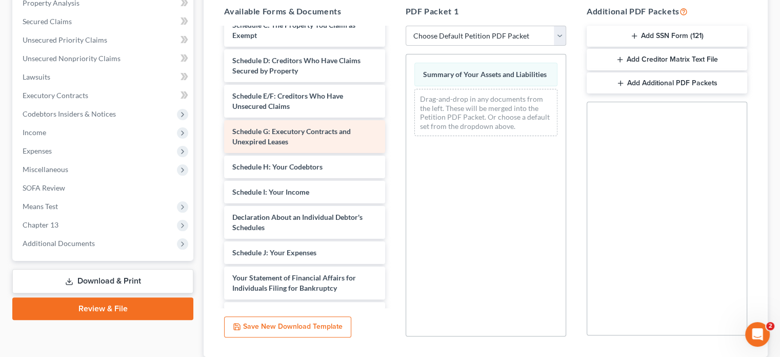
scroll to position [154, 0]
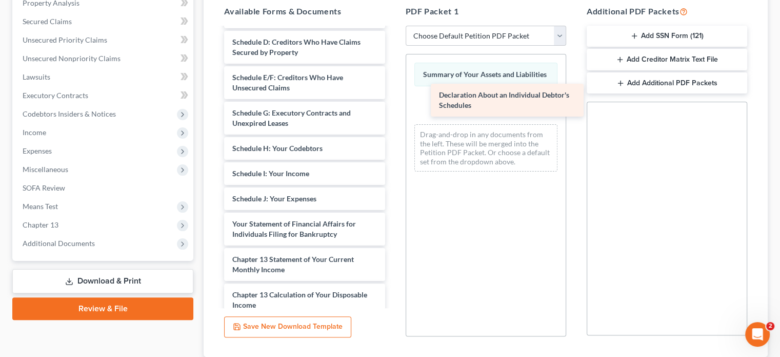
drag, startPoint x: 318, startPoint y: 225, endPoint x: 526, endPoint y: 111, distance: 237.2
click at [393, 111] on div "Declaration About an Individual Debtor's Schedules Statement of Social Security…" at bounding box center [304, 150] width 177 height 553
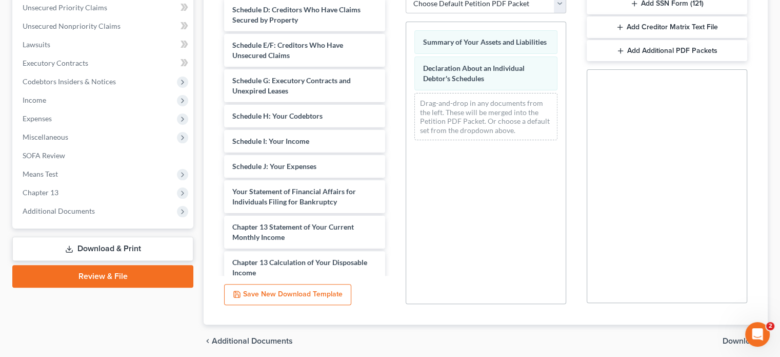
scroll to position [276, 0]
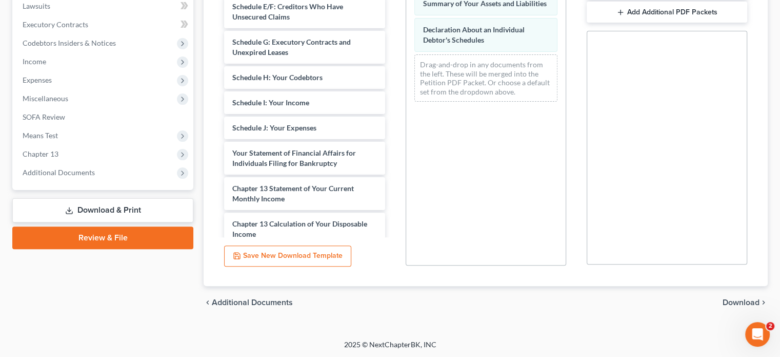
click at [740, 299] on span "Download" at bounding box center [741, 302] width 37 height 8
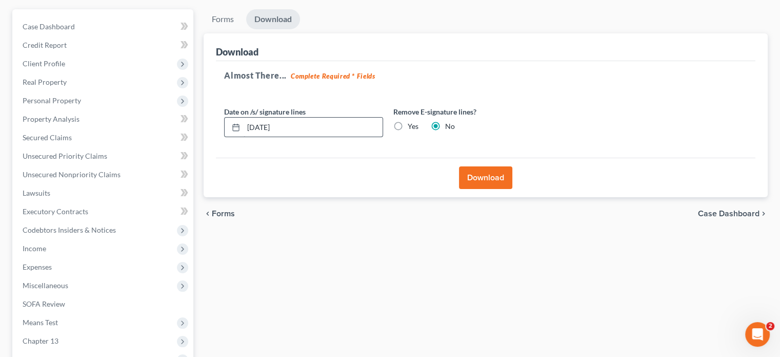
scroll to position [52, 0]
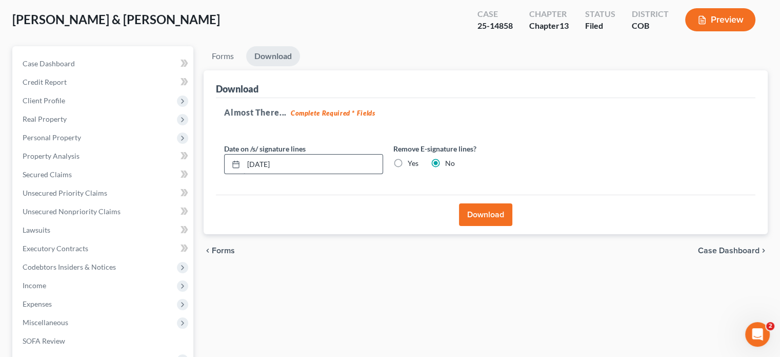
drag, startPoint x: 319, startPoint y: 150, endPoint x: 316, endPoint y: 155, distance: 5.3
click at [318, 153] on div "Date on /s/ signature lines [DATE]" at bounding box center [303, 158] width 169 height 31
click at [312, 159] on input "[DATE]" at bounding box center [313, 163] width 139 height 19
type input "0"
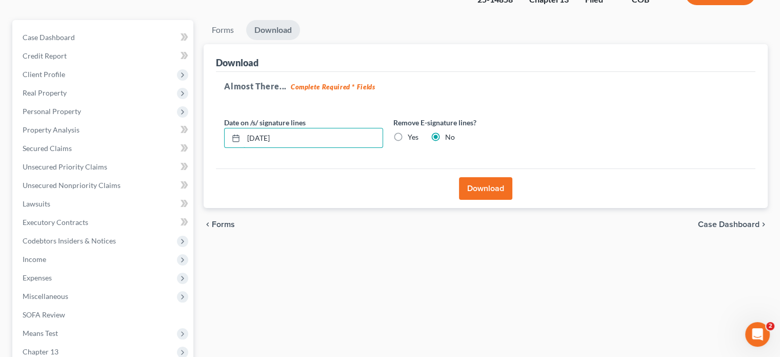
scroll to position [104, 0]
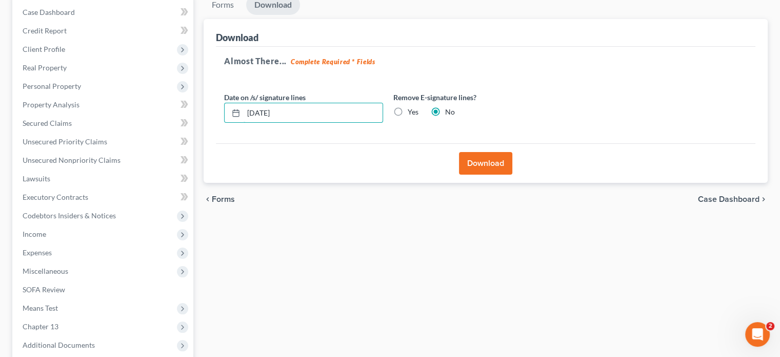
type input "[DATE]"
click at [478, 169] on button "Download" at bounding box center [485, 163] width 53 height 23
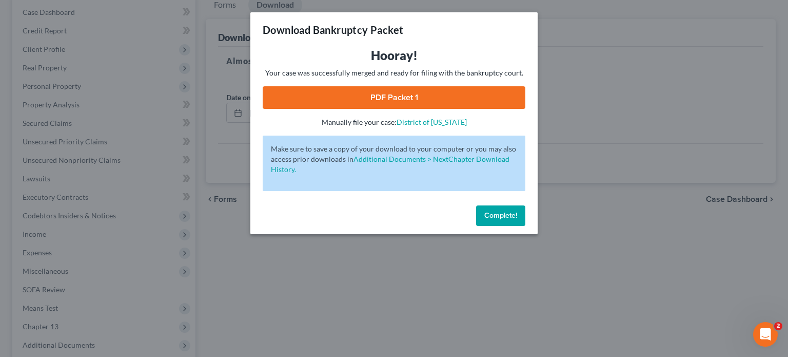
click at [349, 94] on link "PDF Packet 1" at bounding box center [394, 97] width 263 height 23
click at [501, 207] on button "Complete!" at bounding box center [500, 215] width 49 height 21
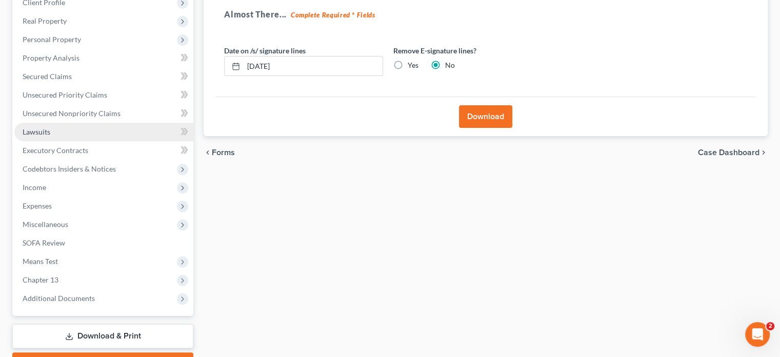
scroll to position [206, 0]
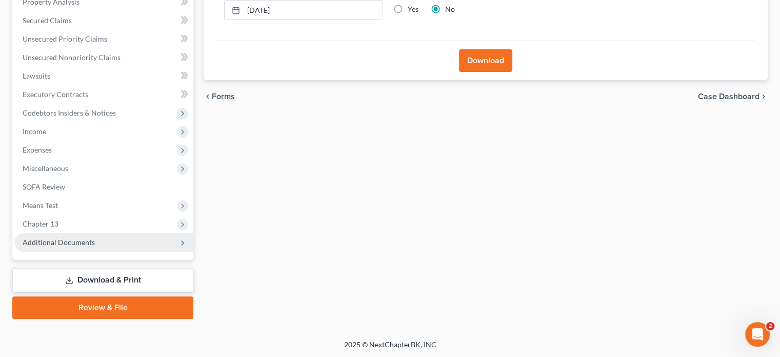
click at [68, 243] on span "Additional Documents" at bounding box center [59, 242] width 72 height 9
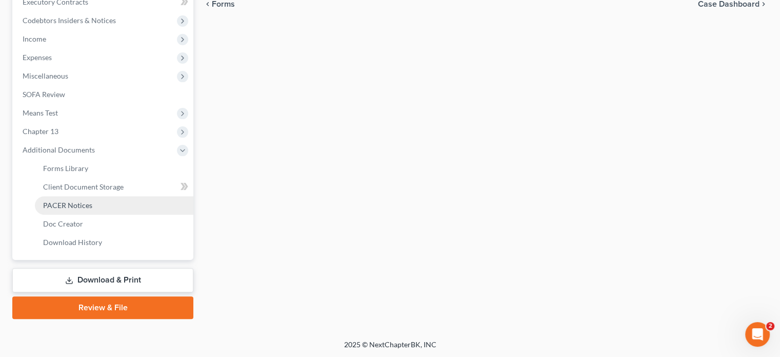
click at [67, 200] on link "PACER Notices" at bounding box center [114, 205] width 159 height 18
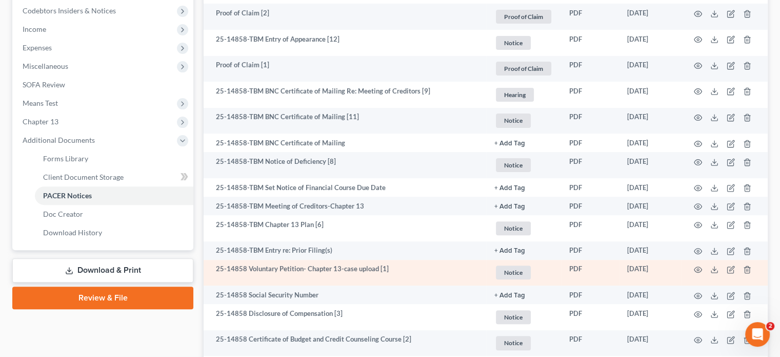
scroll to position [308, 0]
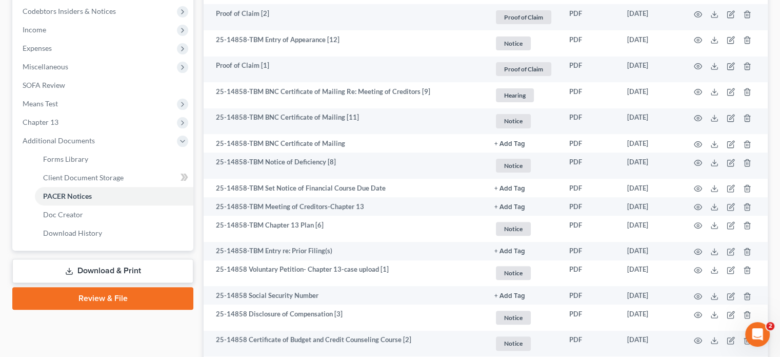
click at [104, 271] on link "Download & Print" at bounding box center [102, 271] width 181 height 24
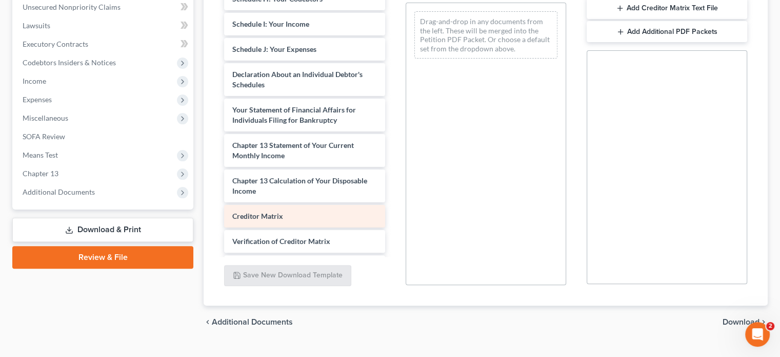
scroll to position [244, 0]
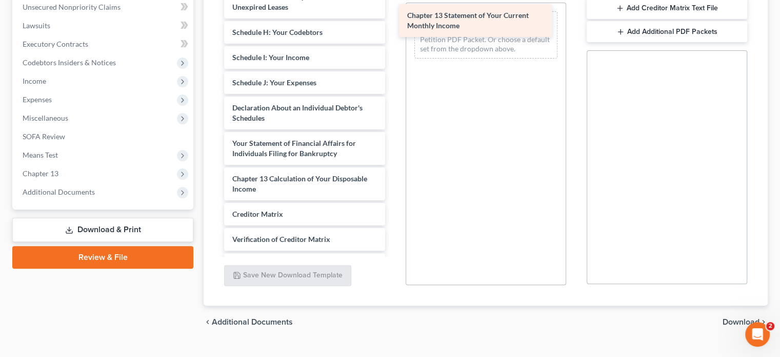
drag, startPoint x: 325, startPoint y: 191, endPoint x: 500, endPoint y: 18, distance: 245.6
click at [393, 18] on div "Chapter 13 Statement of Your Current Monthly Income Statement of Social Securit…" at bounding box center [304, 22] width 177 height 578
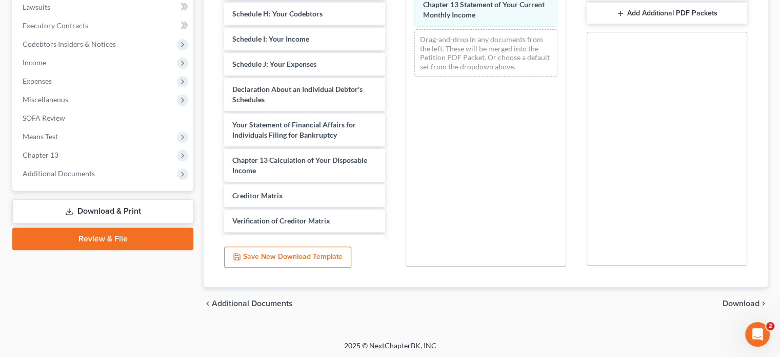
scroll to position [276, 0]
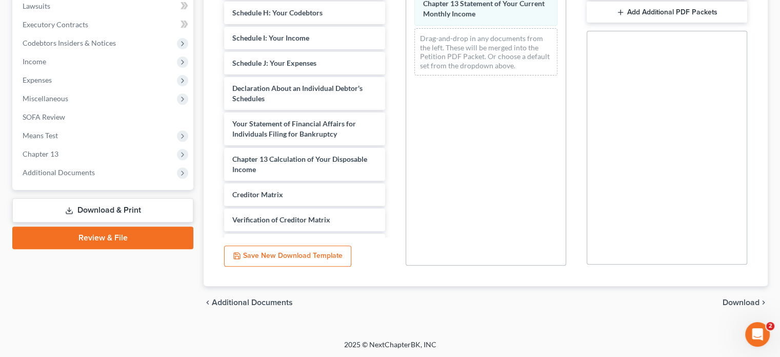
click at [745, 302] on span "Download" at bounding box center [741, 302] width 37 height 8
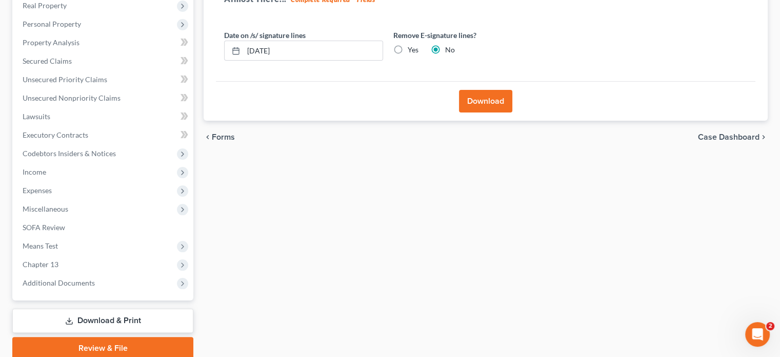
scroll to position [52, 0]
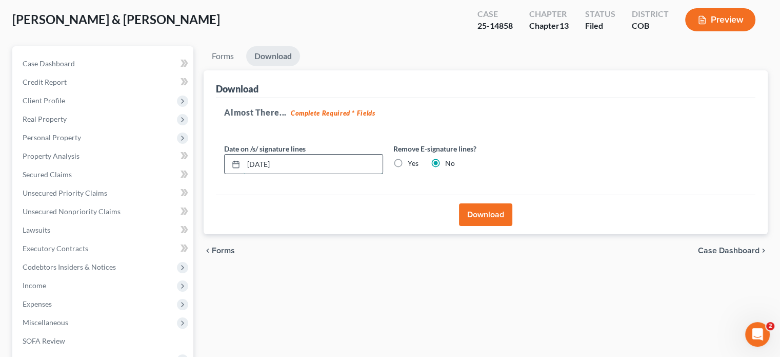
click at [313, 164] on input "[DATE]" at bounding box center [313, 163] width 139 height 19
type input "0"
type input "[DATE]"
click at [474, 207] on button "Download" at bounding box center [485, 214] width 53 height 23
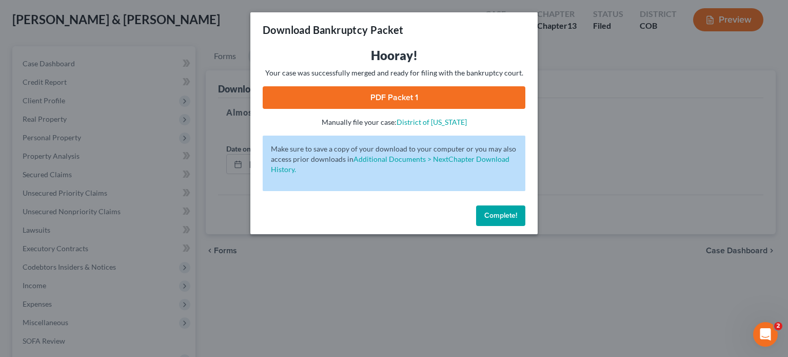
click at [410, 95] on link "PDF Packet 1" at bounding box center [394, 97] width 263 height 23
click at [409, 89] on link "PDF Packet 1" at bounding box center [394, 97] width 263 height 23
click at [504, 221] on button "Complete!" at bounding box center [500, 215] width 49 height 21
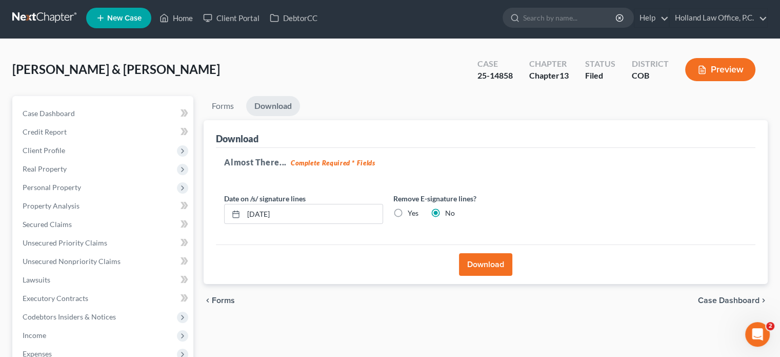
scroll to position [0, 0]
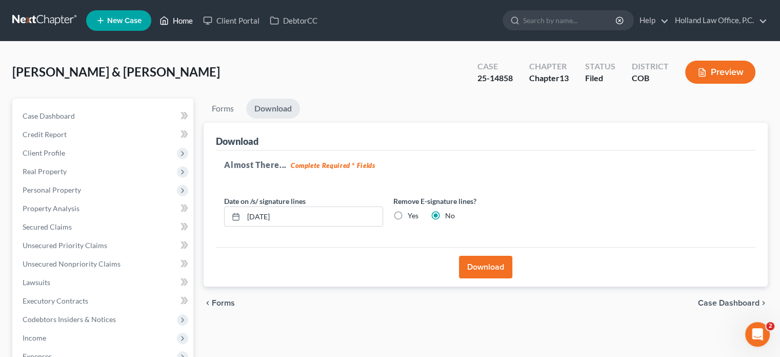
click at [181, 22] on link "Home" at bounding box center [176, 20] width 44 height 18
